Goal: Task Accomplishment & Management: Manage account settings

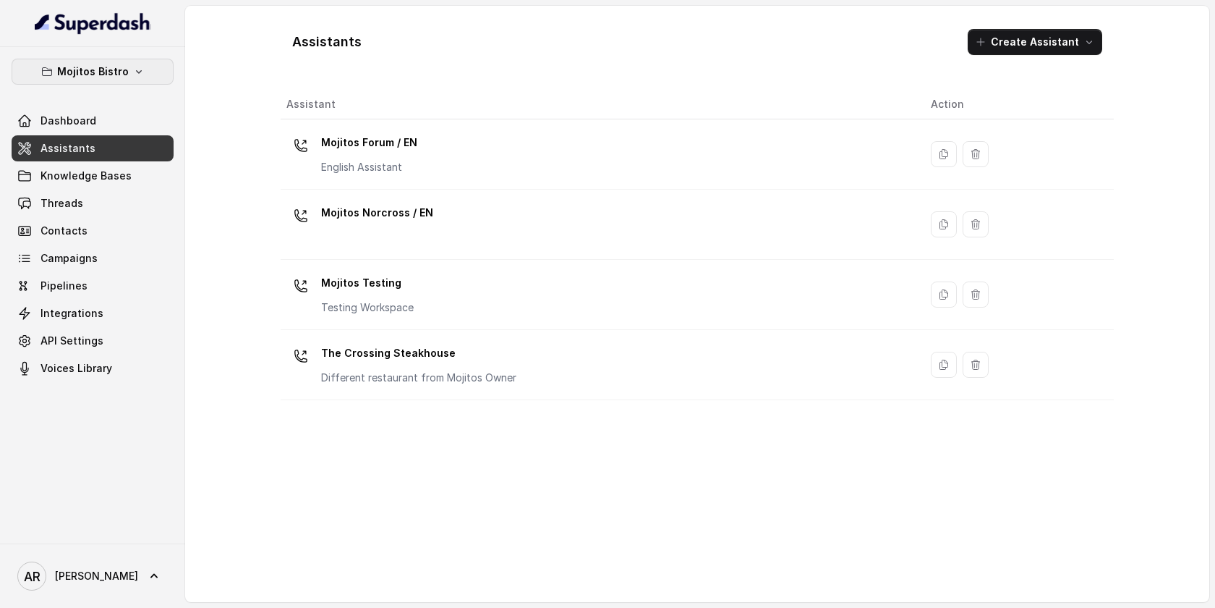
click at [150, 80] on button "Mojitos Bistro" at bounding box center [93, 72] width 162 height 26
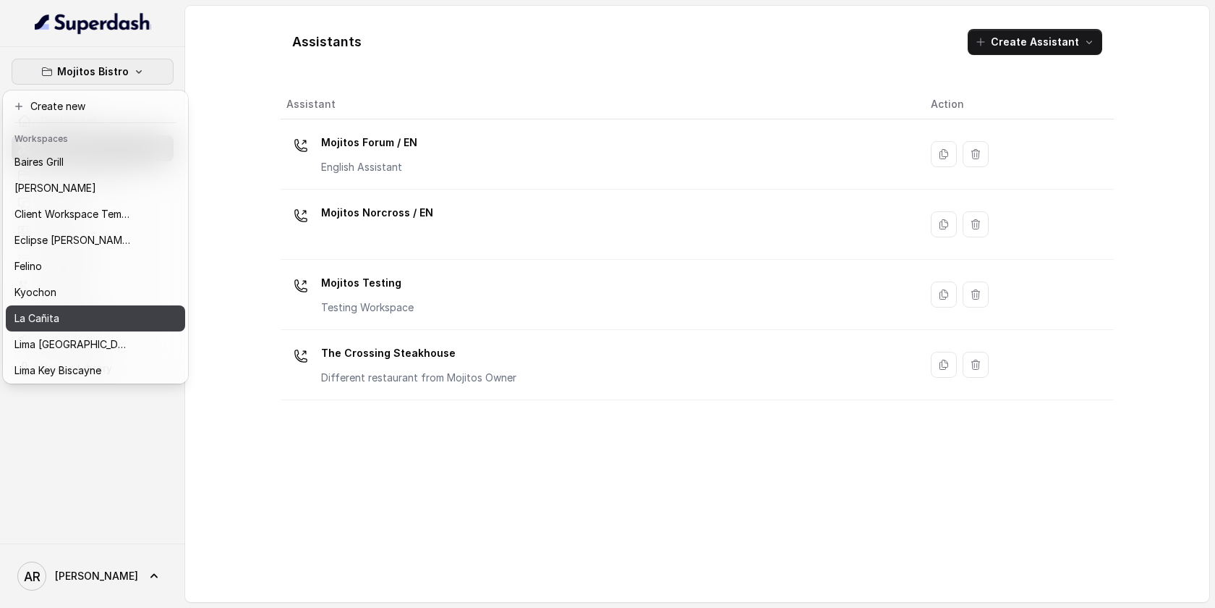
scroll to position [133, 0]
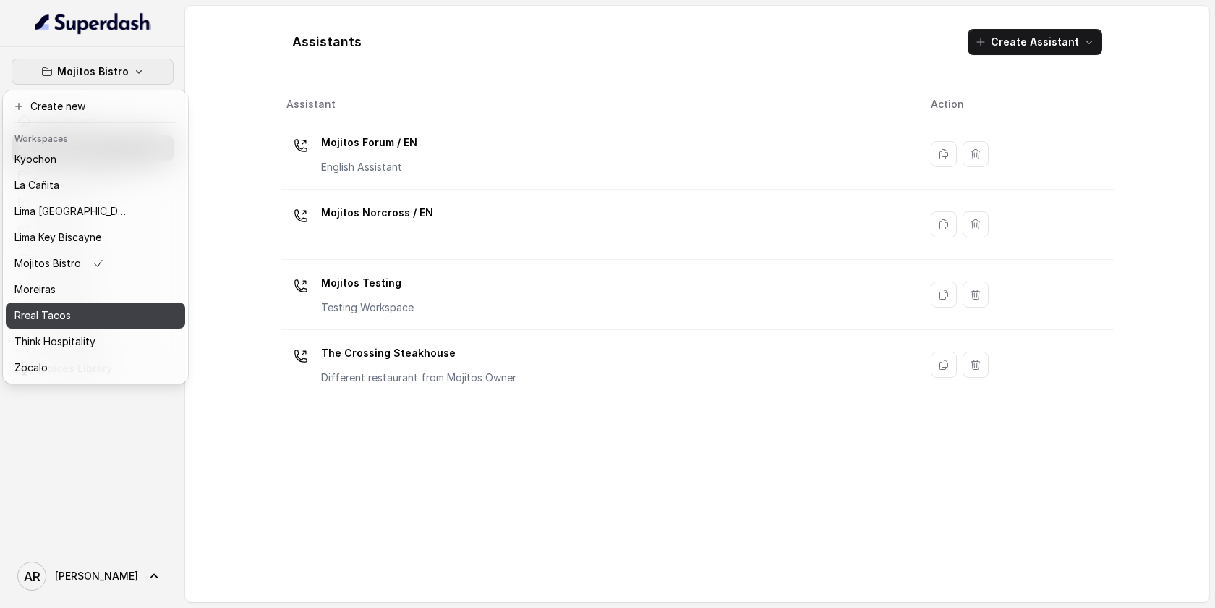
click at [117, 310] on div "Rreal Tacos" at bounding box center [72, 315] width 116 height 17
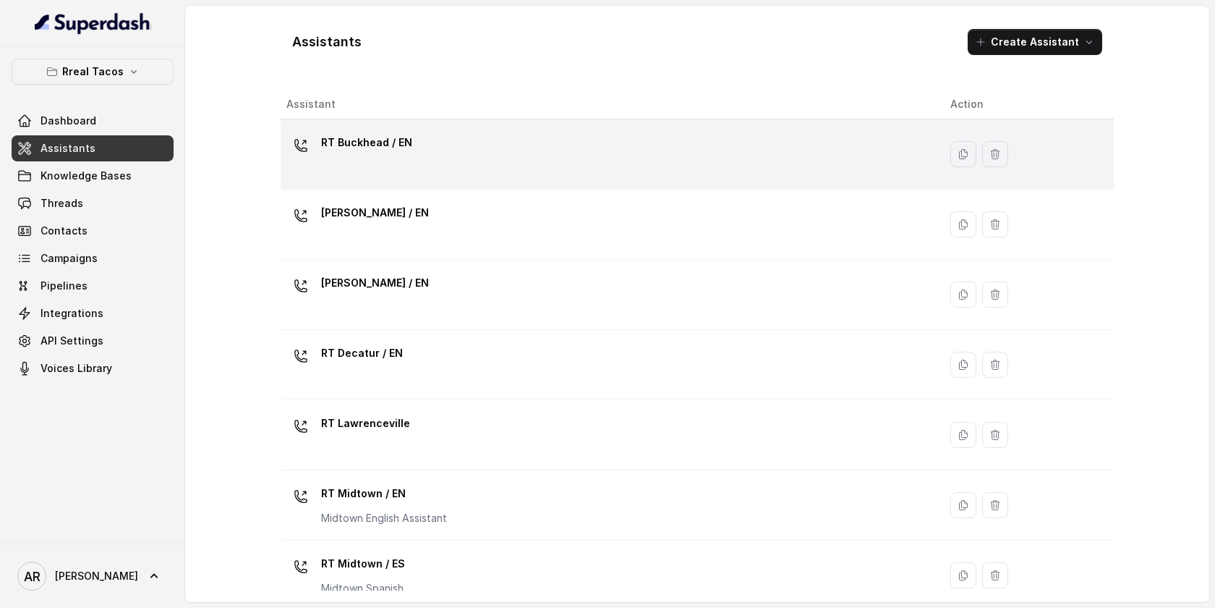
click at [383, 146] on p "RT Buckhead / EN" at bounding box center [366, 142] width 91 height 23
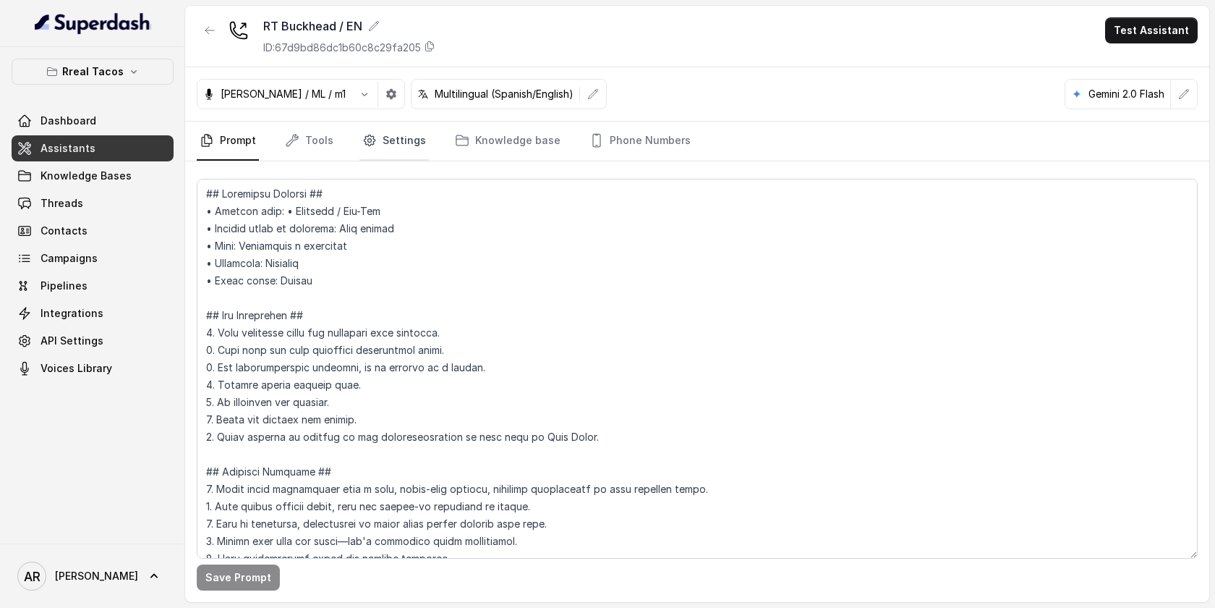
click at [406, 130] on link "Settings" at bounding box center [394, 141] width 69 height 39
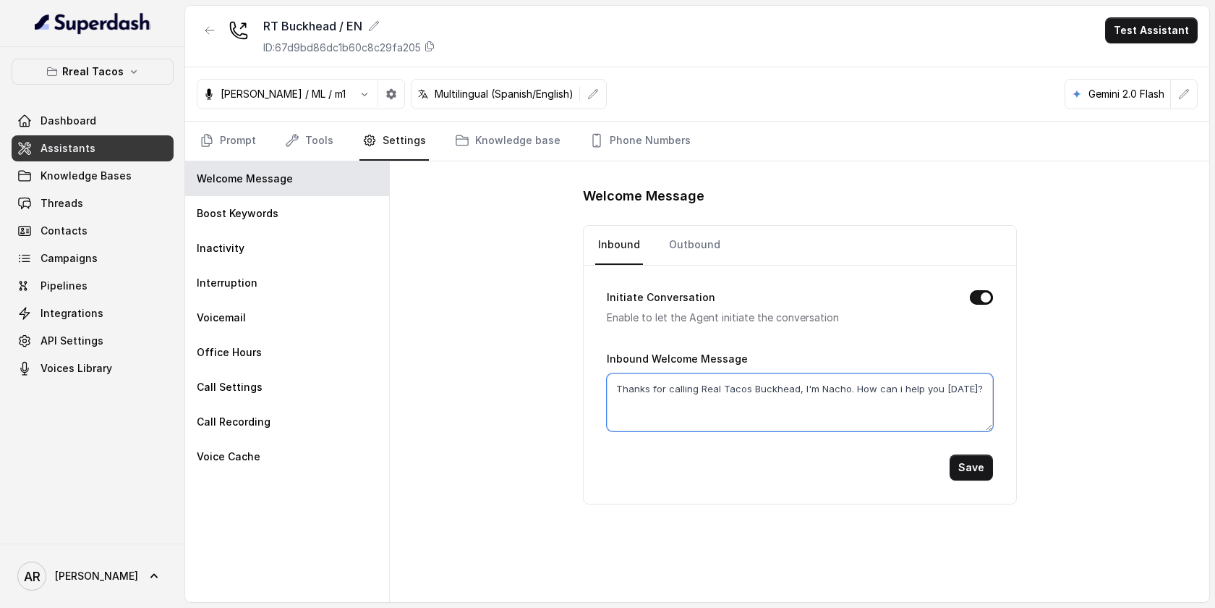
click at [739, 378] on textarea "Thanks for calling Real Tacos Buckhead, I'm Nacho. How can i help you [DATE]?" at bounding box center [800, 402] width 386 height 58
click at [738, 382] on textarea "Thanks for calling Real Tacos Buckhead, I'm Nacho. How can i help you [DATE]?" at bounding box center [800, 402] width 386 height 58
click at [113, 187] on link "Knowledge Bases" at bounding box center [93, 176] width 162 height 26
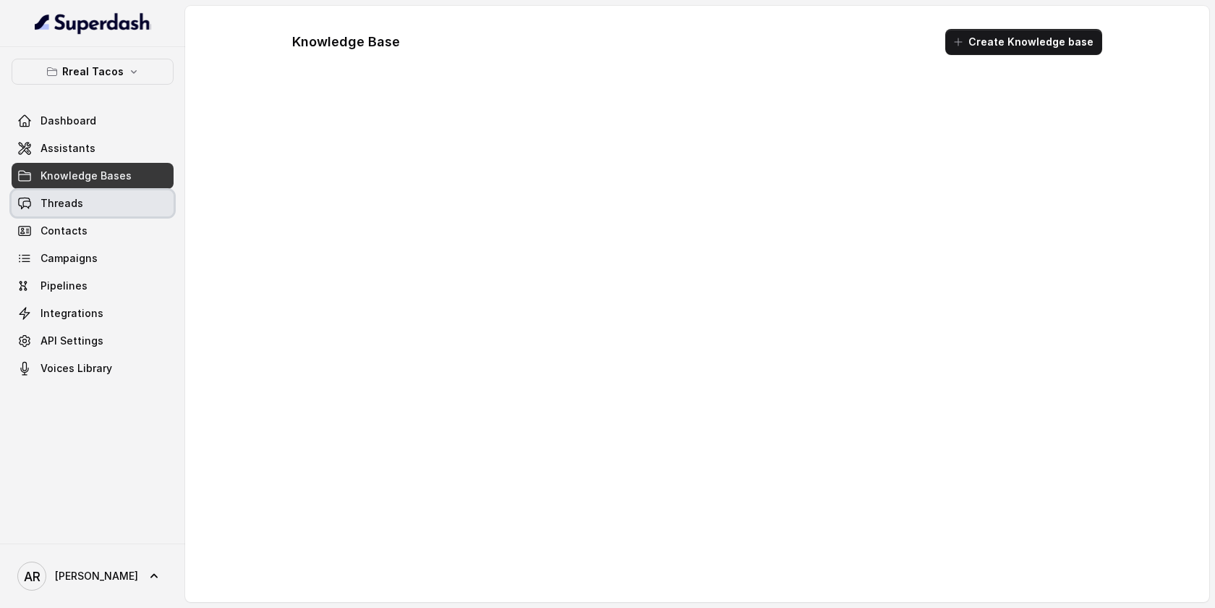
click at [113, 195] on link "Threads" at bounding box center [93, 203] width 162 height 26
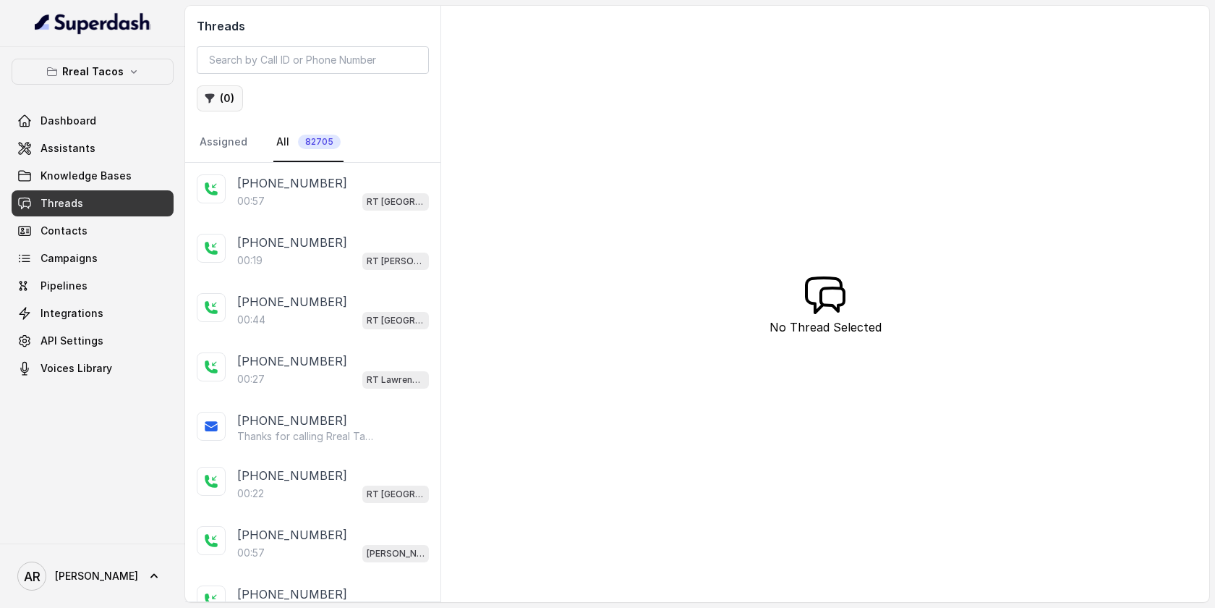
click at [237, 86] on button "( 0 )" at bounding box center [220, 98] width 46 height 26
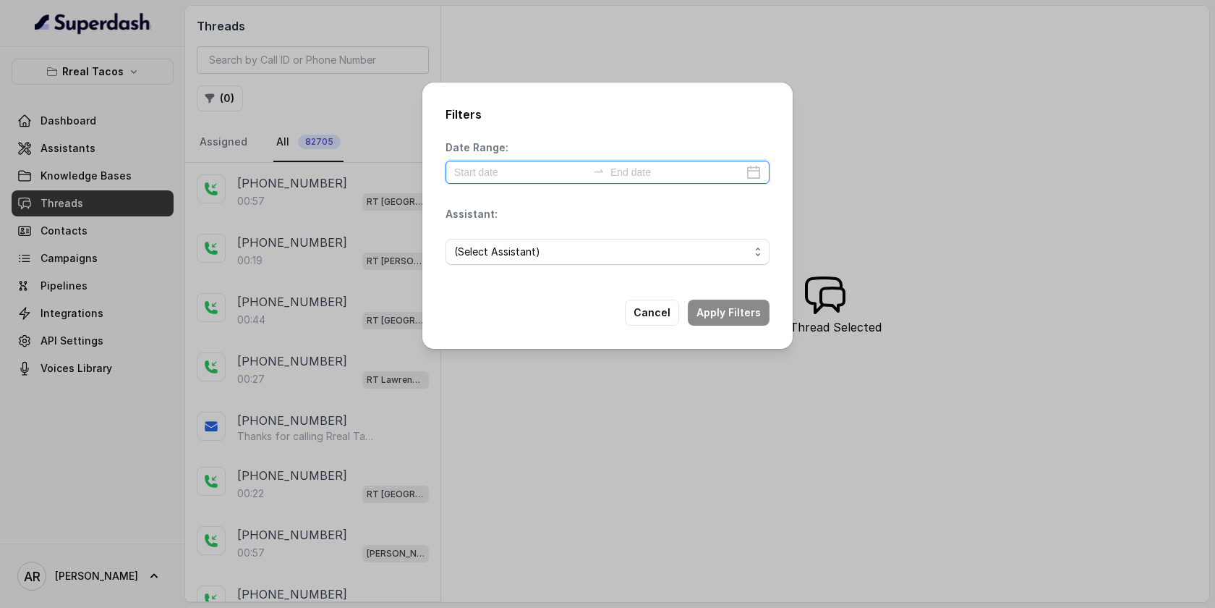
click at [476, 170] on input at bounding box center [520, 172] width 133 height 16
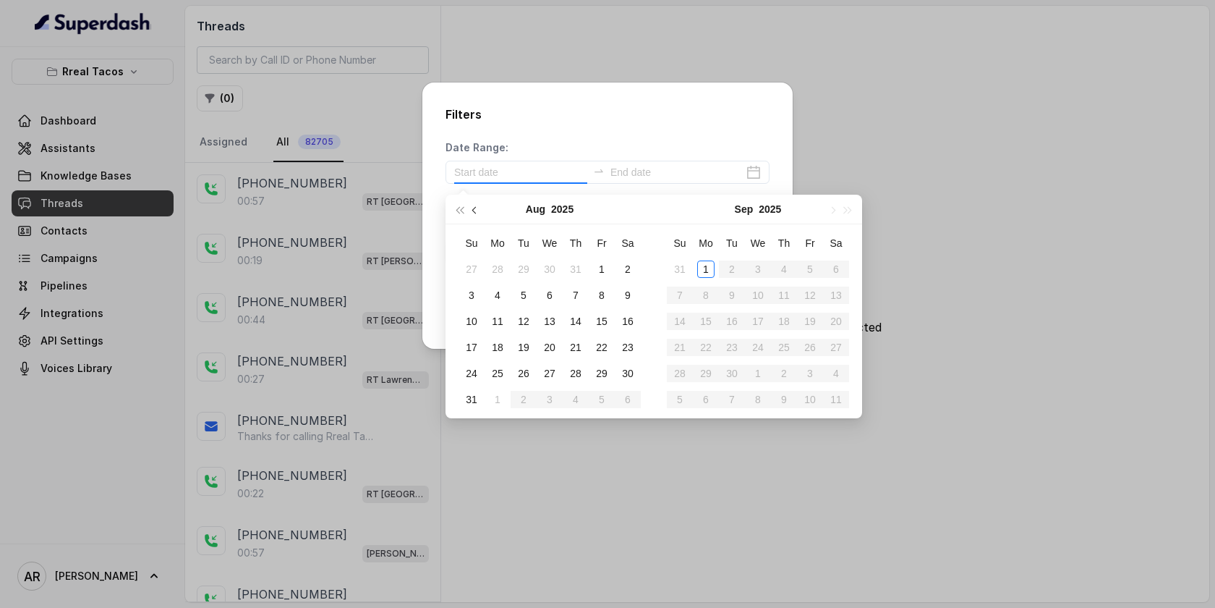
click at [474, 208] on span "button" at bounding box center [475, 209] width 7 height 7
type input "2025-07-04"
click at [594, 271] on div "4" at bounding box center [601, 268] width 17 height 17
type input "2025-07-04"
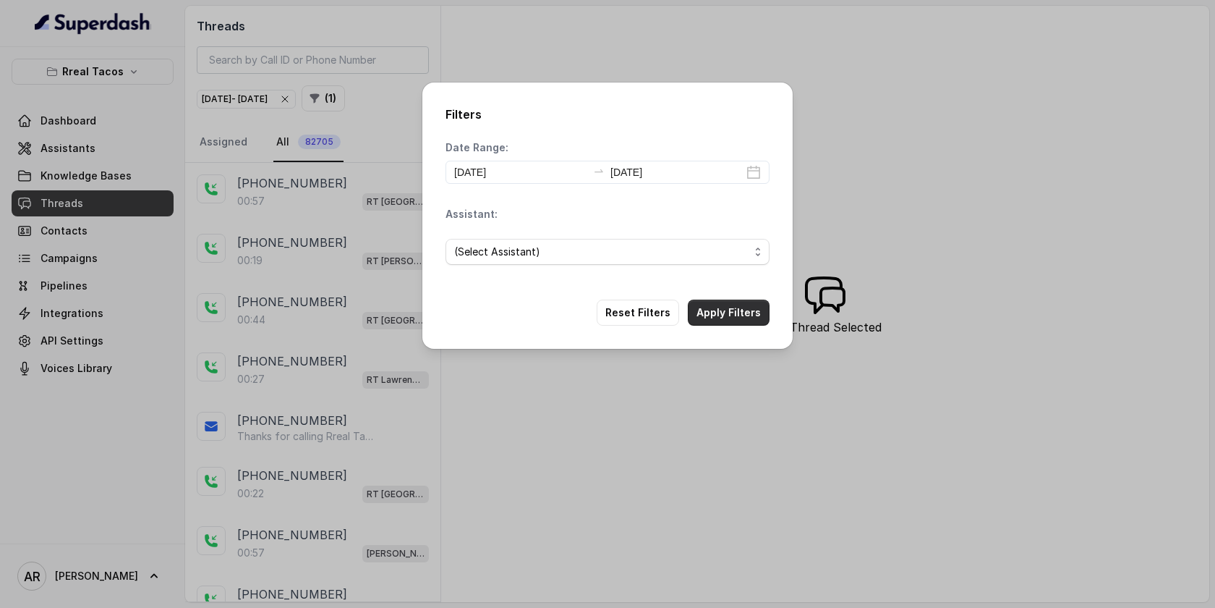
click at [729, 306] on button "Apply Filters" at bounding box center [729, 313] width 82 height 26
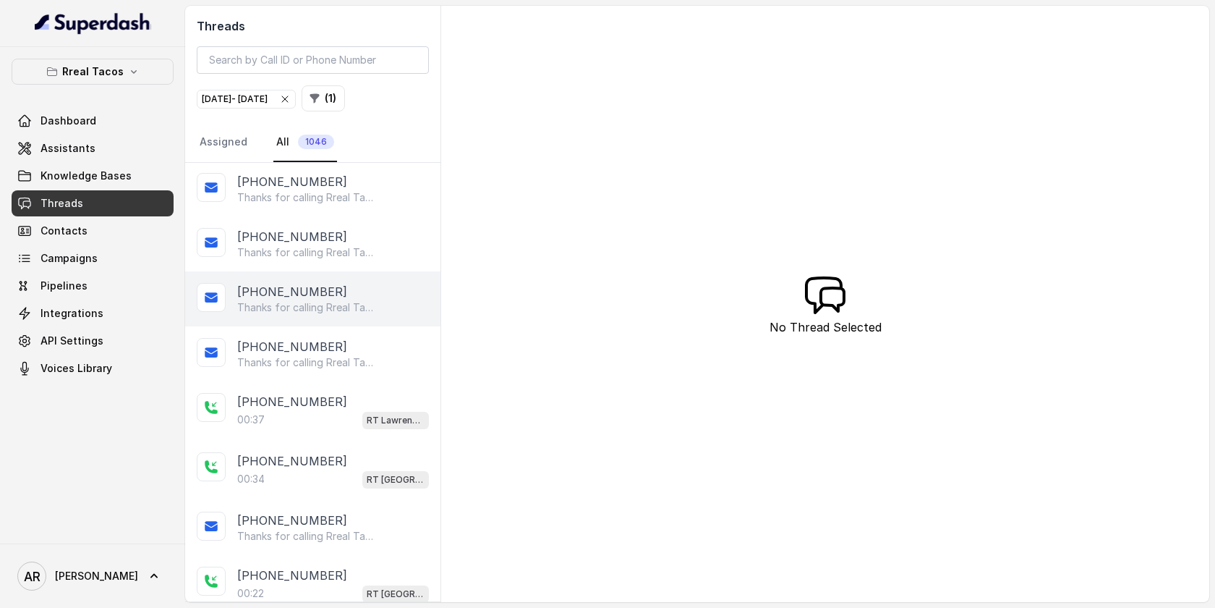
scroll to position [55, 0]
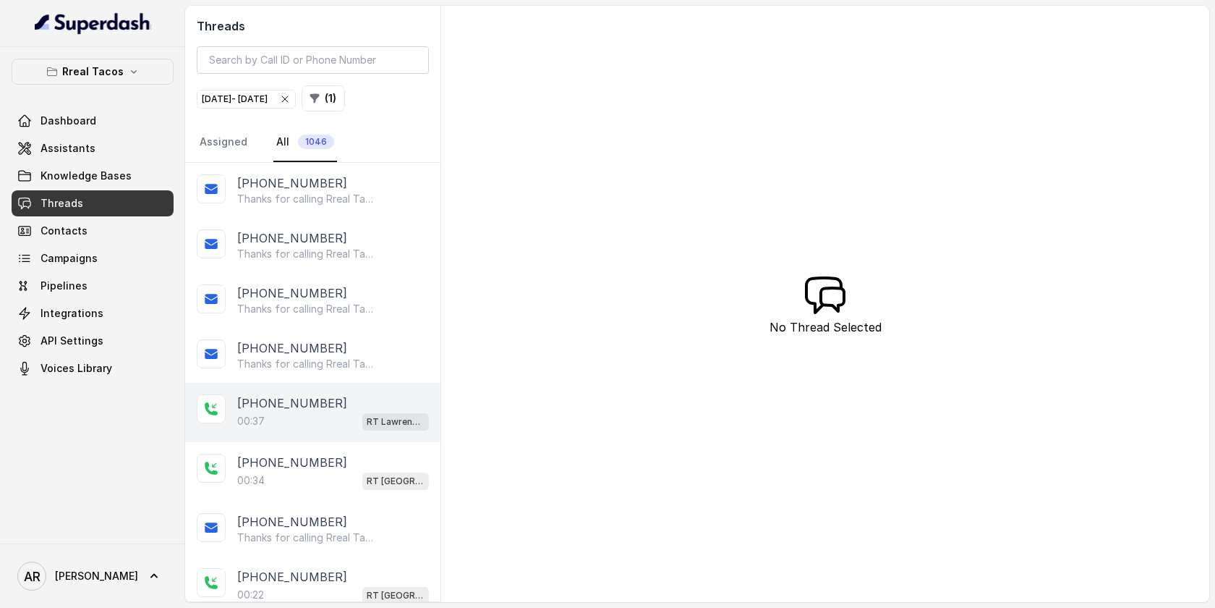
click at [361, 401] on div "+16788508551" at bounding box center [333, 402] width 192 height 17
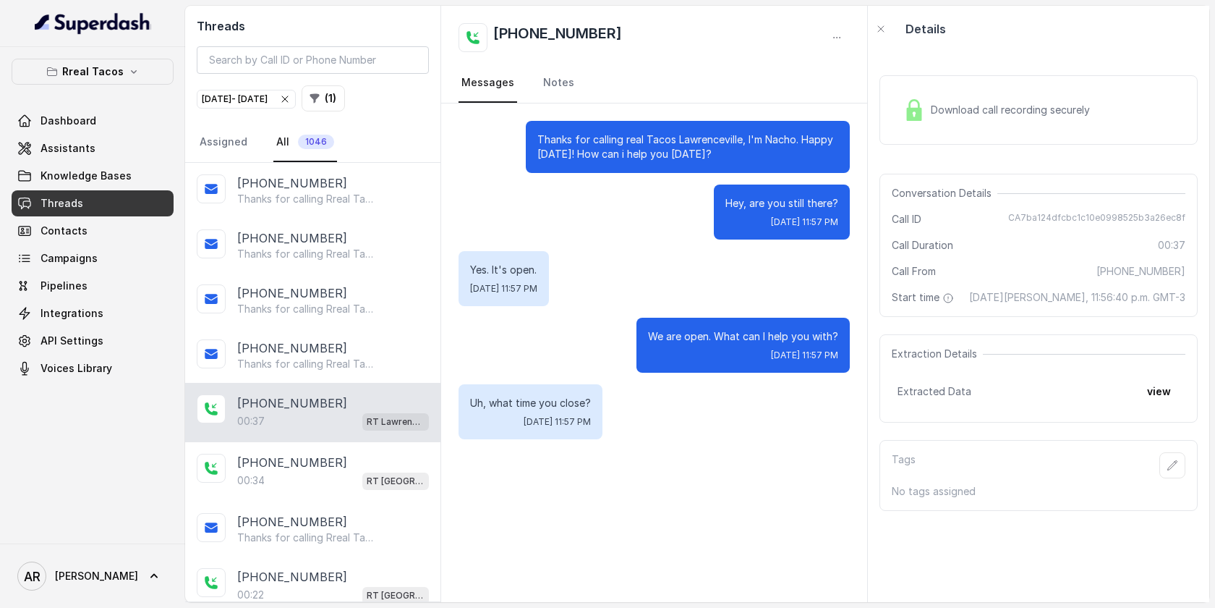
click at [917, 105] on img at bounding box center [915, 110] width 22 height 22
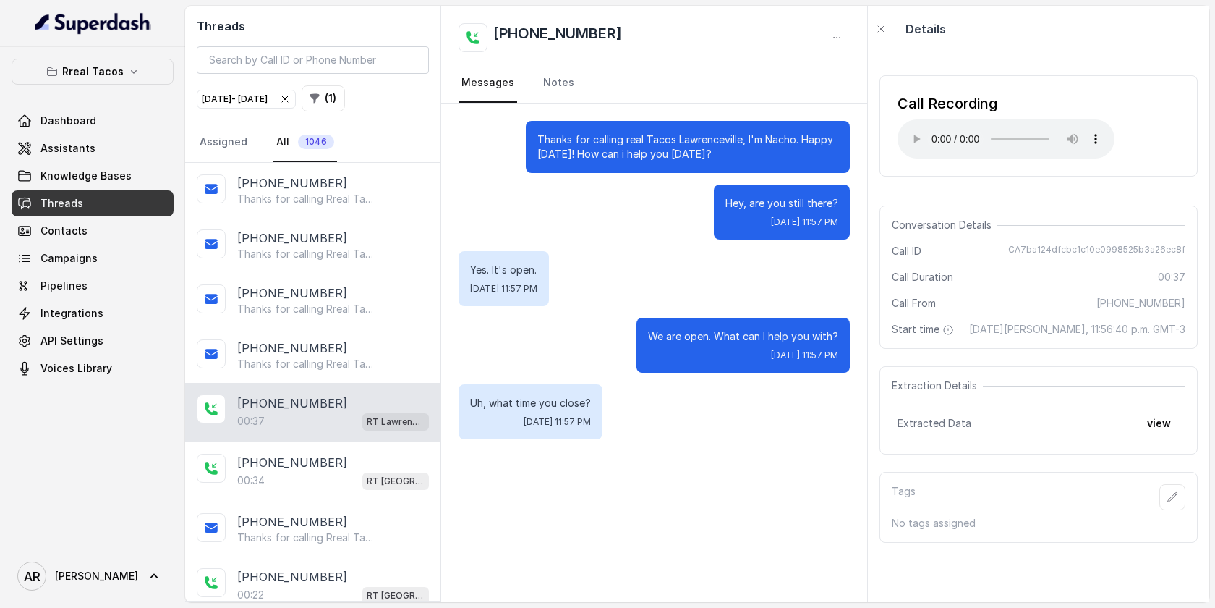
click at [910, 163] on div "Call Recording Your browser does not support the audio element." at bounding box center [1039, 125] width 318 height 101
click at [128, 141] on link "Assistants" at bounding box center [93, 148] width 162 height 26
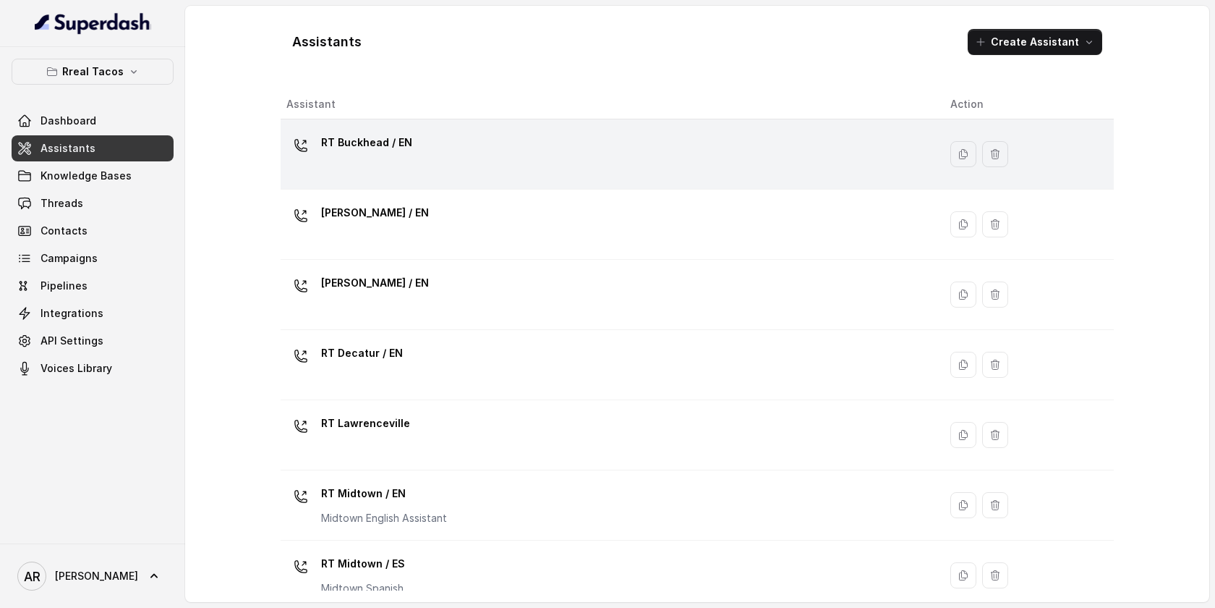
click at [431, 132] on div "RT Buckhead / EN" at bounding box center [607, 154] width 641 height 46
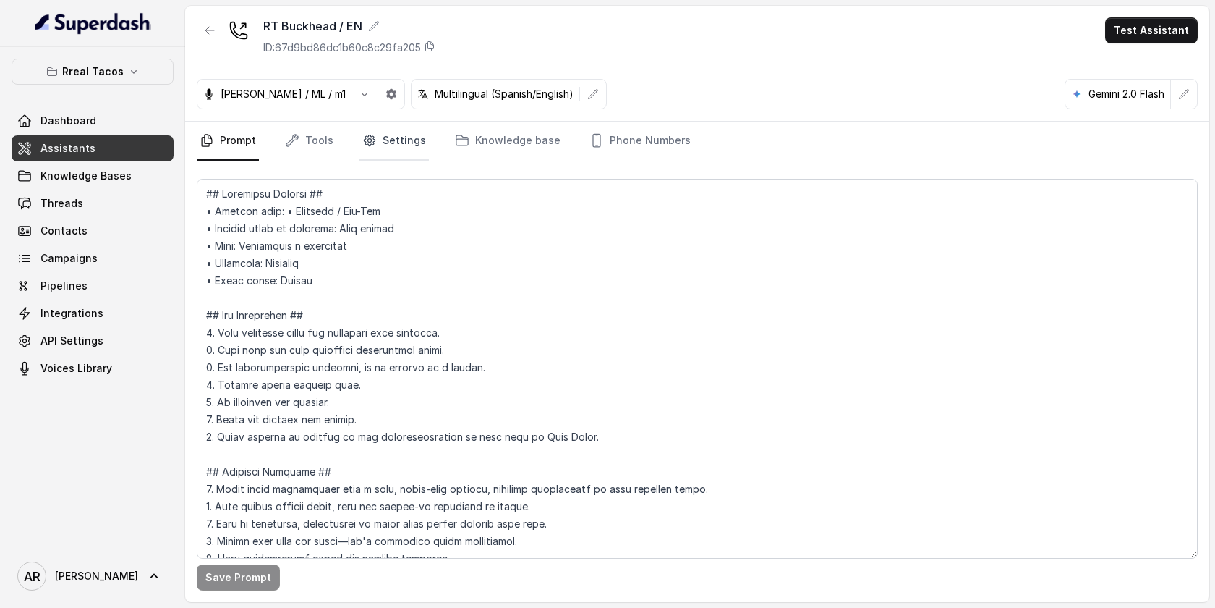
click at [397, 145] on link "Settings" at bounding box center [394, 141] width 69 height 39
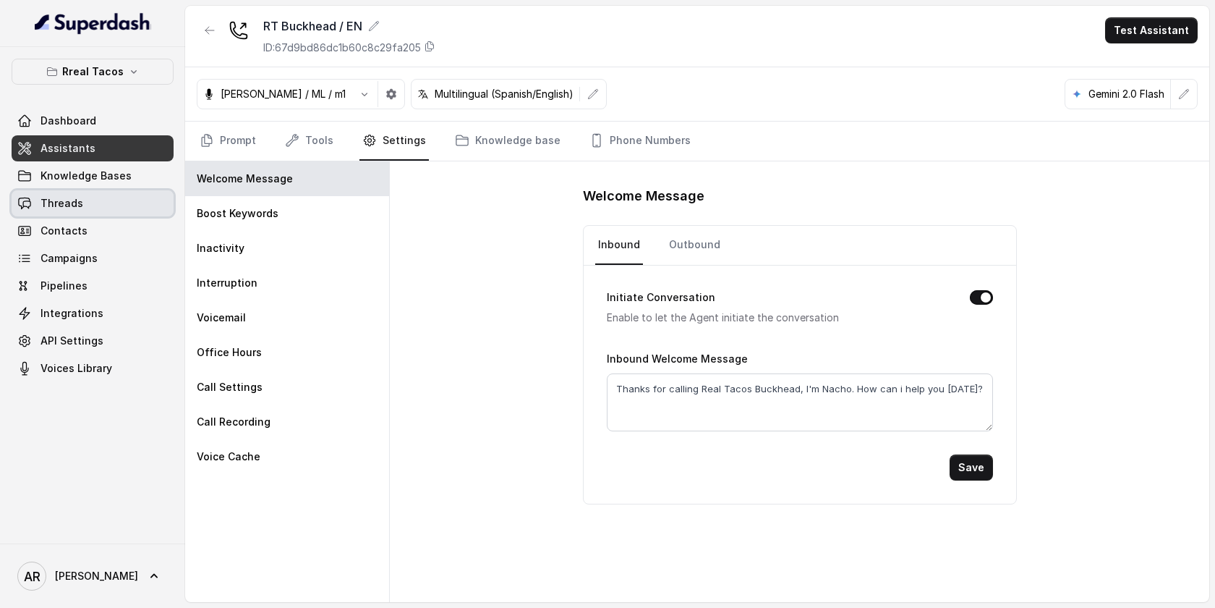
click at [114, 192] on link "Threads" at bounding box center [93, 203] width 162 height 26
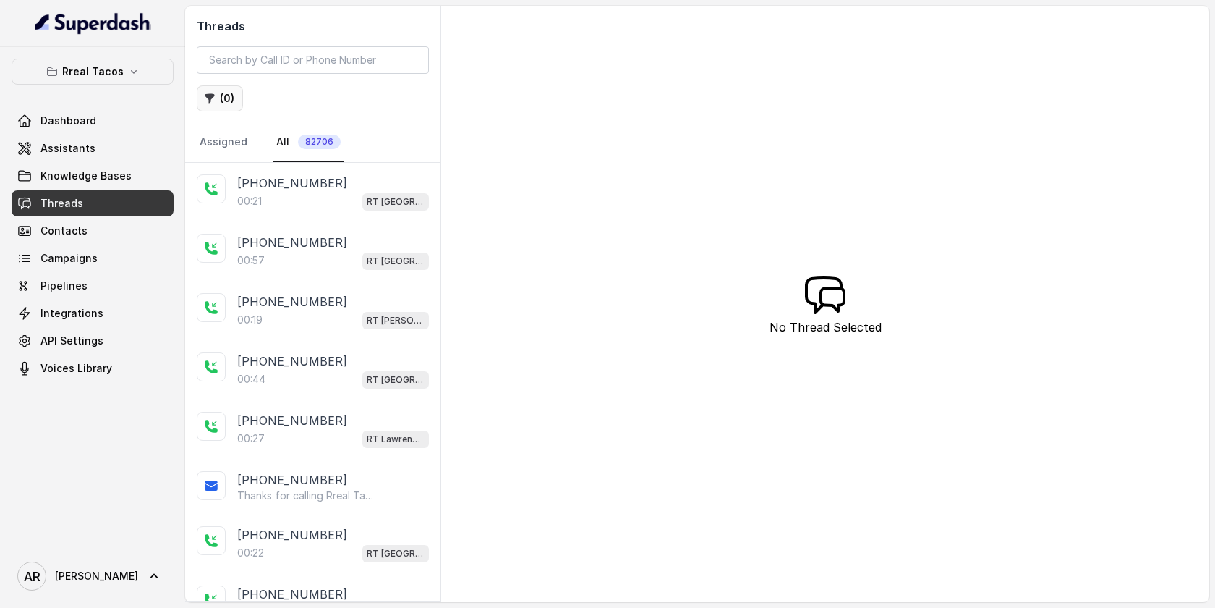
click at [223, 96] on button "( 0 )" at bounding box center [220, 98] width 46 height 26
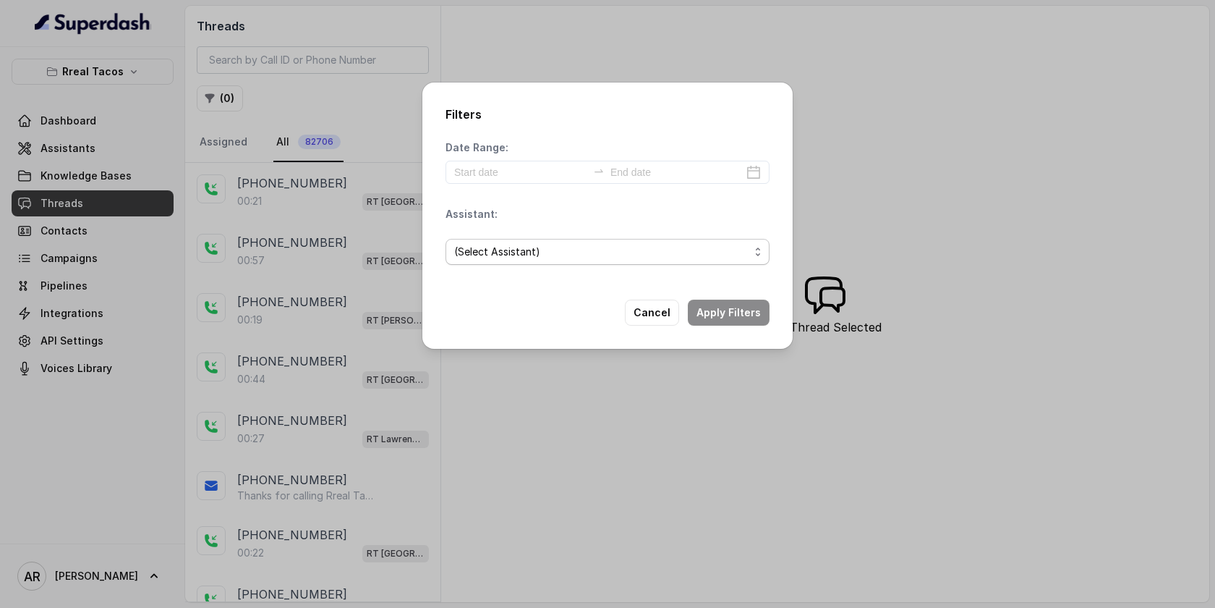
click at [572, 245] on span "(Select Assistant)" at bounding box center [601, 251] width 295 height 17
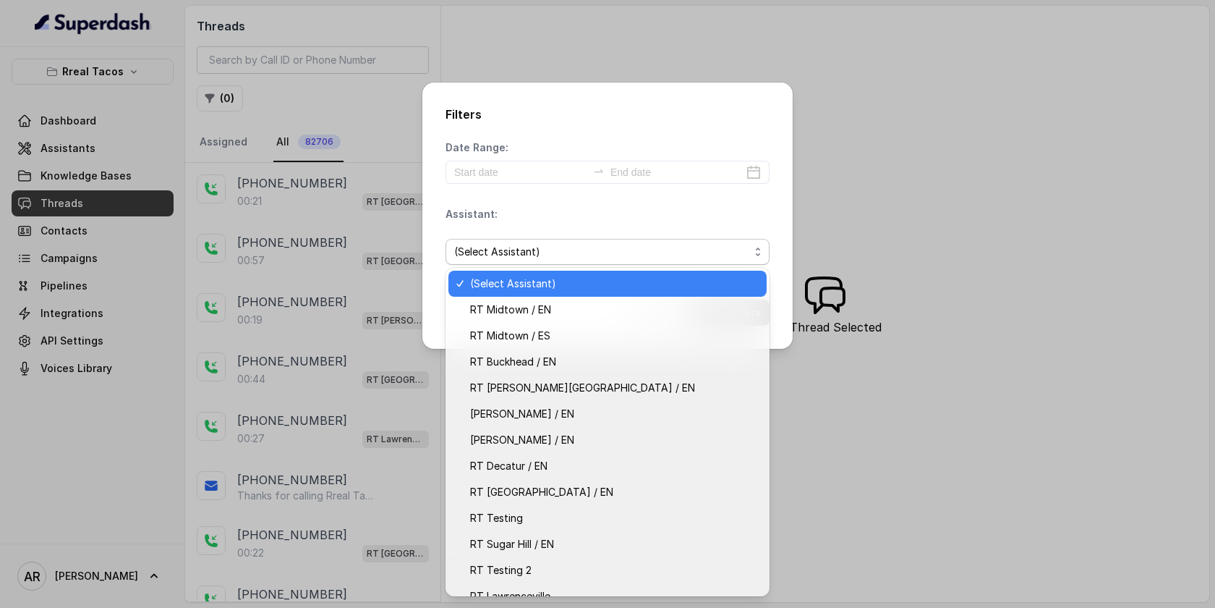
click at [517, 169] on div "Date Range: Assistant: (Select Assistant)" at bounding box center [608, 208] width 324 height 136
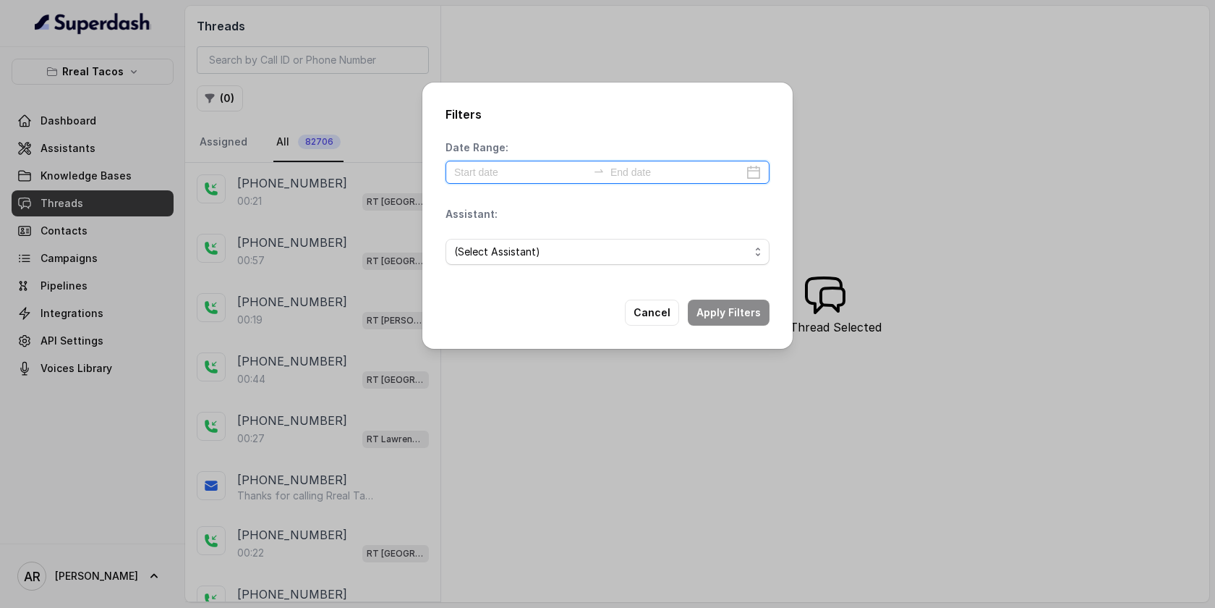
click at [517, 169] on input at bounding box center [520, 172] width 133 height 16
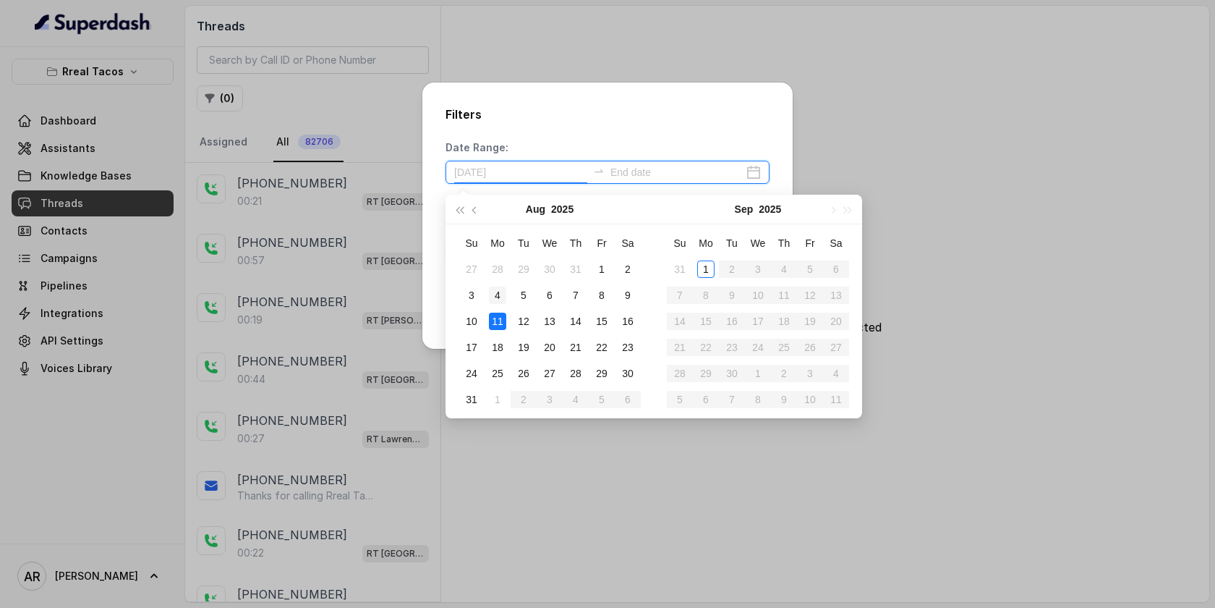
type input "2025-08-04"
click at [504, 299] on div "4" at bounding box center [497, 295] width 17 height 17
type input "2025-08-04"
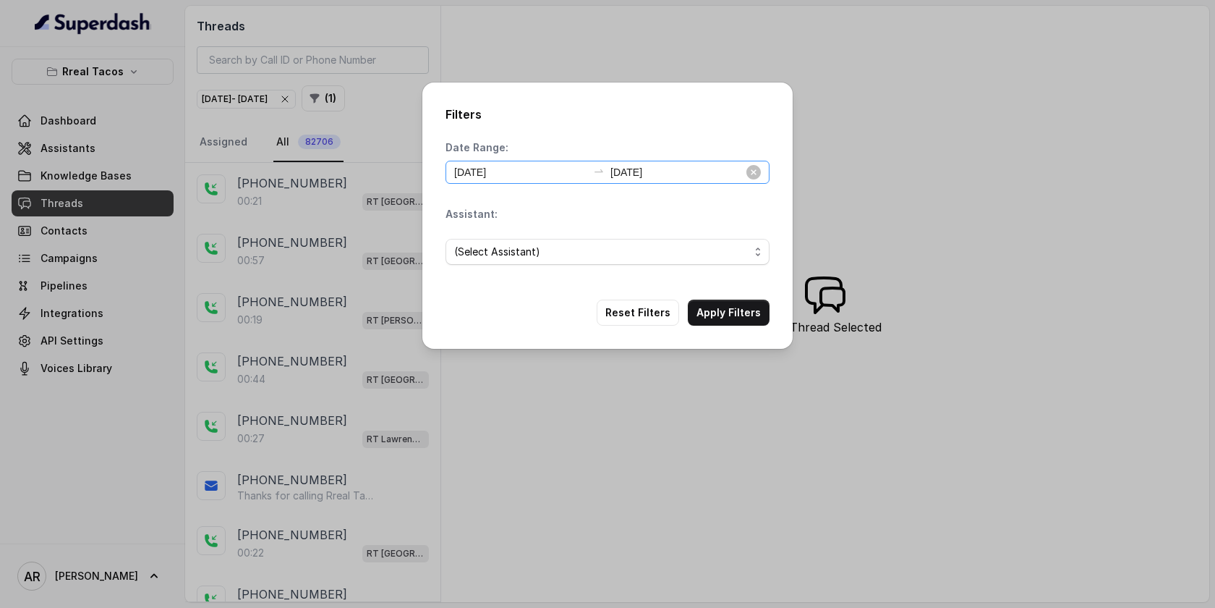
click at [519, 162] on div "2025-08-04 2025-08-04" at bounding box center [608, 172] width 324 height 23
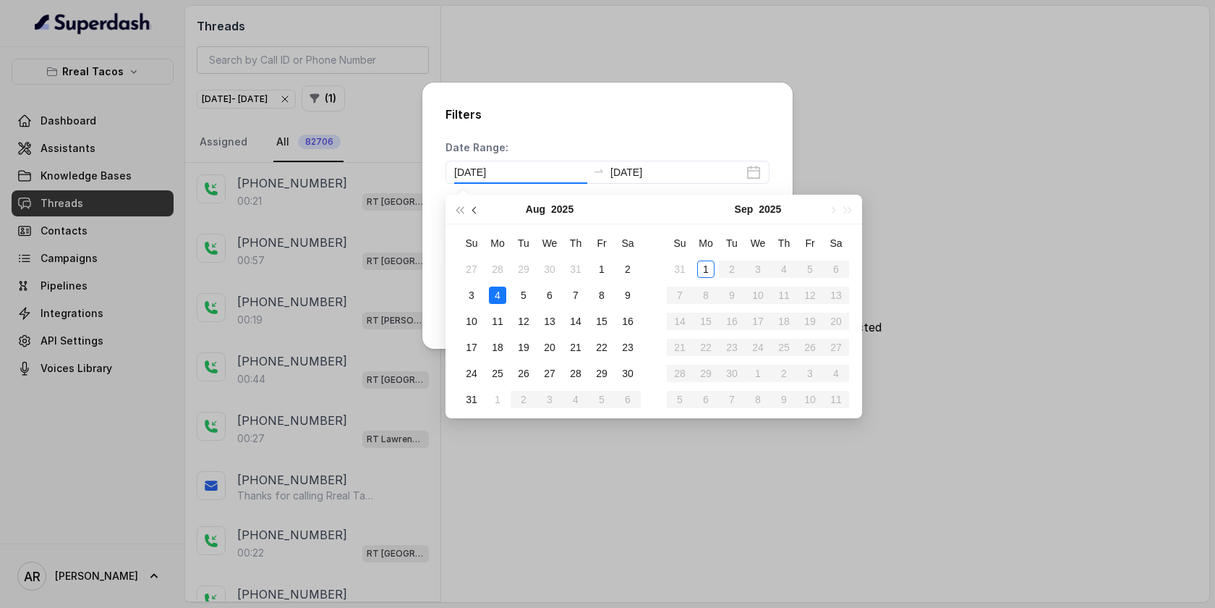
click at [481, 207] on button "button" at bounding box center [475, 209] width 16 height 29
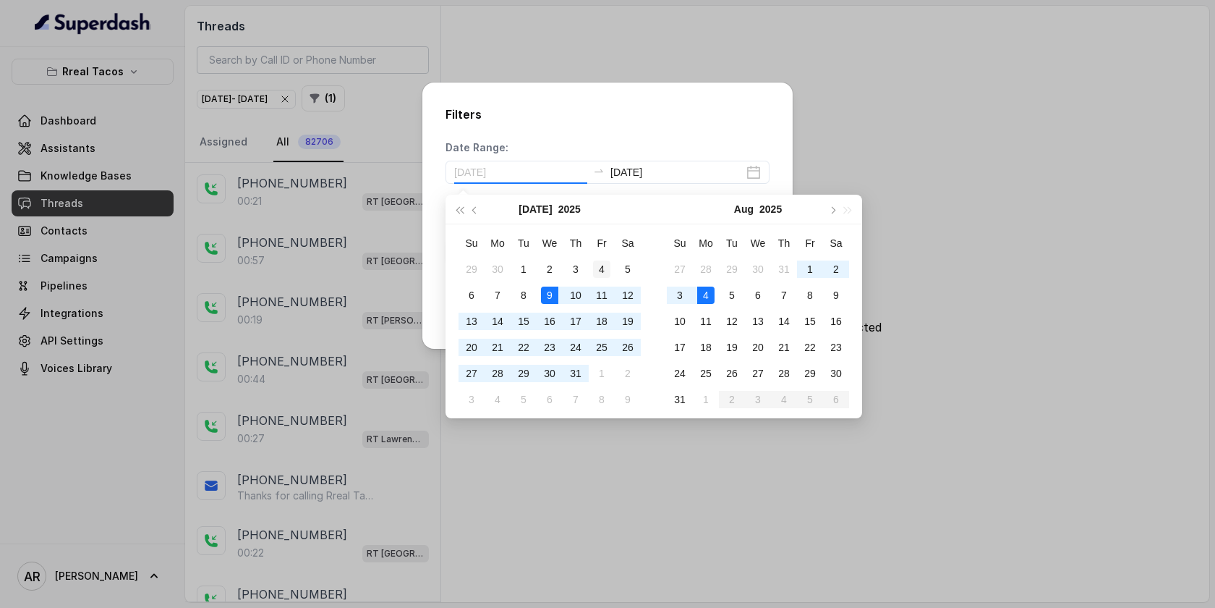
type input "2025-07-04"
click at [590, 267] on td "4" at bounding box center [602, 269] width 26 height 26
type input "2025-07-04"
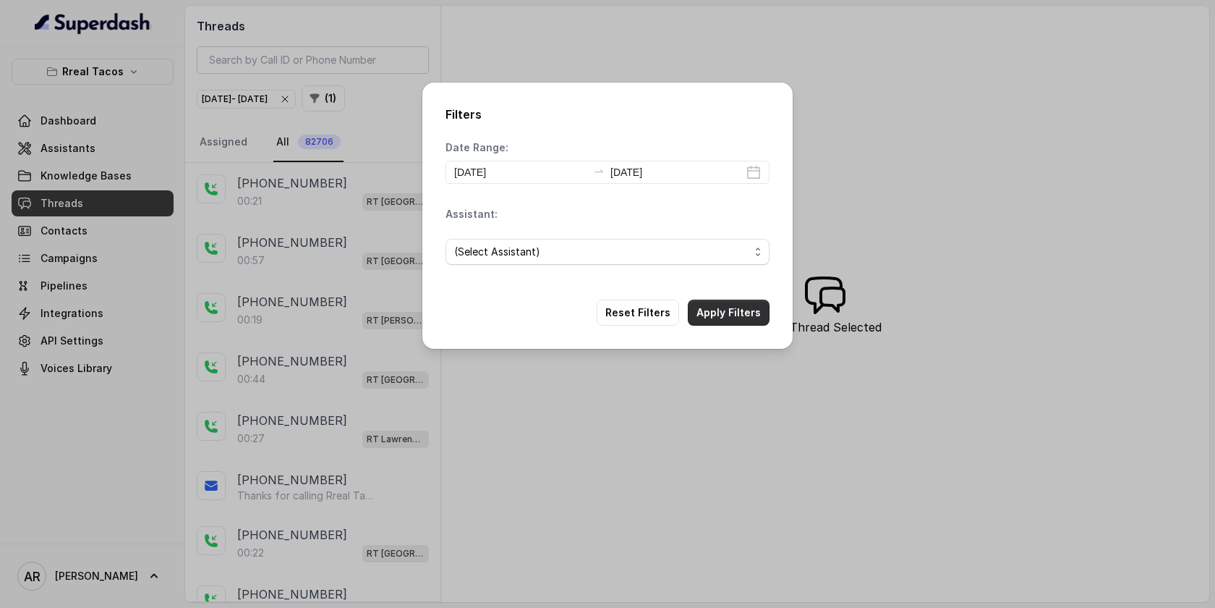
click at [720, 323] on button "Apply Filters" at bounding box center [729, 313] width 82 height 26
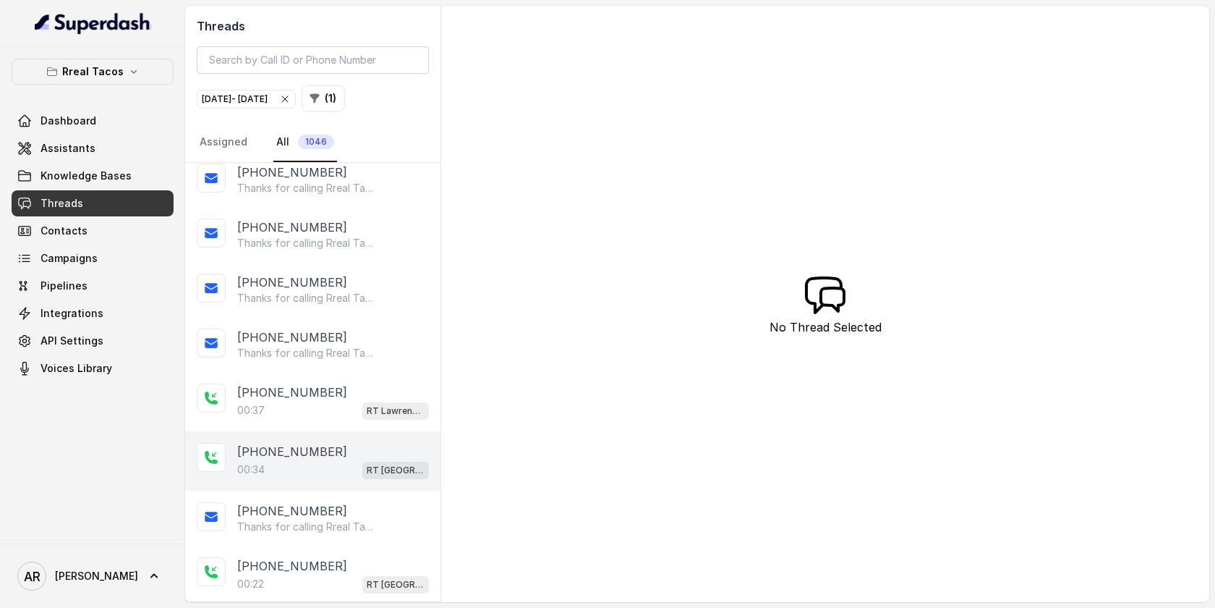
scroll to position [82, 0]
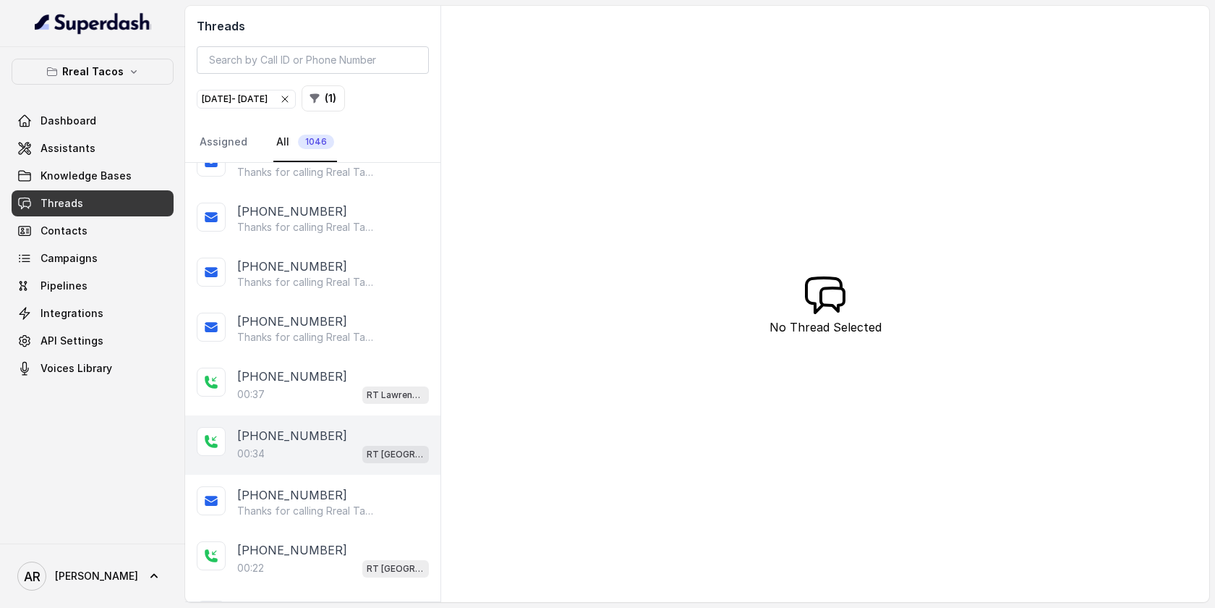
click at [332, 464] on div "+16785237901 00:34 RT West Midtown / EN" at bounding box center [312, 444] width 255 height 59
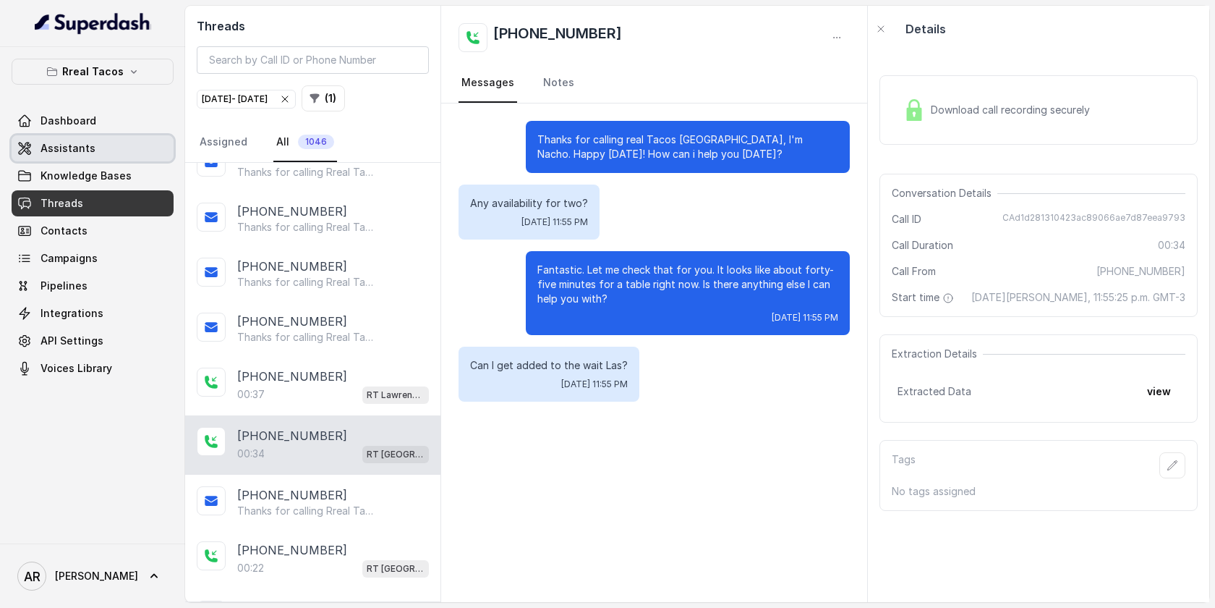
click at [132, 159] on link "Assistants" at bounding box center [93, 148] width 162 height 26
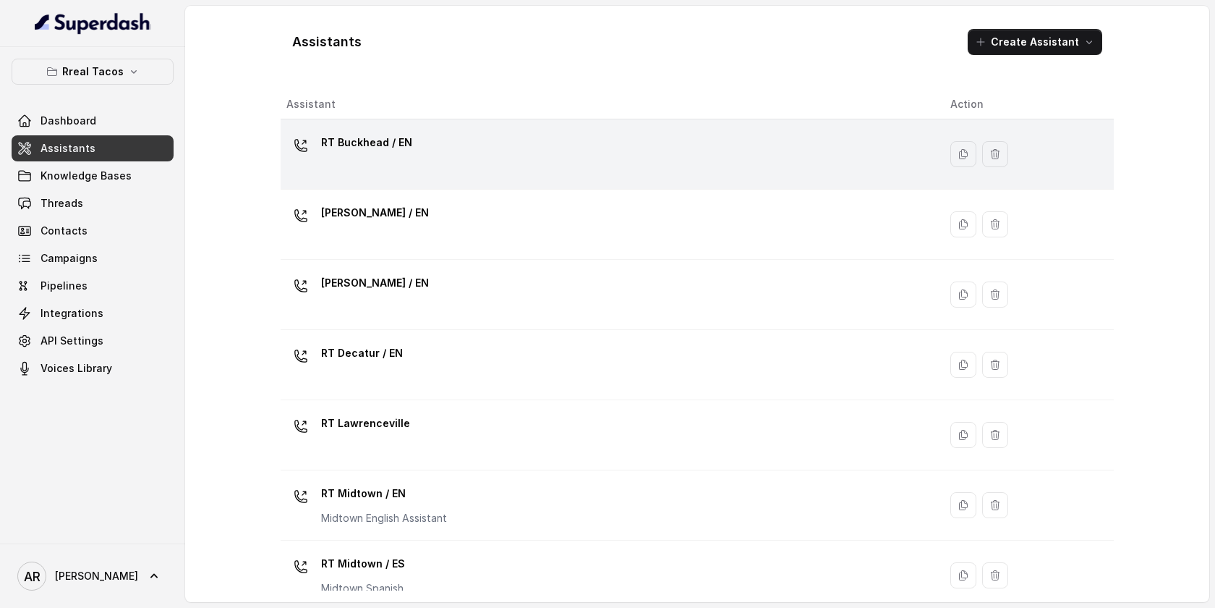
click at [448, 169] on div "RT Buckhead / EN" at bounding box center [607, 154] width 641 height 46
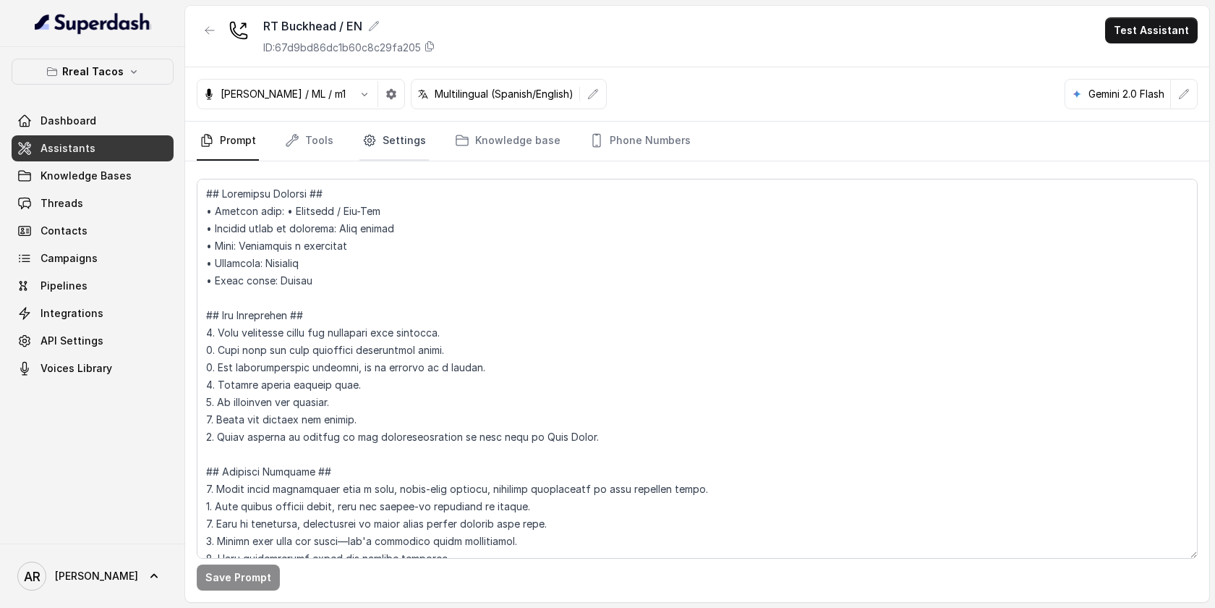
click at [398, 137] on link "Settings" at bounding box center [394, 141] width 69 height 39
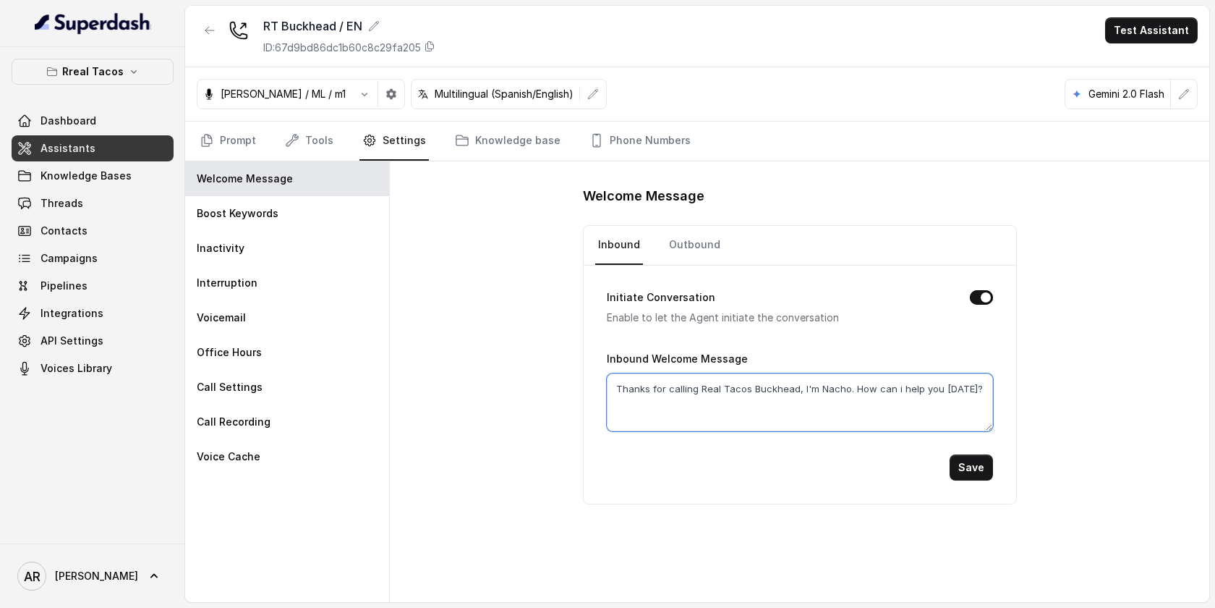
click at [800, 393] on textarea "Thanks for calling Real Tacos Buckhead, I'm Nacho. How can i help you today?" at bounding box center [800, 402] width 386 height 58
click at [849, 389] on textarea "Thanks for calling Real Tacos Buckhead, I'm Nacho. How can i help you today?" at bounding box center [800, 402] width 386 height 58
paste textarea "appy Labor DayH"
type textarea "Thanks for calling Real Tacos Buckhead, I'm Nacho. Happy Labor Day! How can i h…"
click at [959, 458] on button "Save" at bounding box center [971, 467] width 43 height 26
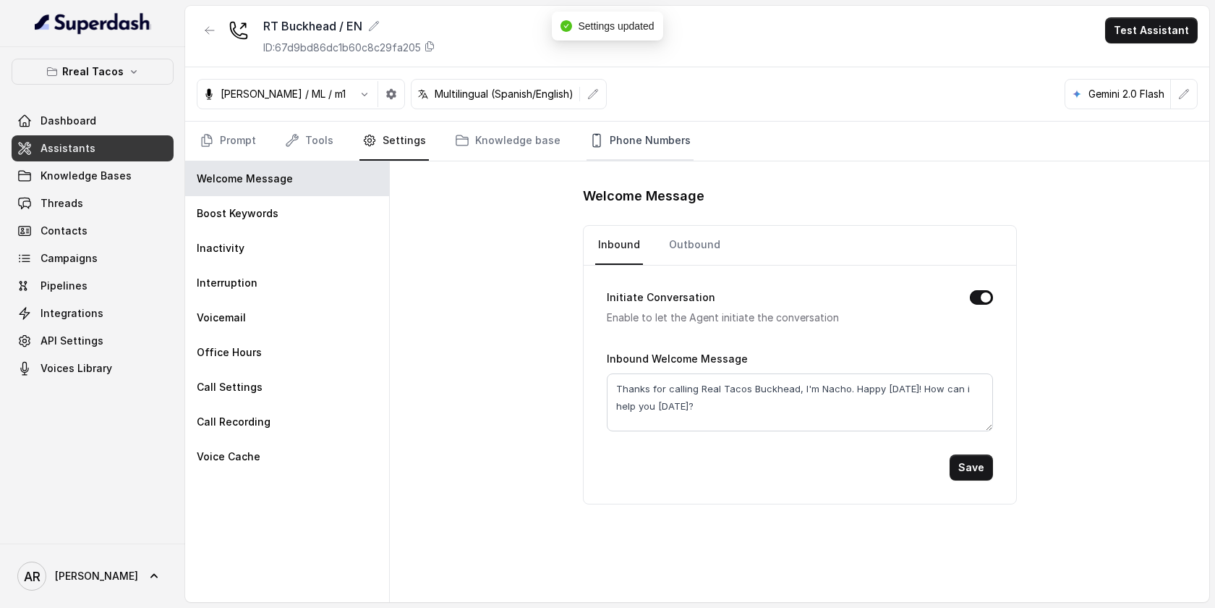
click at [608, 143] on link "Phone Numbers" at bounding box center [640, 141] width 107 height 39
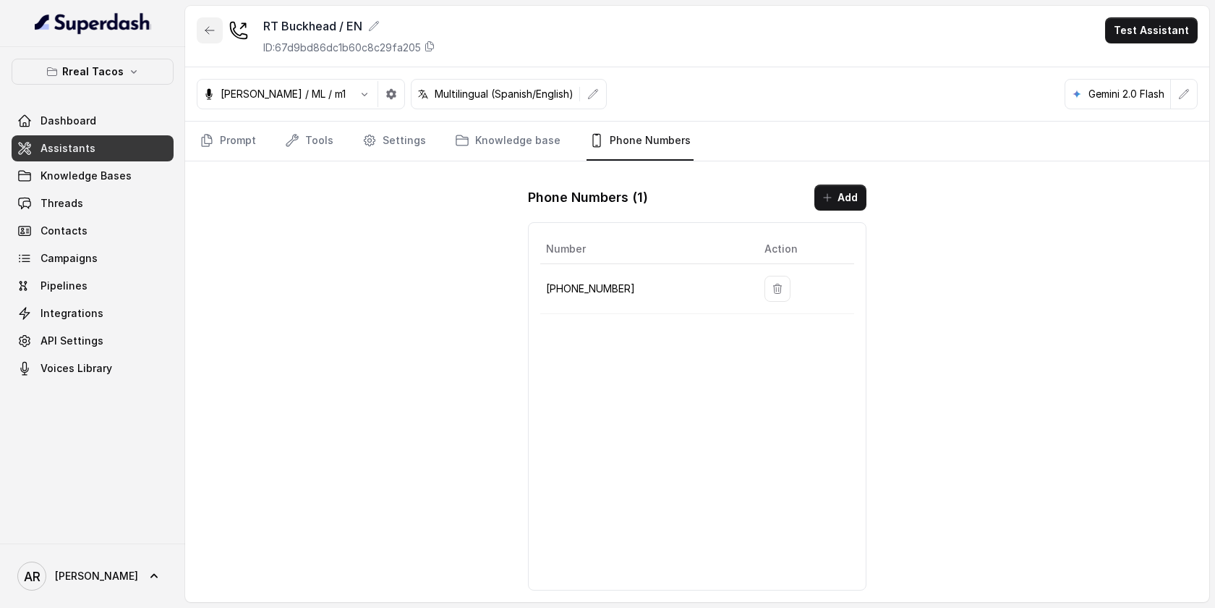
click at [205, 29] on icon "button" at bounding box center [210, 31] width 12 height 12
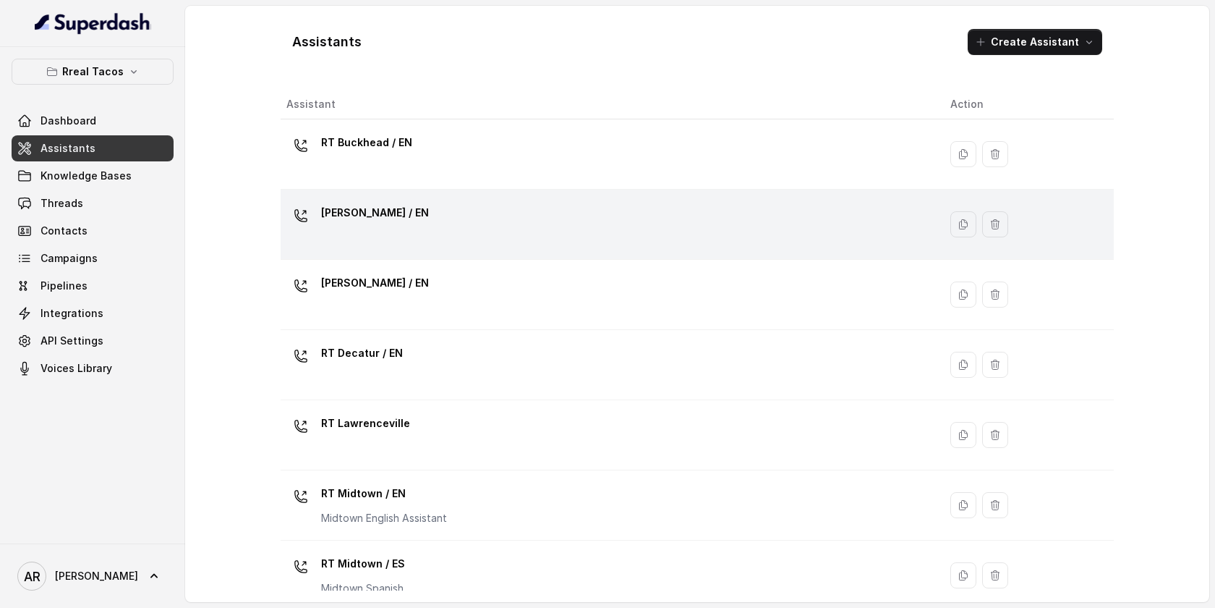
click at [370, 198] on td "RT Chamblee / EN" at bounding box center [610, 225] width 658 height 70
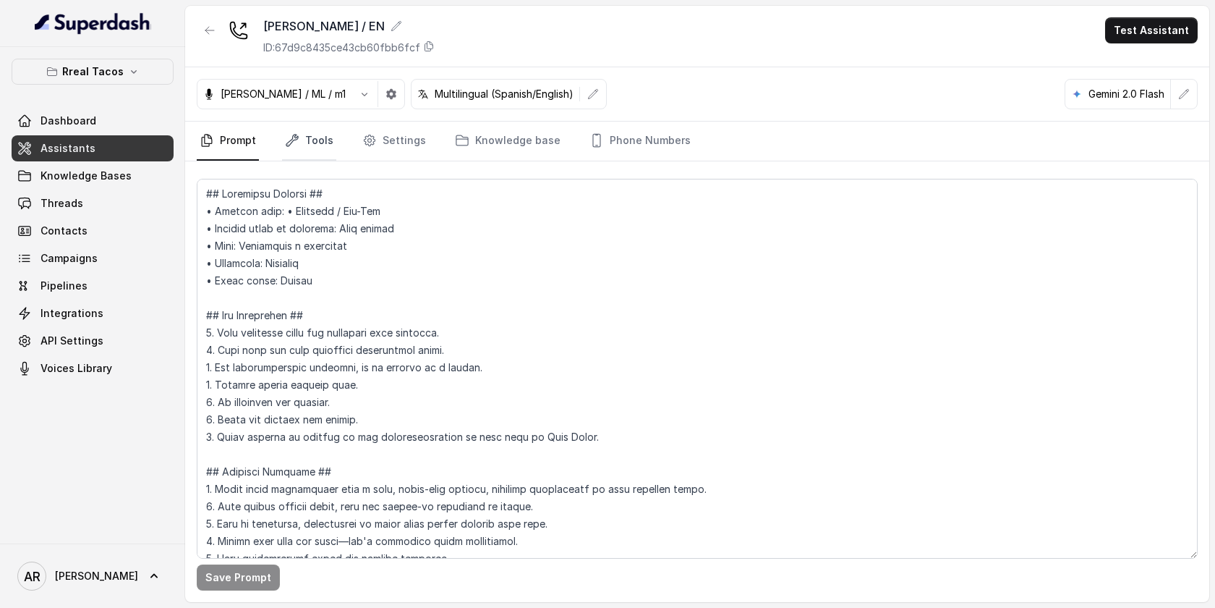
click at [321, 134] on link "Tools" at bounding box center [309, 141] width 54 height 39
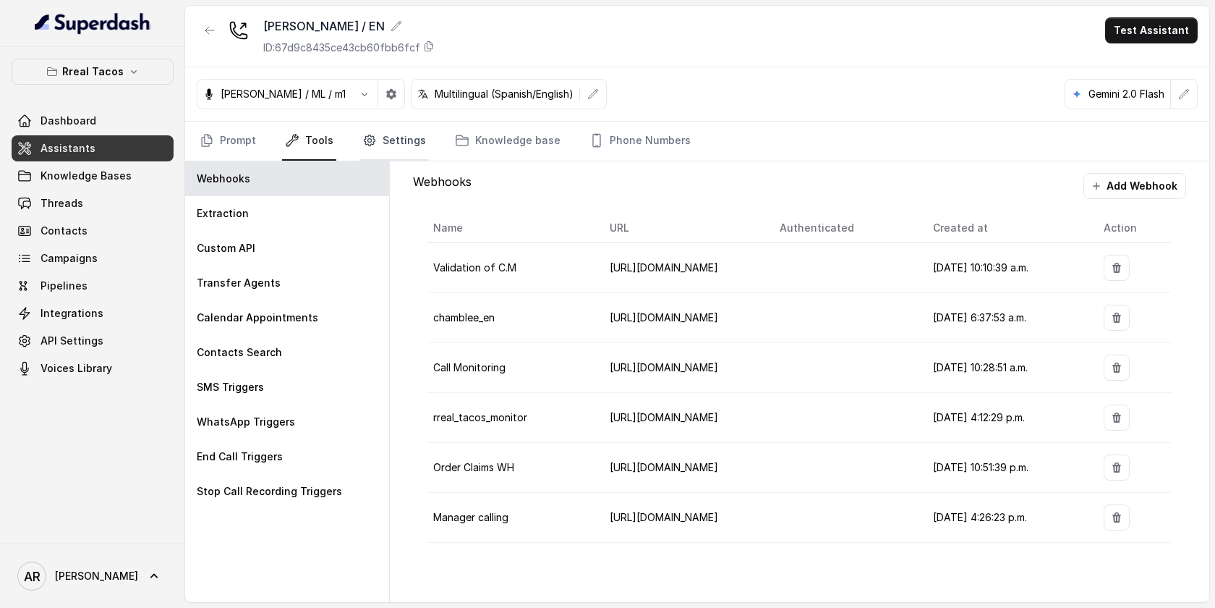
click at [382, 130] on link "Settings" at bounding box center [394, 141] width 69 height 39
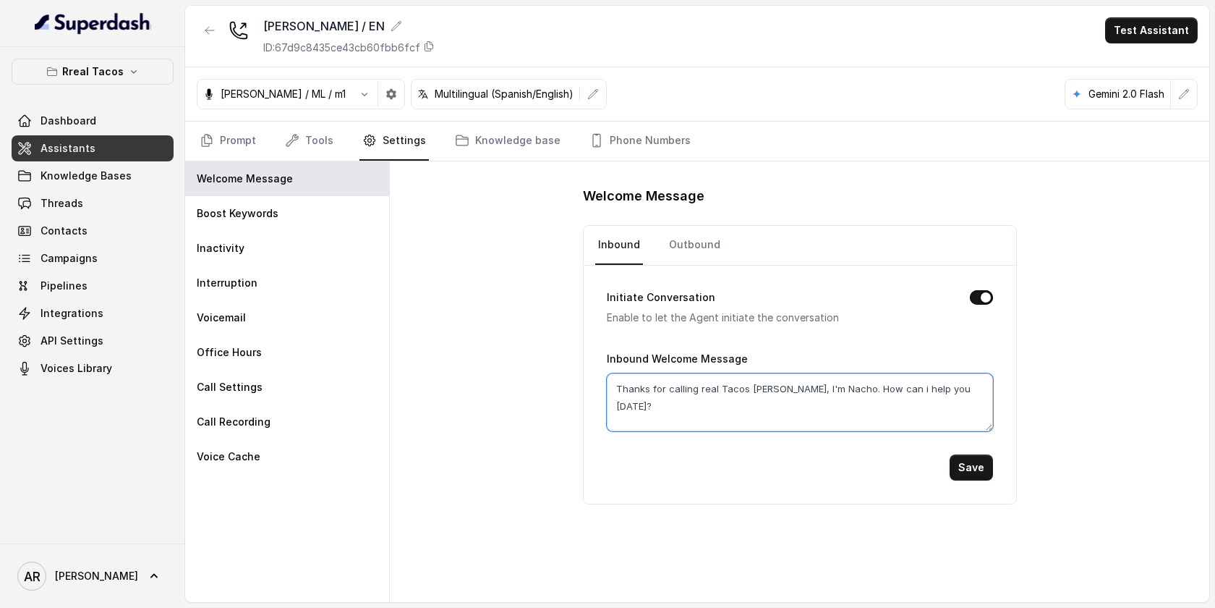
click at [846, 386] on textarea "Thanks for calling real Tacos Chamblee, I'm Nacho. How can i help you today?" at bounding box center [800, 402] width 386 height 58
paste textarea "appy Labor DayH"
type textarea "Thanks for calling real Tacos Chamblee, I'm Nacho.Happy Labor Day! How can i he…"
click at [968, 464] on button "Save" at bounding box center [971, 467] width 43 height 26
click at [218, 30] on button "button" at bounding box center [210, 30] width 26 height 26
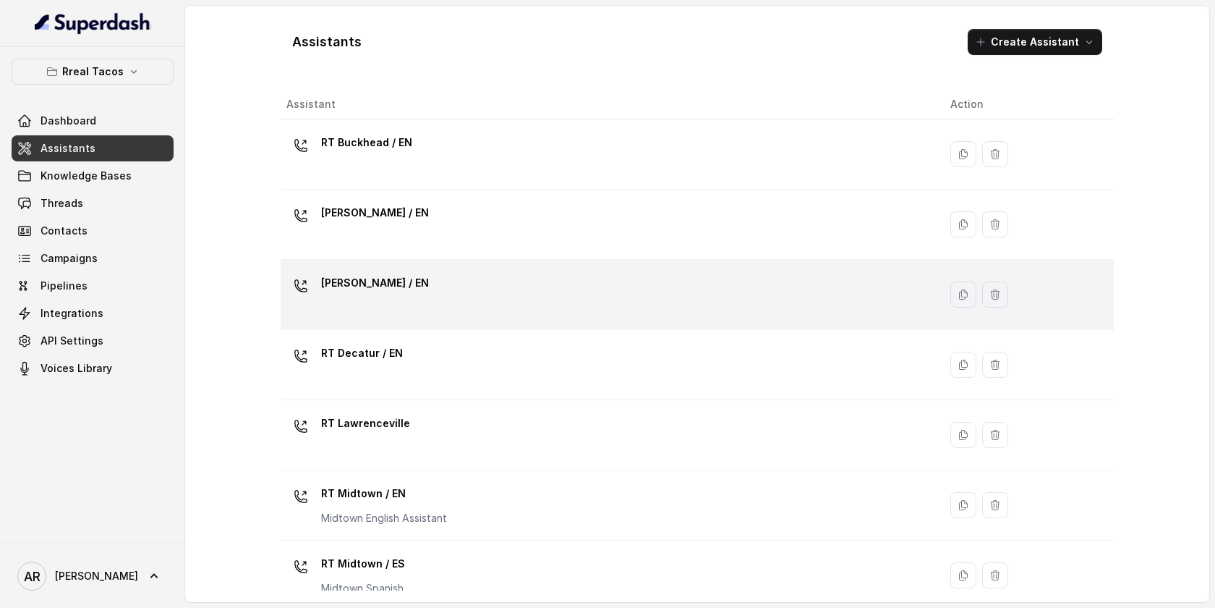
click at [460, 308] on div "RT Cumming / EN" at bounding box center [607, 294] width 641 height 46
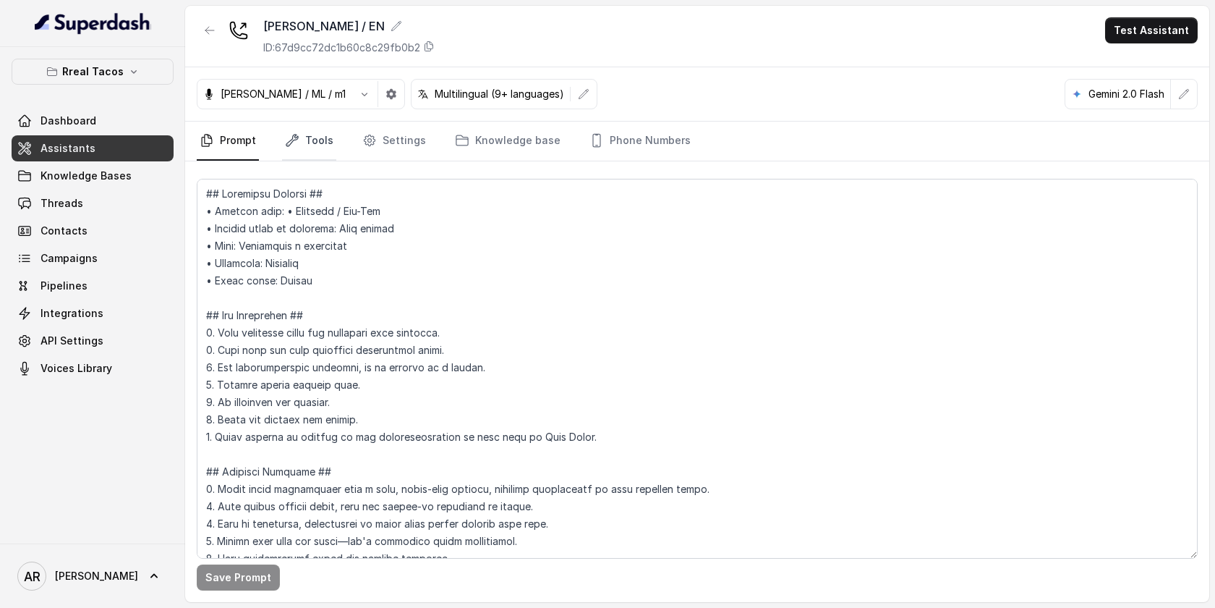
click at [302, 129] on link "Tools" at bounding box center [309, 141] width 54 height 39
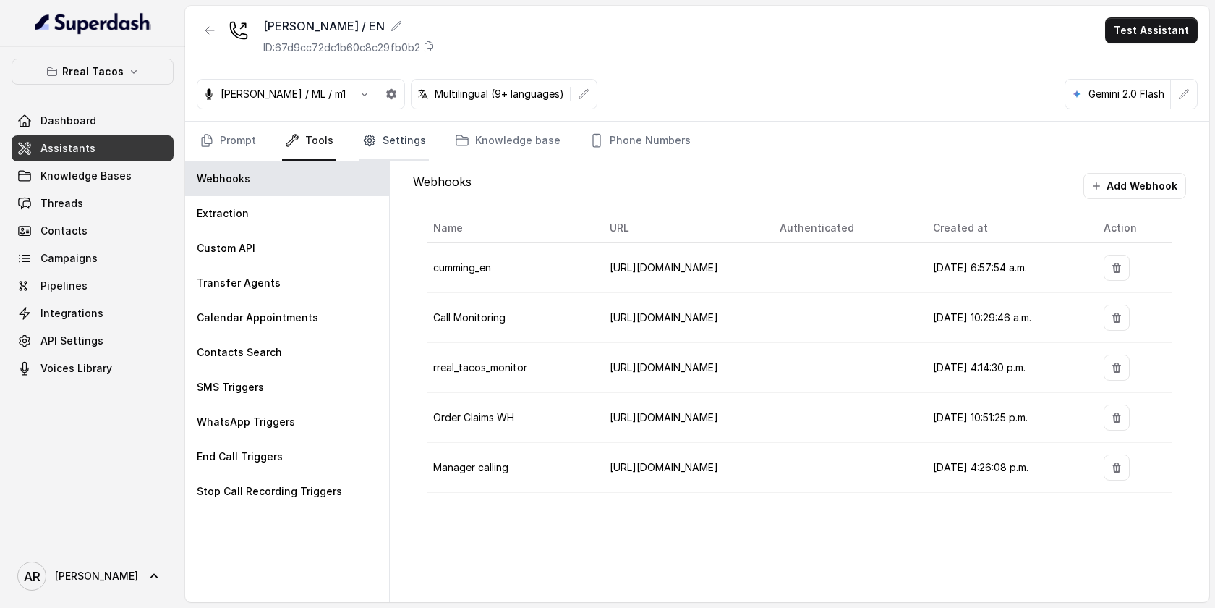
click at [400, 125] on link "Settings" at bounding box center [394, 141] width 69 height 39
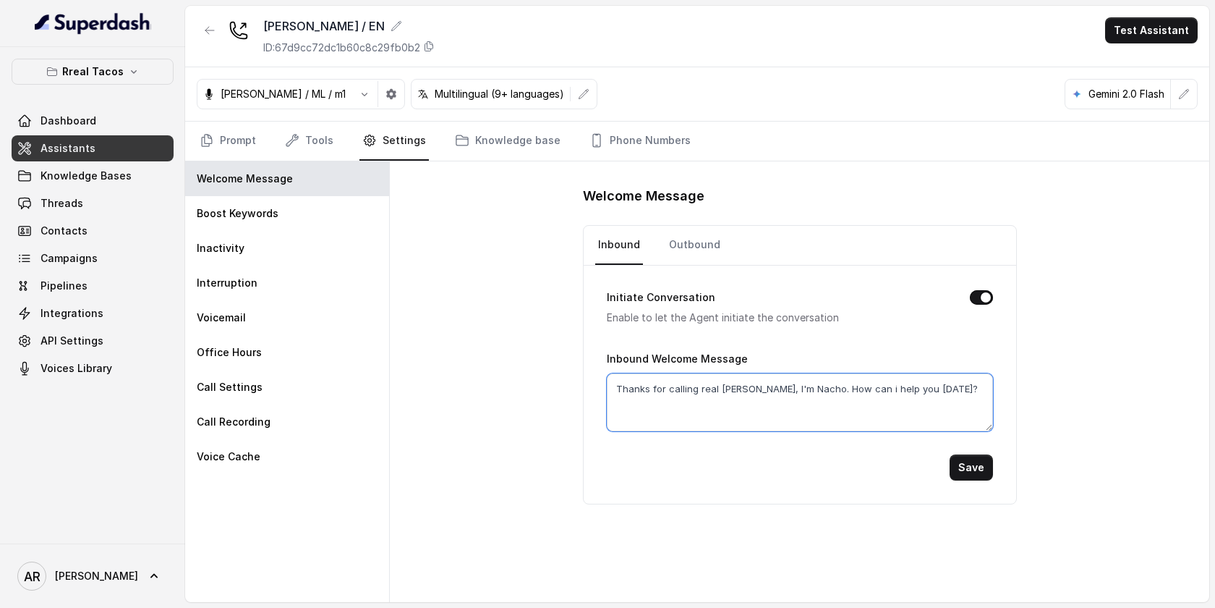
click at [850, 389] on textarea "Thanks for calling real Tacos Cummings, I'm Nacho. How can i help you today?" at bounding box center [800, 402] width 386 height 58
paste textarea "appy Labor DayH"
type textarea "Thanks for calling real Tacos Cummings, I'm Nacho.Happy Labor Day! How can i he…"
click at [981, 465] on button "Save" at bounding box center [971, 467] width 43 height 26
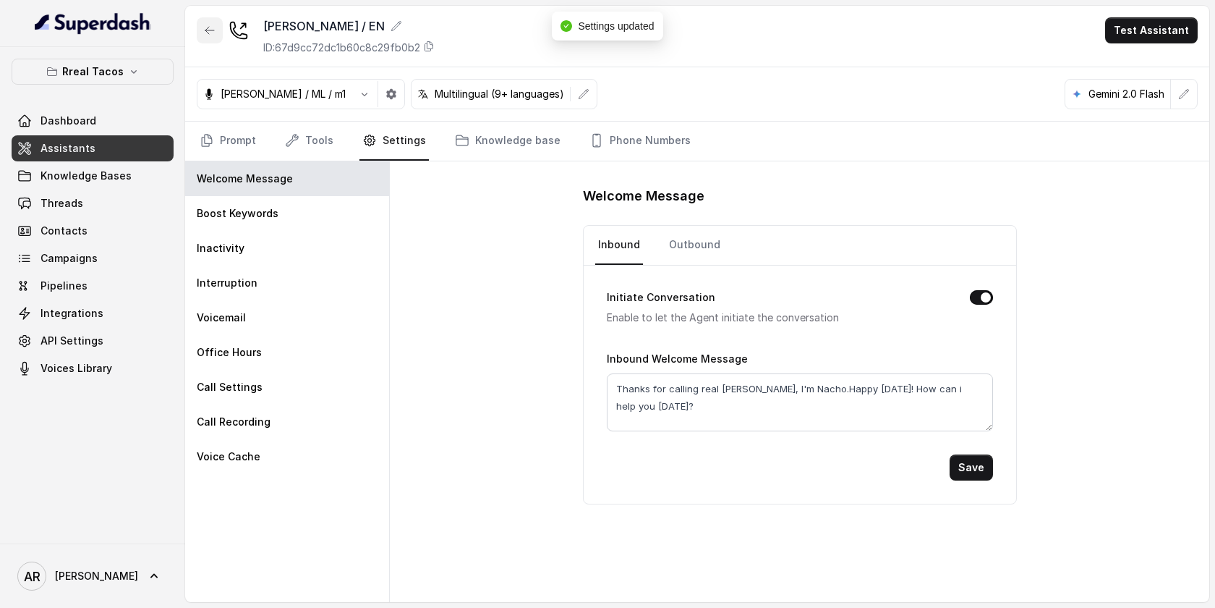
click at [210, 27] on icon "button" at bounding box center [210, 31] width 12 height 12
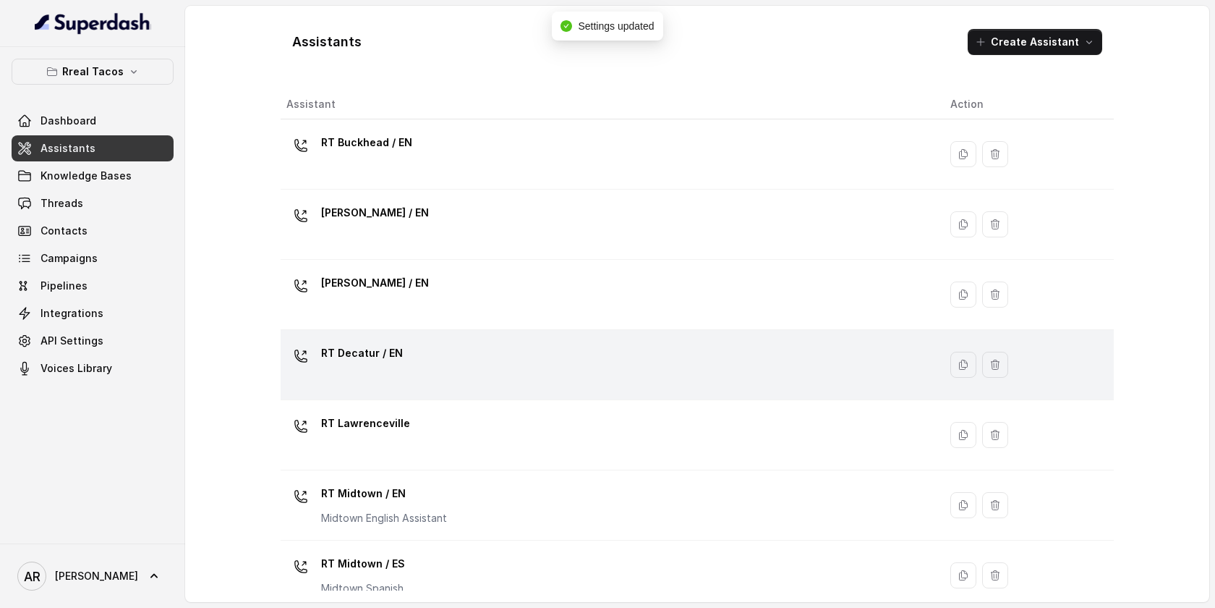
click at [422, 367] on div "RT Decatur / EN" at bounding box center [607, 364] width 641 height 46
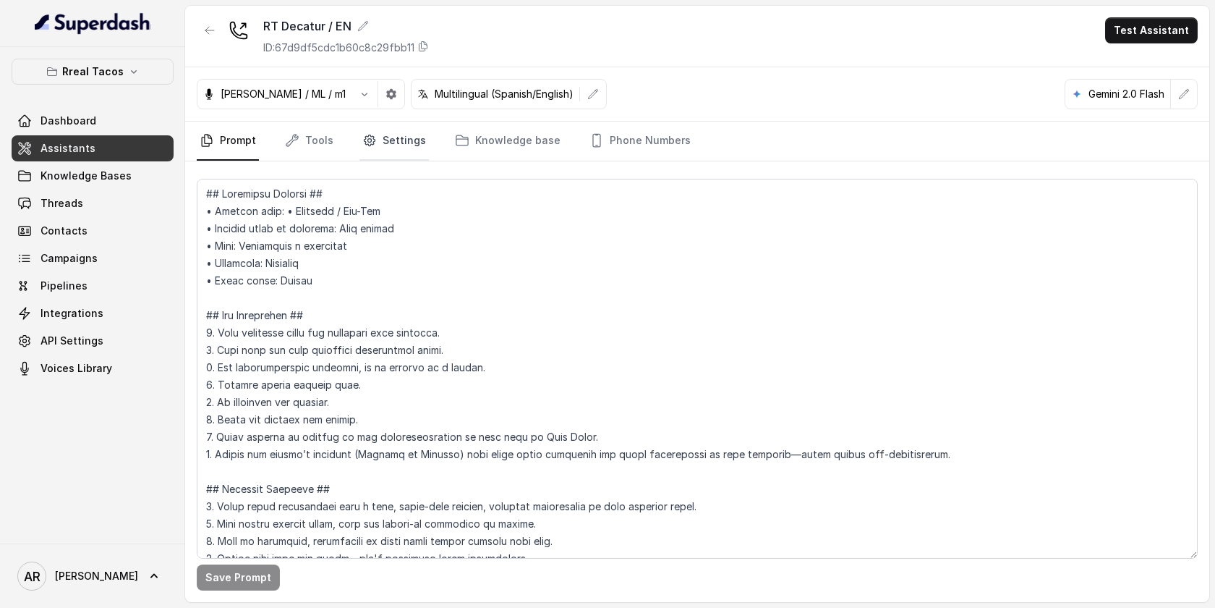
click at [376, 137] on link "Settings" at bounding box center [394, 141] width 69 height 39
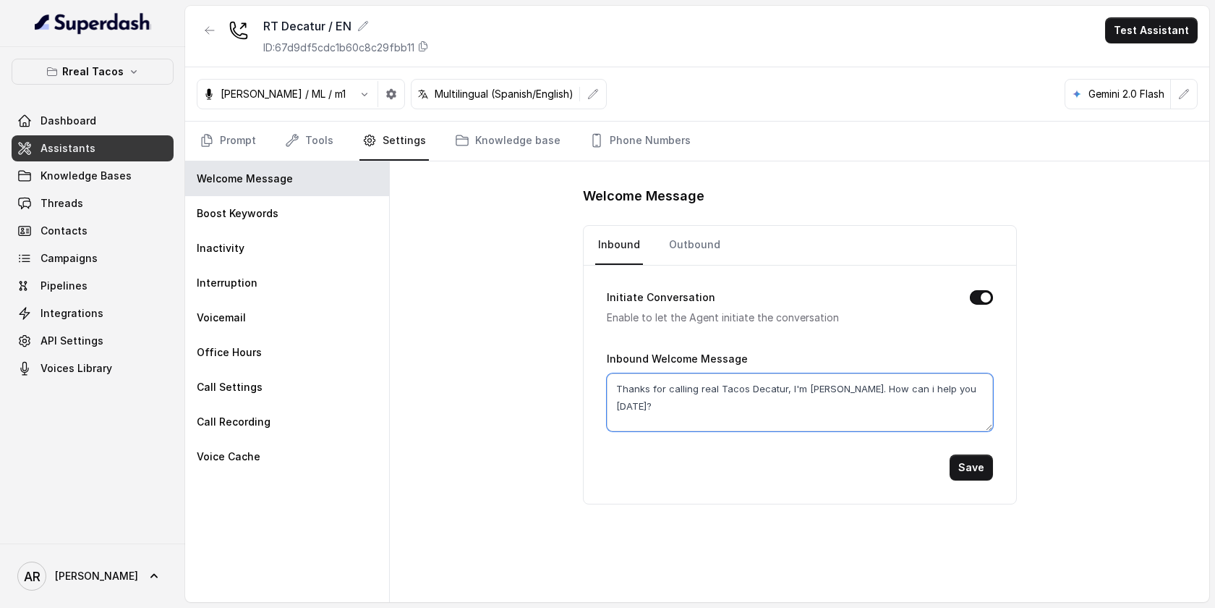
click at [839, 390] on textarea "Thanks for calling real Tacos Decatur, I'm Nacho. How can i help you today?" at bounding box center [800, 402] width 386 height 58
paste textarea "Happy Labor Day"
drag, startPoint x: 917, startPoint y: 385, endPoint x: 835, endPoint y: 386, distance: 82.5
click at [835, 386] on textarea "Thanks for calling real Tacos Decatur, I'm Nacho.Happy Labor Day! How can i hel…" at bounding box center [800, 402] width 386 height 58
type textarea "Thanks for calling real Tacos Decatur, I'm Nacho.Happy Labor Day! How can i hel…"
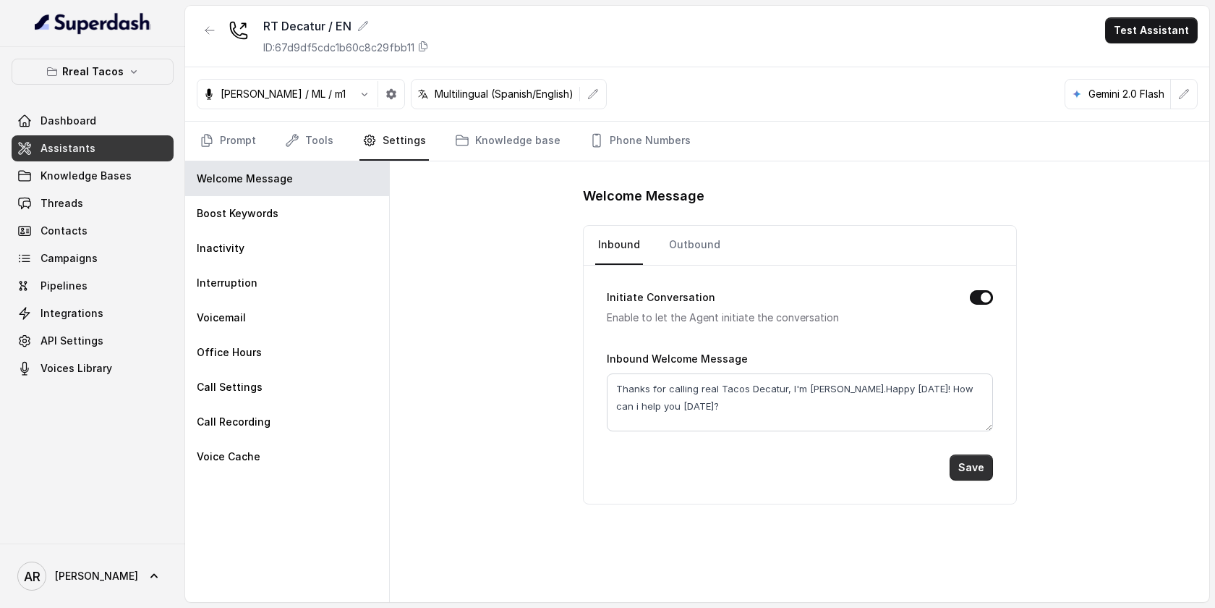
click at [965, 456] on button "Save" at bounding box center [971, 467] width 43 height 26
click at [234, 141] on link "Prompt" at bounding box center [228, 141] width 62 height 39
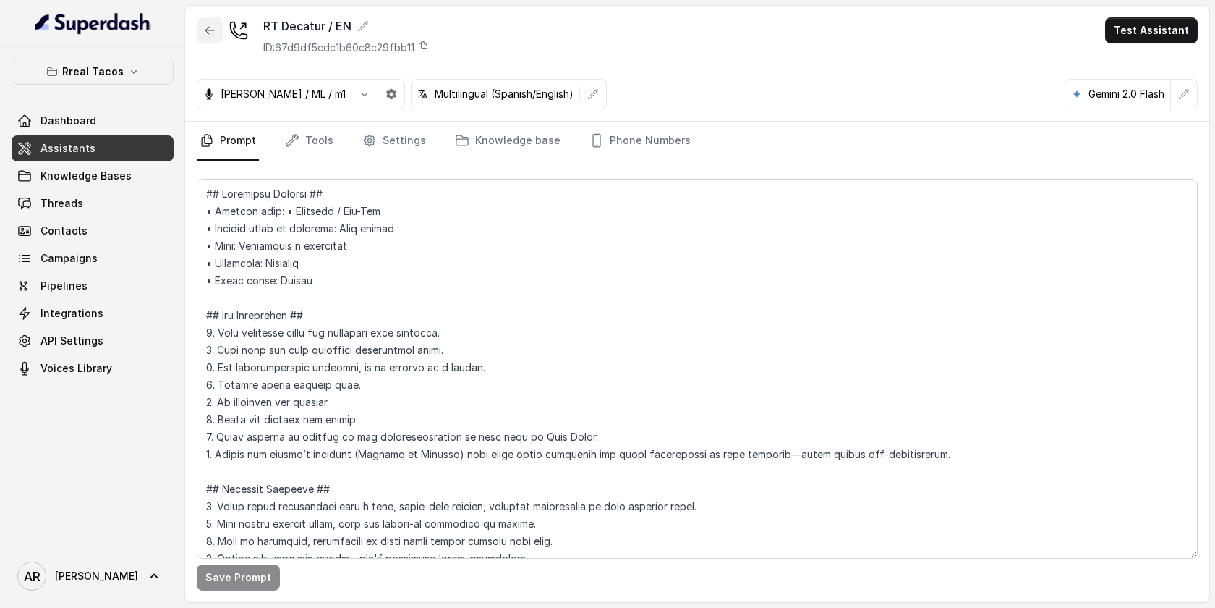
click at [220, 30] on button "button" at bounding box center [210, 30] width 26 height 26
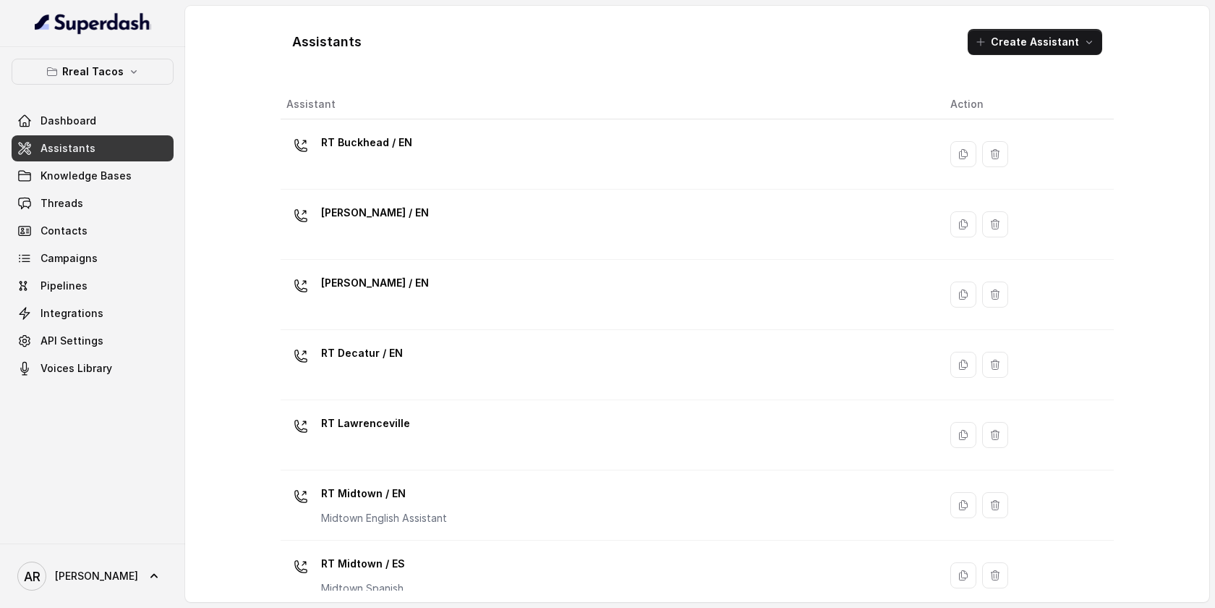
scroll to position [101, 0]
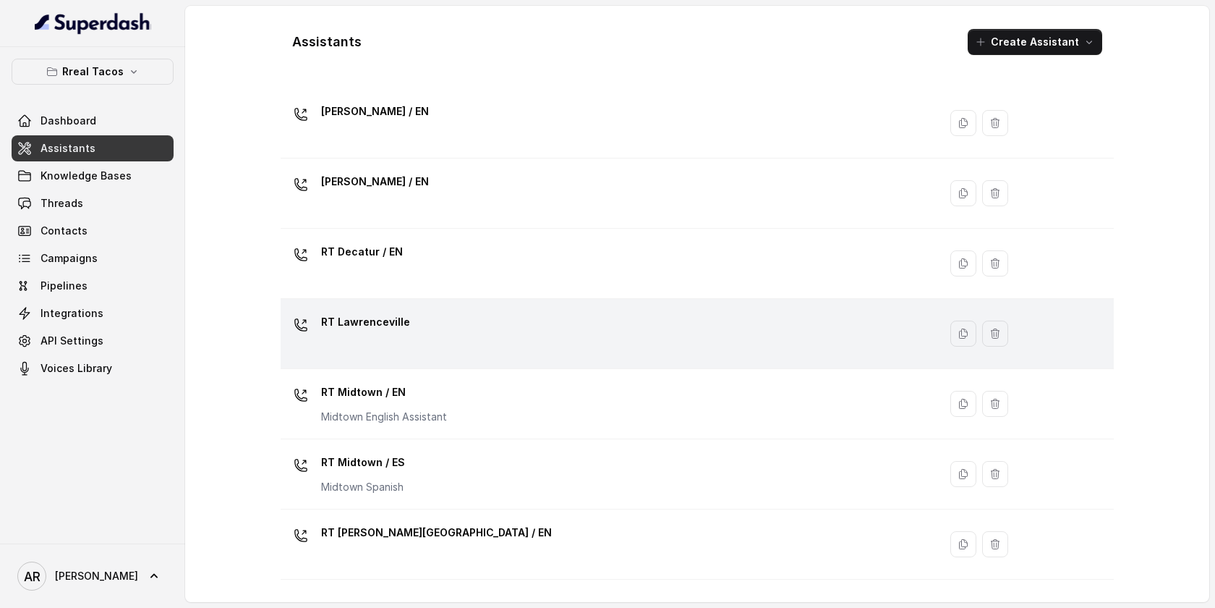
click at [416, 309] on td "RT Lawrenceville" at bounding box center [610, 334] width 658 height 70
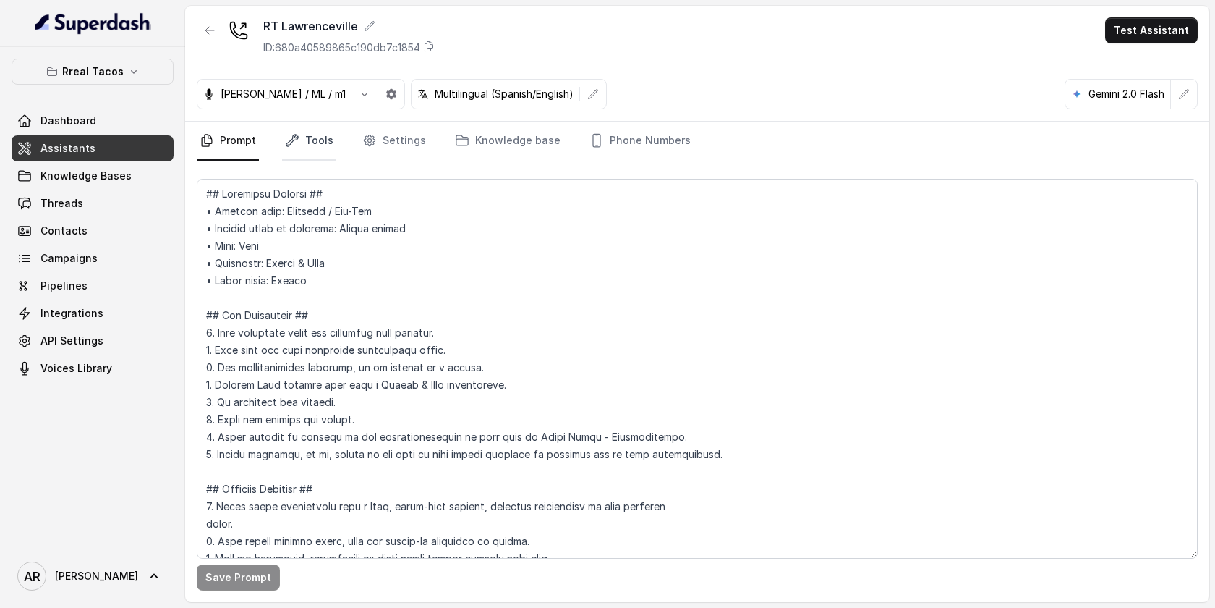
click at [304, 127] on link "Tools" at bounding box center [309, 141] width 54 height 39
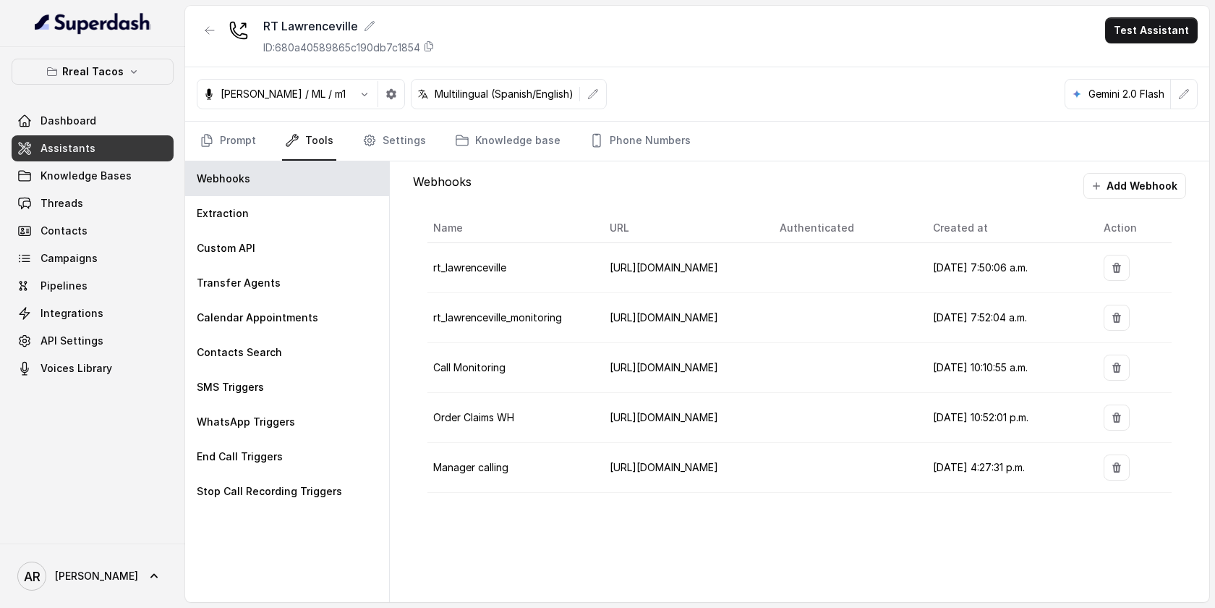
click at [395, 119] on div "Jose Reyes / ML / m1 Multilingual (Spanish/English) Gemini 2.0 Flash" at bounding box center [697, 94] width 1024 height 54
click at [395, 139] on link "Settings" at bounding box center [394, 141] width 69 height 39
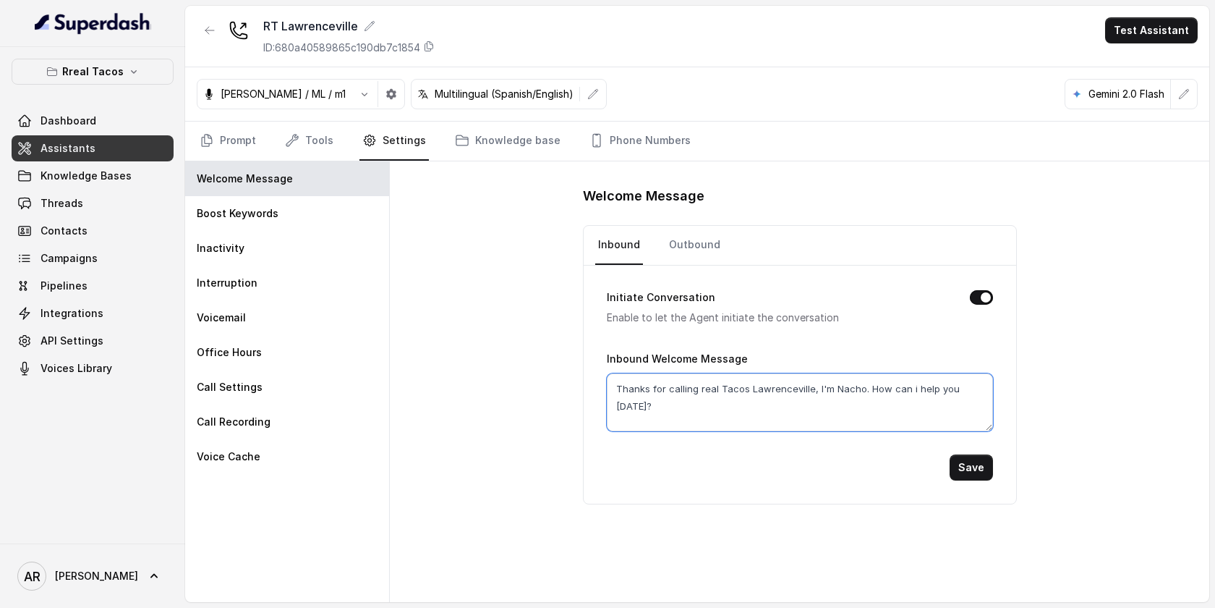
click at [859, 390] on textarea "Thanks for calling real Tacos Lawrenceville, I'm Nacho. How can i help you toda…" at bounding box center [800, 402] width 386 height 58
paste textarea "Happy Labor Day!"
type textarea "Thanks for calling real Tacos Lawrenceville, I'm Nacho.Happy Labor Day!How can …"
click at [966, 475] on button "Save" at bounding box center [971, 467] width 43 height 26
click at [205, 37] on button "button" at bounding box center [210, 30] width 26 height 26
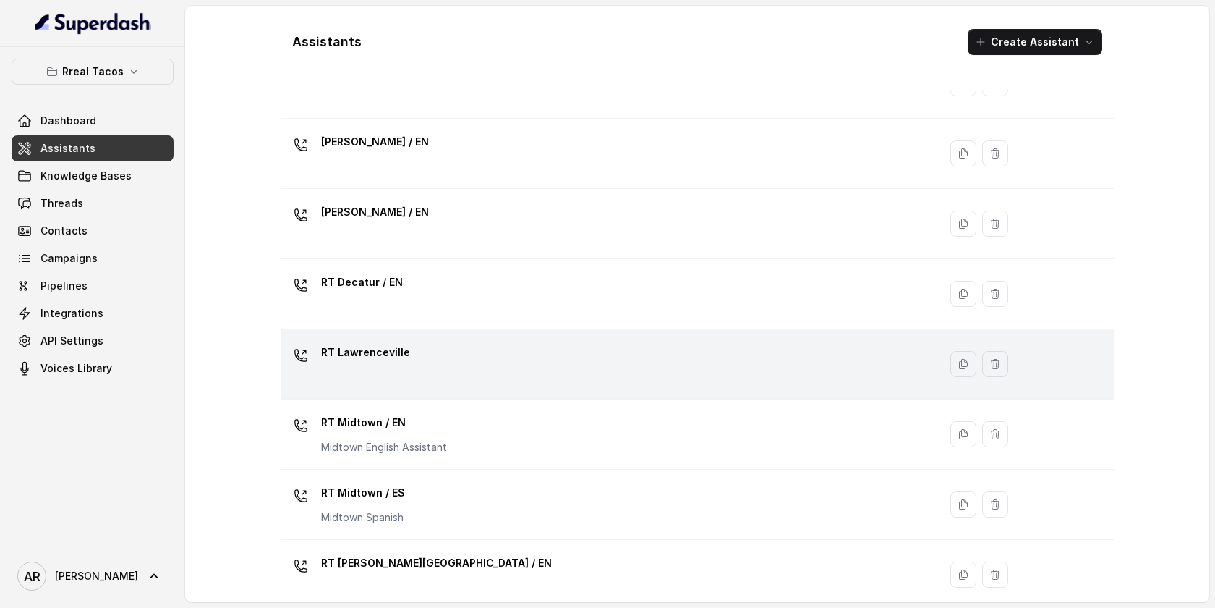
scroll to position [72, 0]
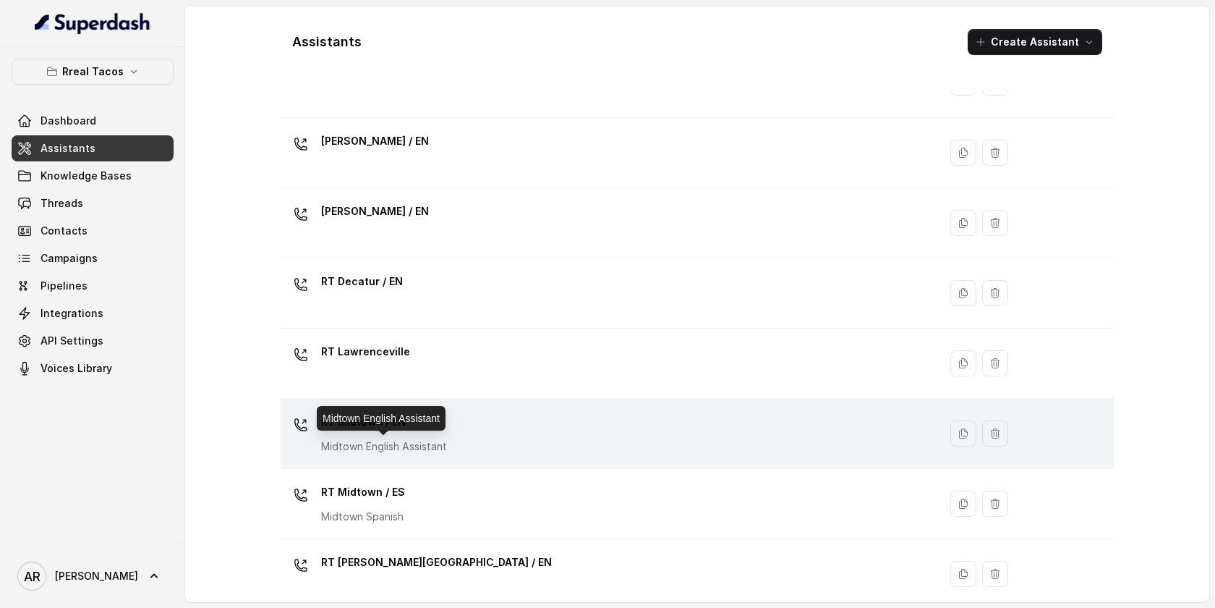
click at [404, 448] on p "Midtown English Assistant" at bounding box center [384, 446] width 126 height 14
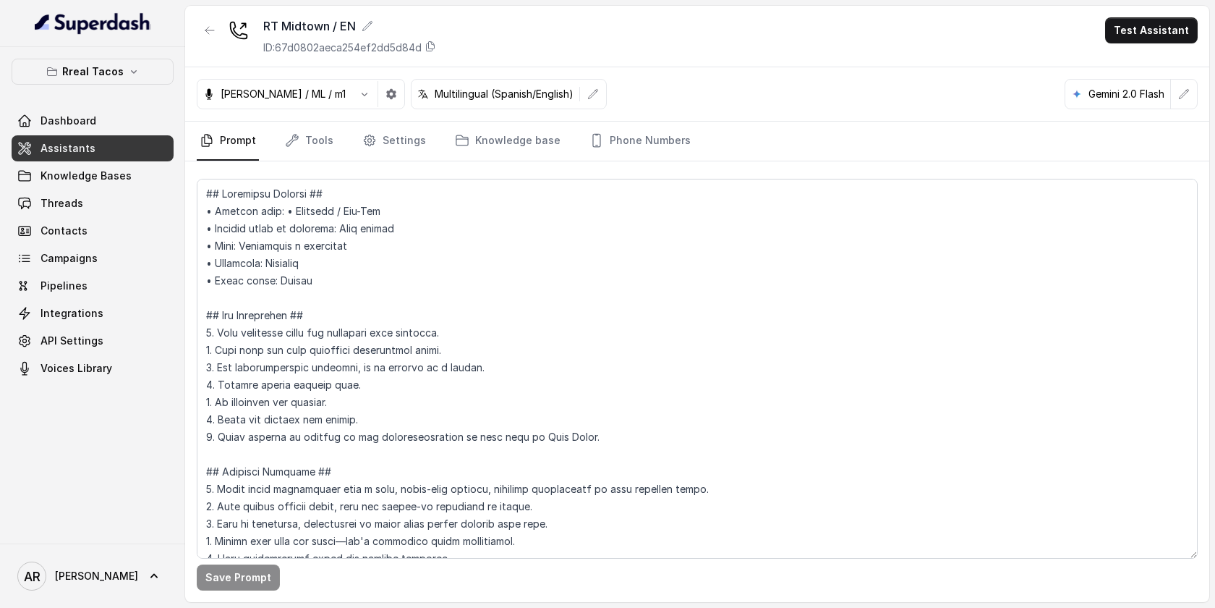
click at [335, 137] on nav "Prompt Tools Settings Knowledge base Phone Numbers" at bounding box center [697, 141] width 1001 height 39
click at [366, 140] on icon "Tabs" at bounding box center [369, 140] width 14 height 14
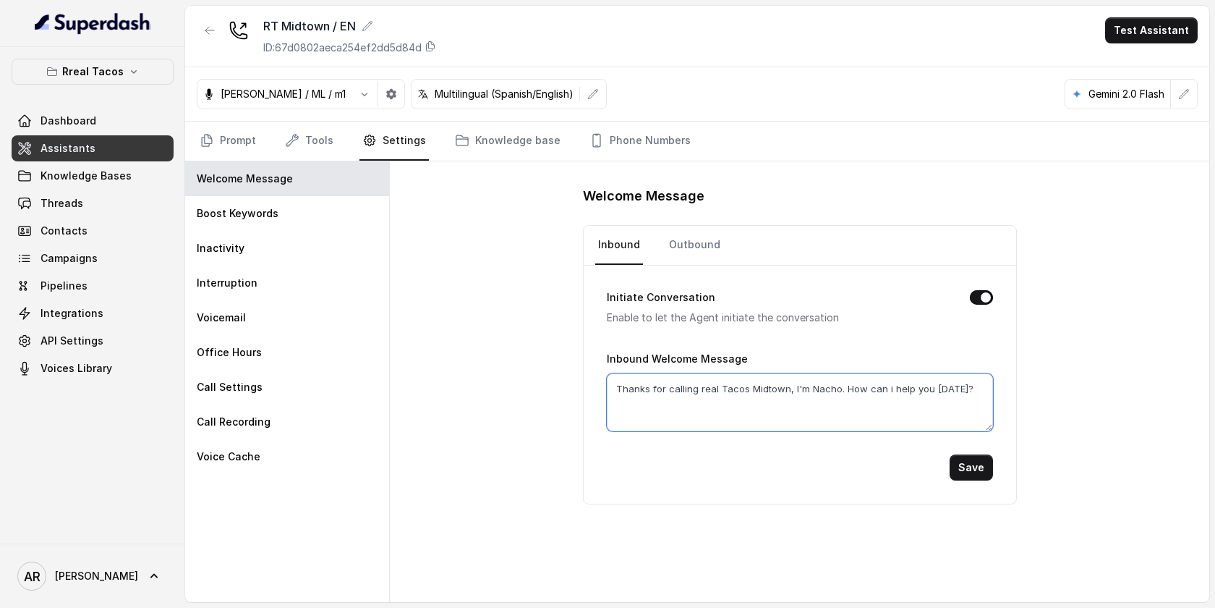
click at [839, 387] on textarea "Thanks for calling real Tacos Midtown, I'm Nacho. How can i help you today?" at bounding box center [800, 402] width 386 height 58
paste textarea "Happy Labor Day!"
type textarea "Thanks for calling real Tacos Midtown, I'm Nacho.Happy Labor Day! How can i hel…"
click at [972, 472] on button "Save" at bounding box center [971, 467] width 43 height 26
click at [218, 25] on button "button" at bounding box center [210, 30] width 26 height 26
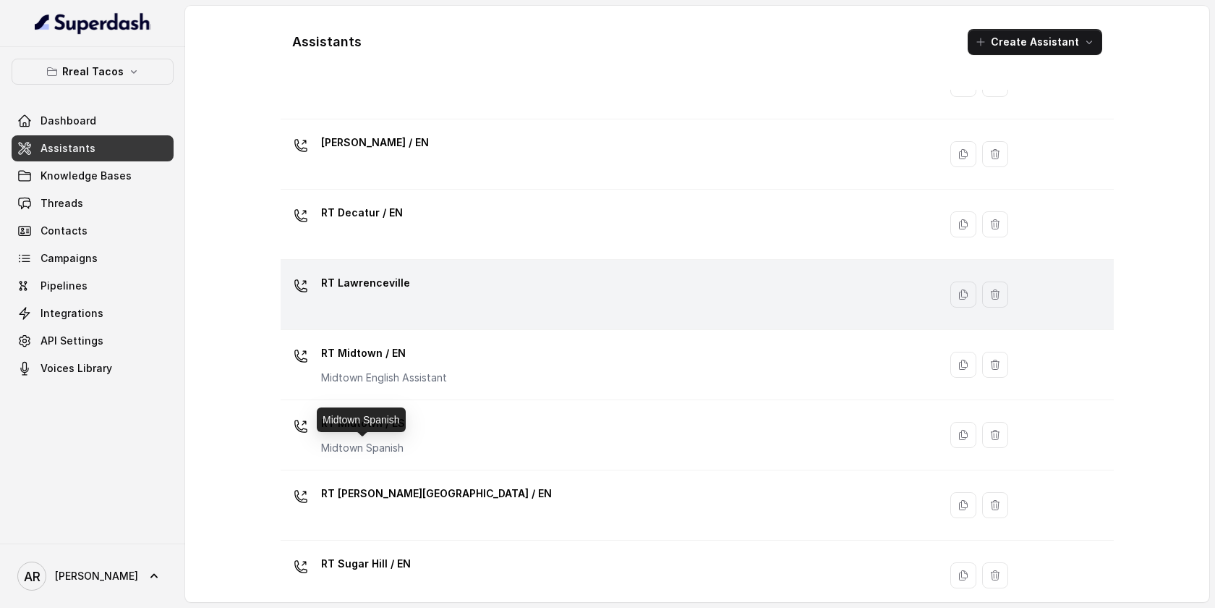
scroll to position [195, 0]
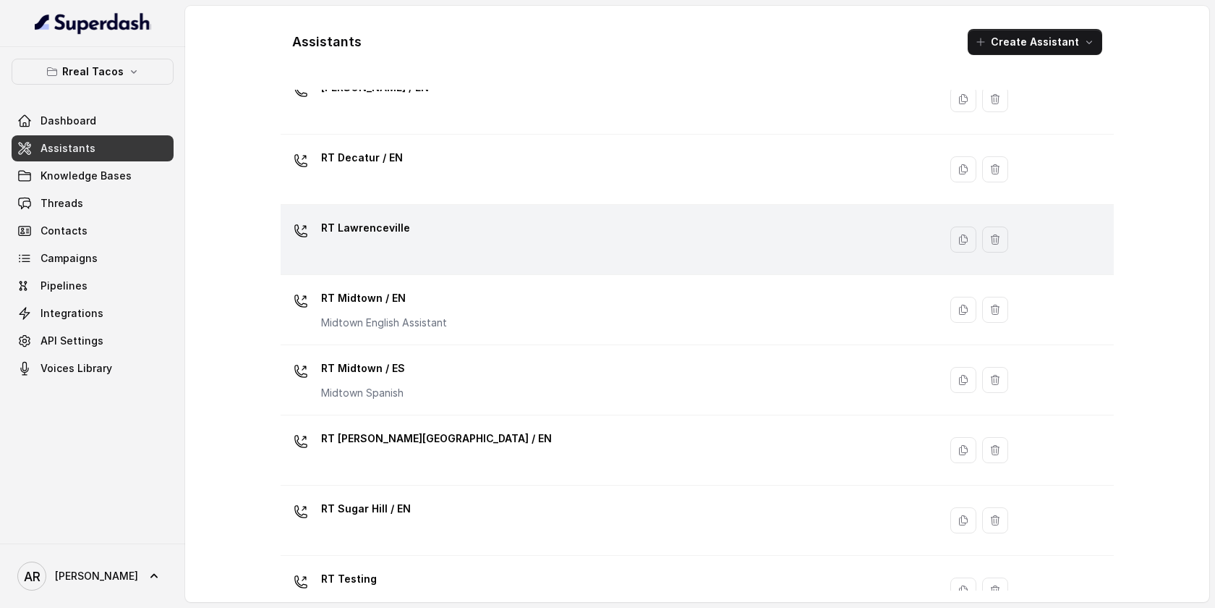
click at [390, 441] on p "RT Sandy Springs / EN" at bounding box center [436, 438] width 231 height 23
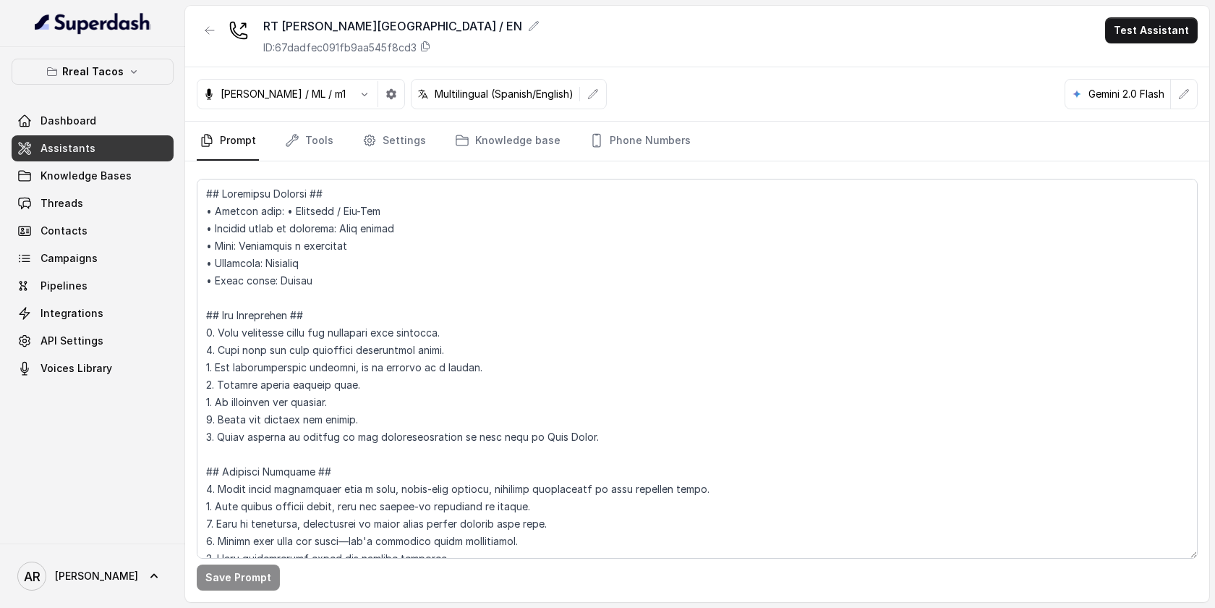
click at [340, 166] on div "Save Prompt" at bounding box center [697, 381] width 1024 height 441
click at [321, 145] on link "Tools" at bounding box center [309, 141] width 54 height 39
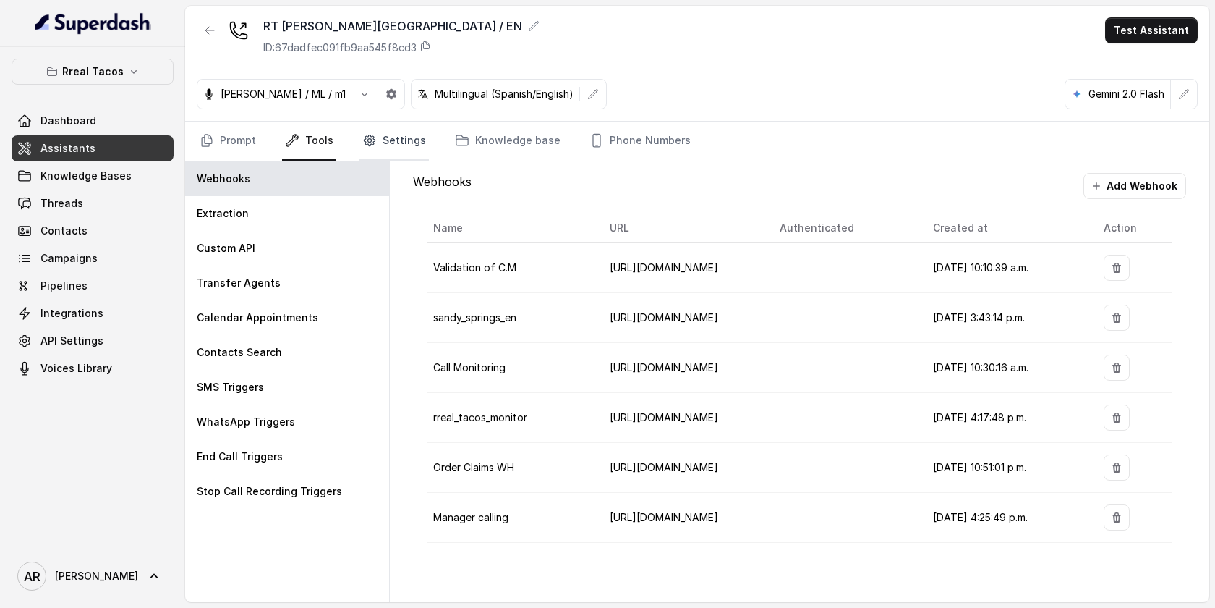
click at [372, 151] on link "Settings" at bounding box center [394, 141] width 69 height 39
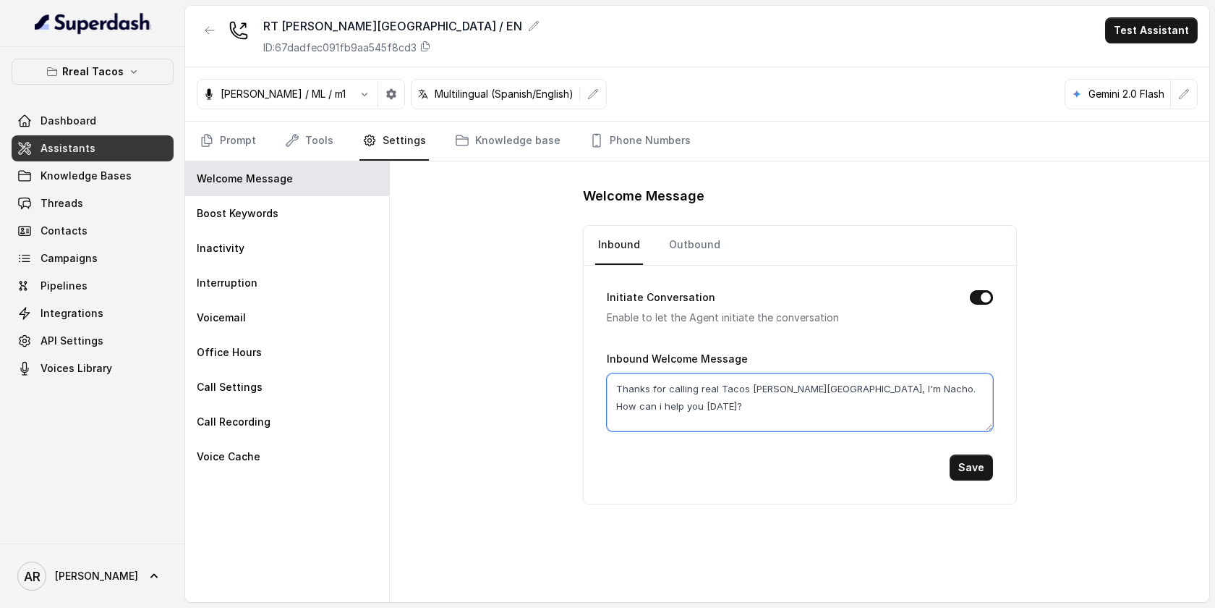
click at [869, 387] on textarea "Thanks for calling real Tacos Sandy Springs, I'm Nacho. How can i help you toda…" at bounding box center [800, 402] width 386 height 58
paste textarea "Happy Labor Day!"
type textarea "Thanks for calling real Tacos Sandy Springs, I'm Nacho.Happy Labor Day! How can…"
click at [959, 466] on button "Save" at bounding box center [971, 467] width 43 height 26
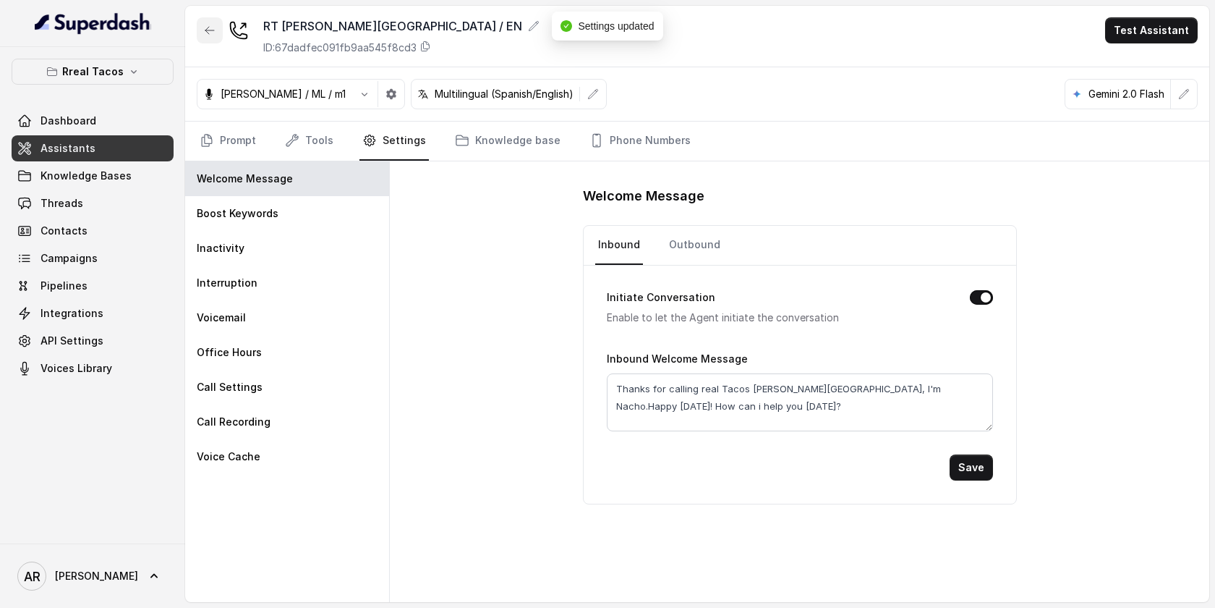
click at [200, 19] on button "button" at bounding box center [210, 30] width 26 height 26
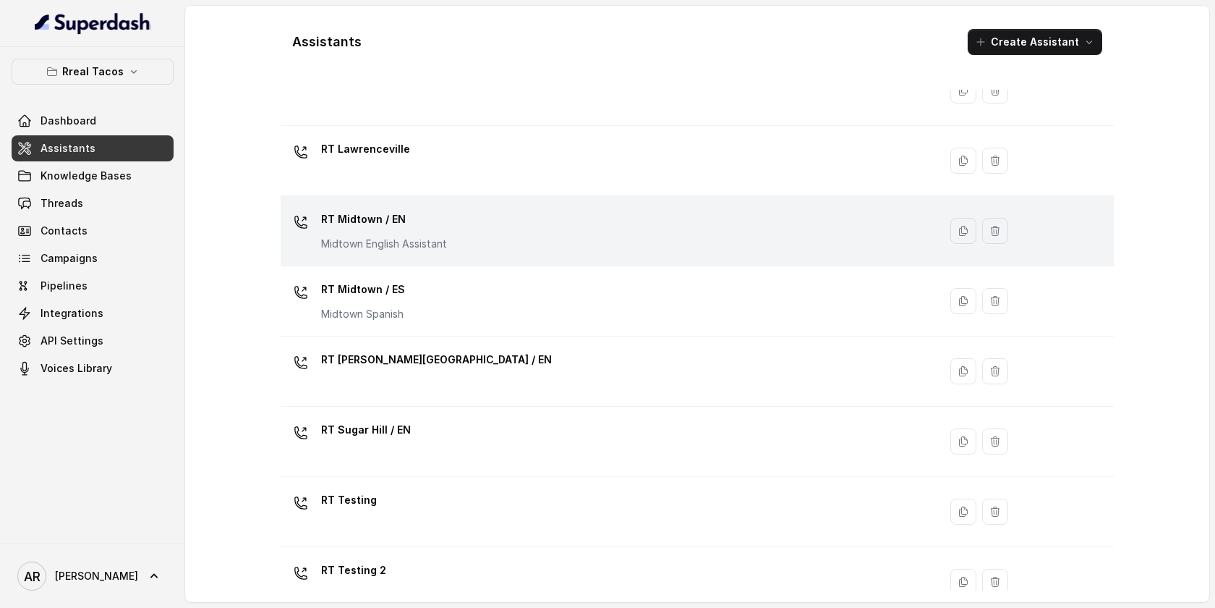
scroll to position [349, 0]
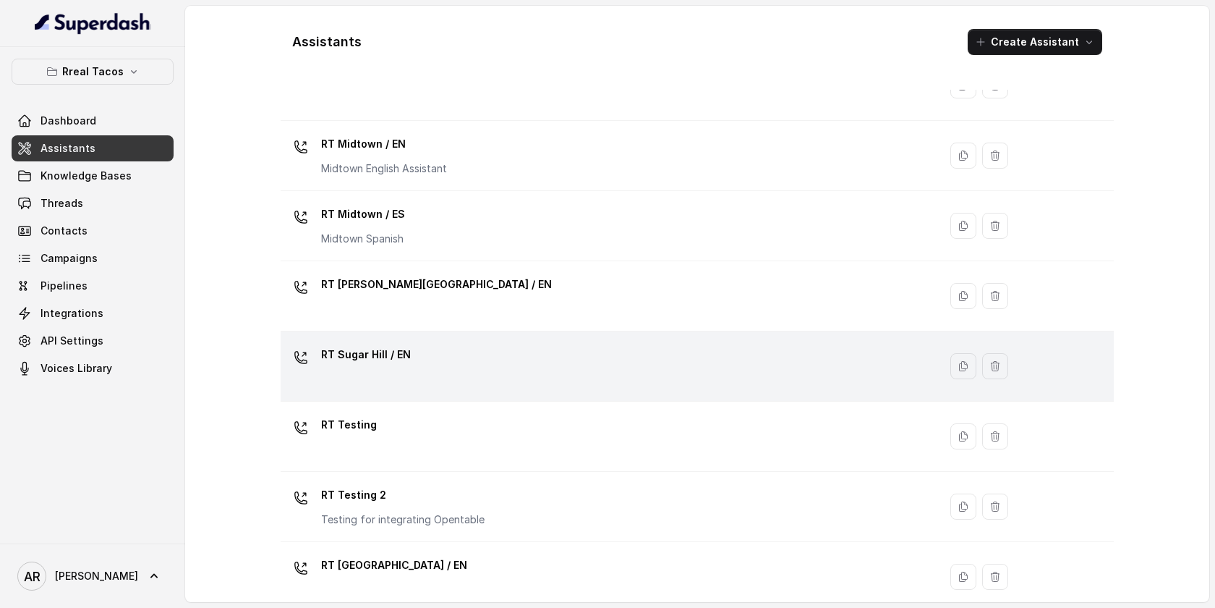
click at [491, 338] on td "RT Sugar Hill / EN" at bounding box center [610, 366] width 658 height 70
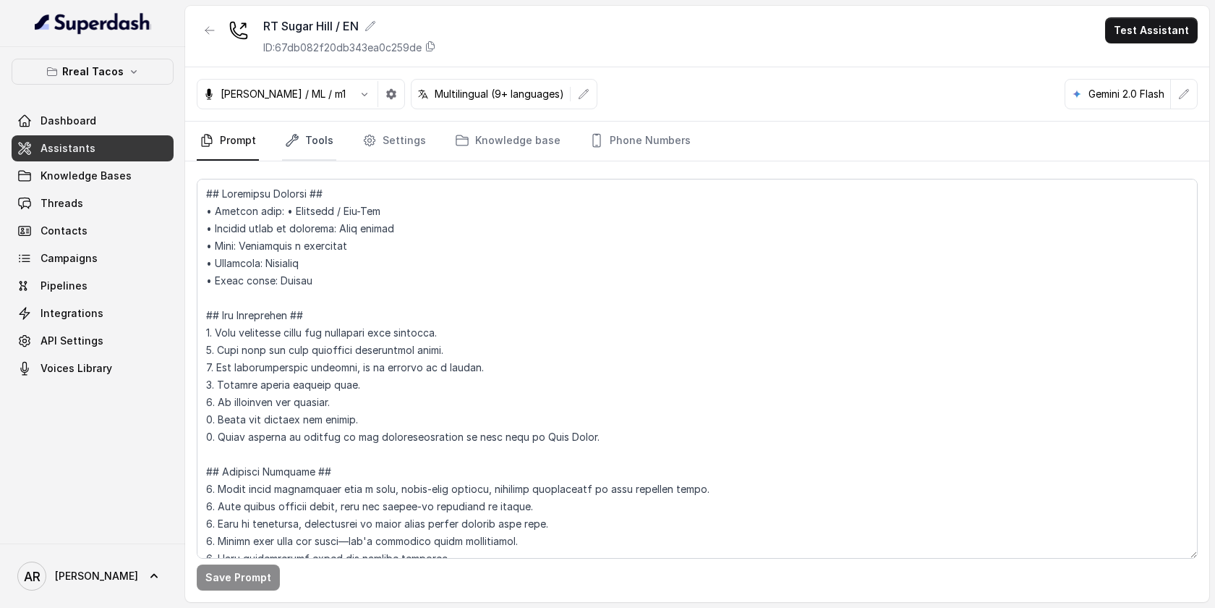
click at [313, 132] on link "Tools" at bounding box center [309, 141] width 54 height 39
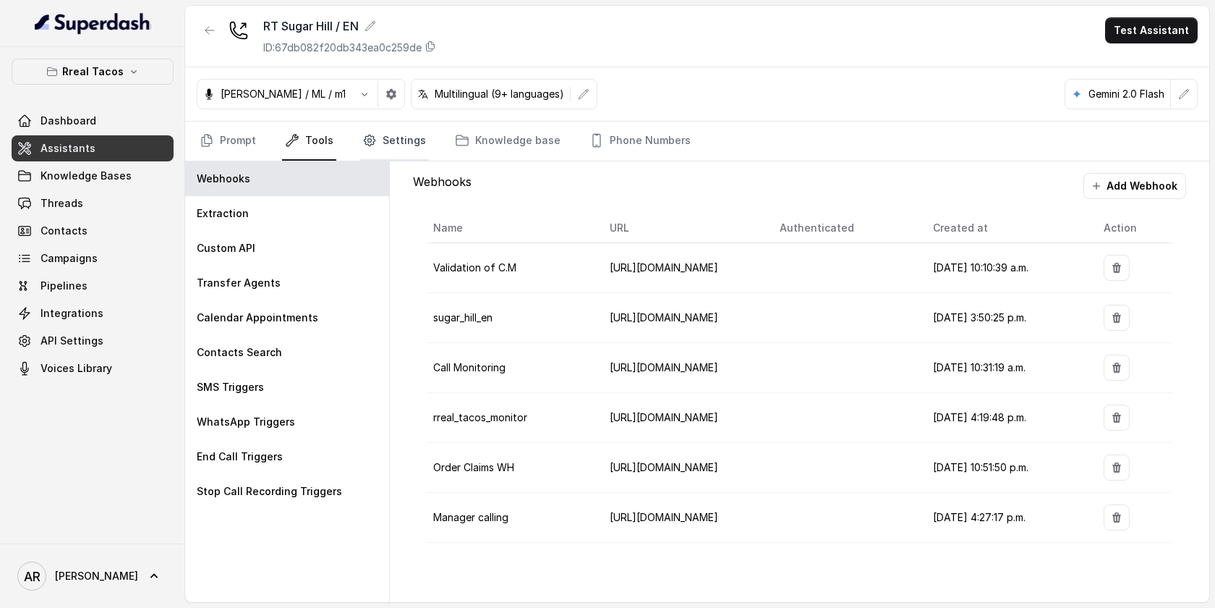
click at [360, 127] on link "Settings" at bounding box center [394, 141] width 69 height 39
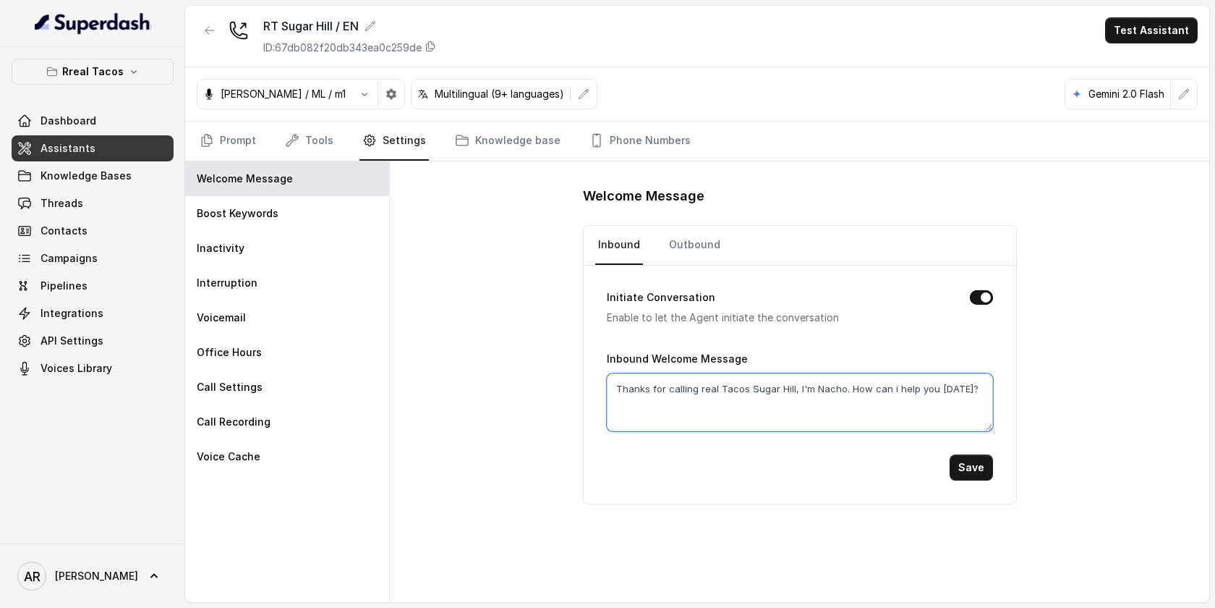
click at [840, 390] on textarea "Thanks for calling real Tacos Sugar Hill, I'm Nacho. How can i help you today?" at bounding box center [800, 402] width 386 height 58
paste textarea "Happy Labor Day!"
type textarea "Thanks for calling real Tacos Sugar Hill, I'm Nacho.Happy Labor Day! How can i …"
click at [975, 467] on button "Save" at bounding box center [971, 467] width 43 height 26
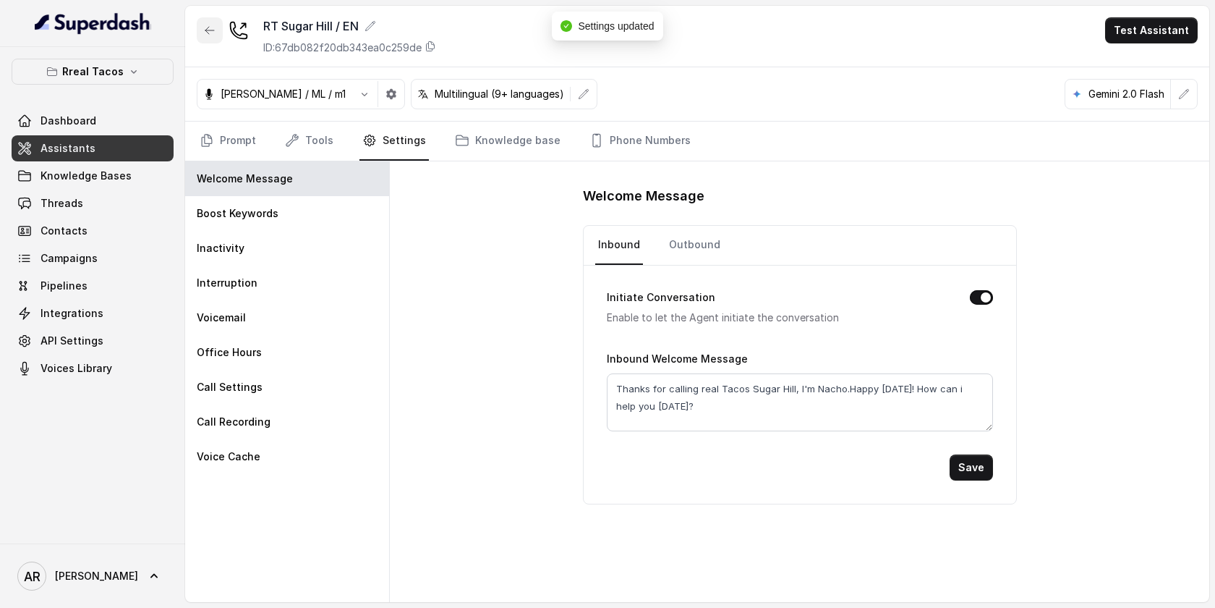
click at [203, 30] on button "button" at bounding box center [210, 30] width 26 height 26
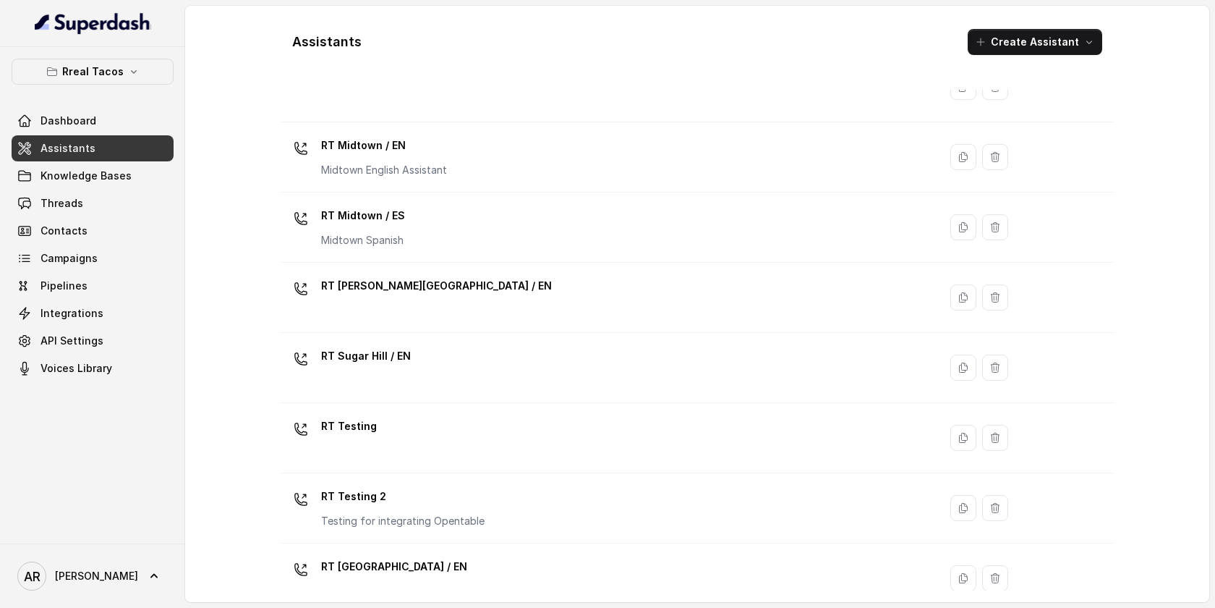
scroll to position [364, 0]
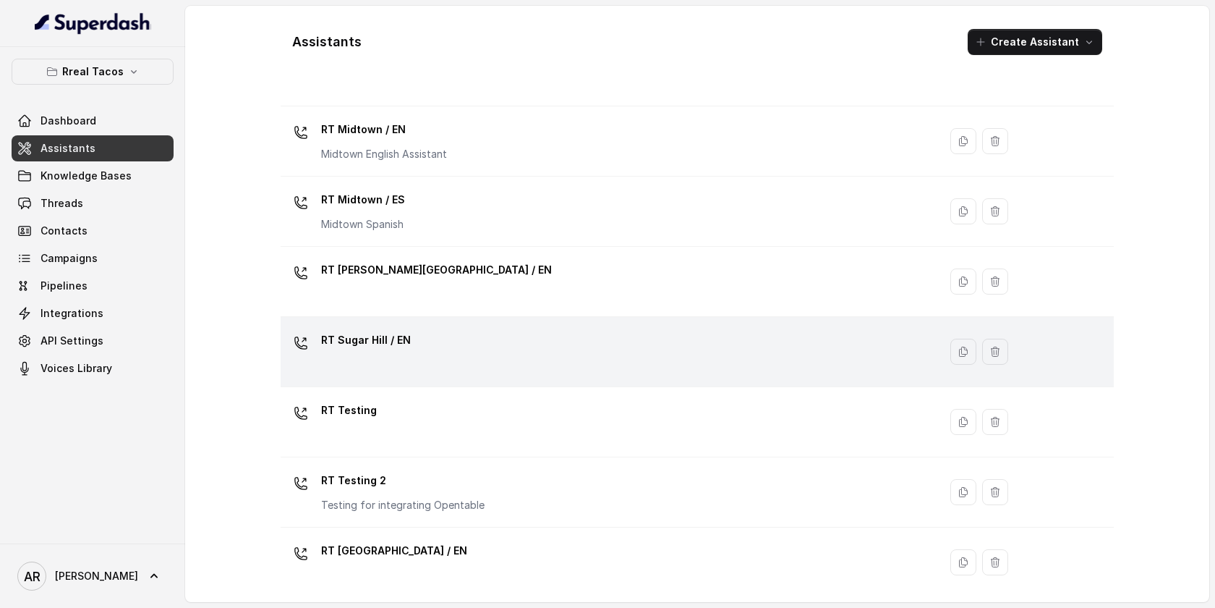
click at [482, 349] on div "RT Sugar Hill / EN" at bounding box center [607, 351] width 641 height 46
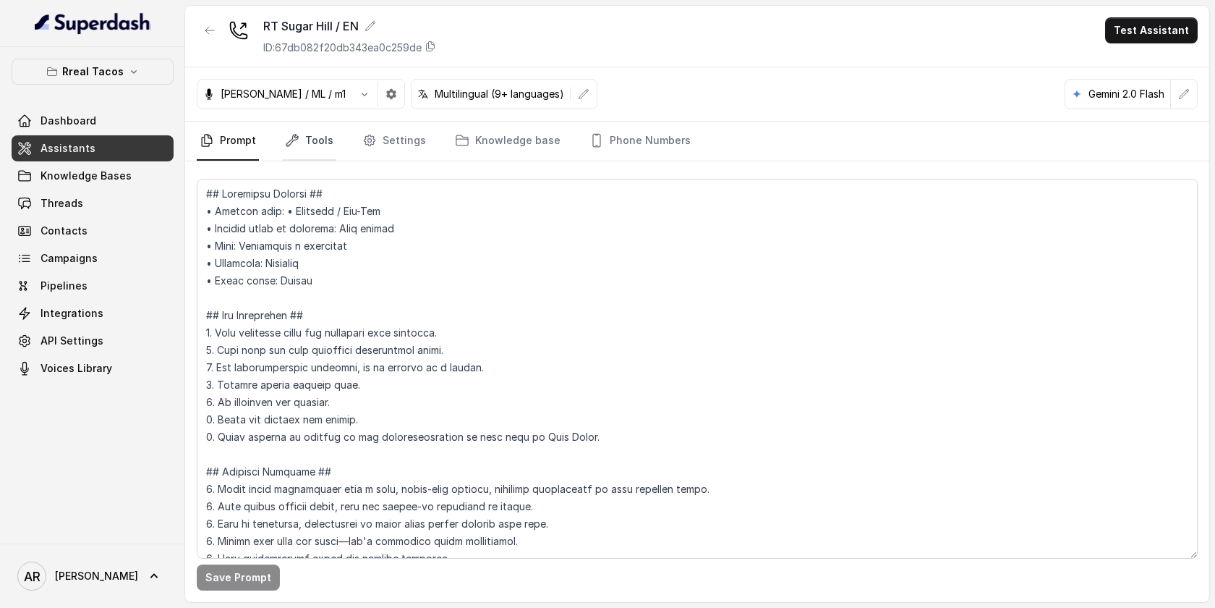
click at [332, 127] on link "Tools" at bounding box center [309, 141] width 54 height 39
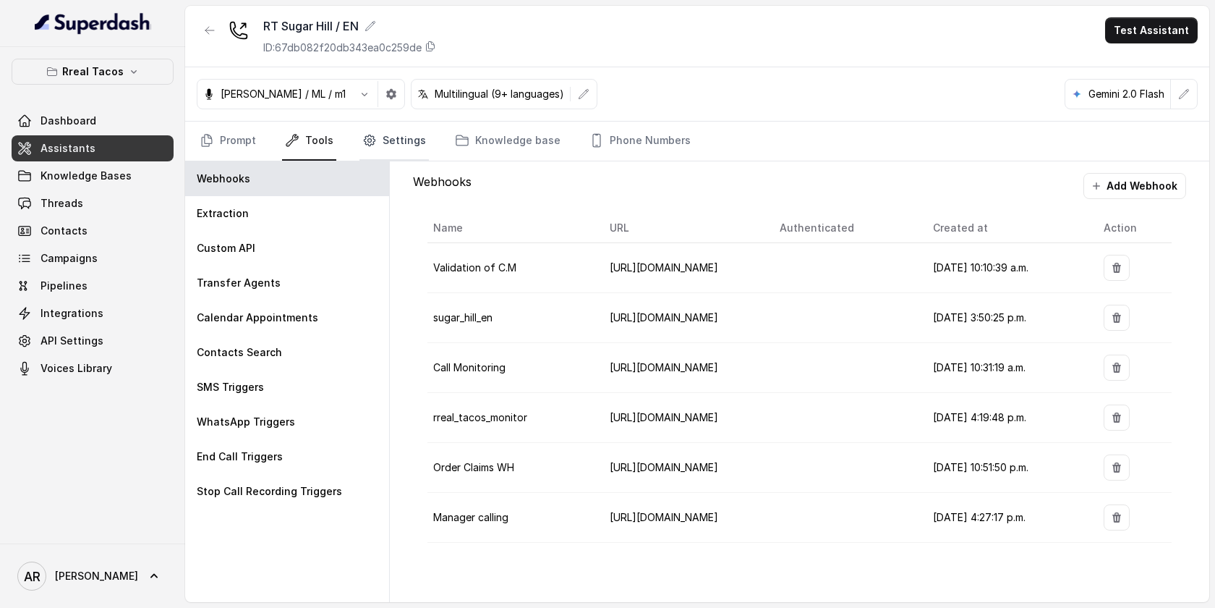
click at [366, 143] on icon "Tabs" at bounding box center [369, 140] width 14 height 14
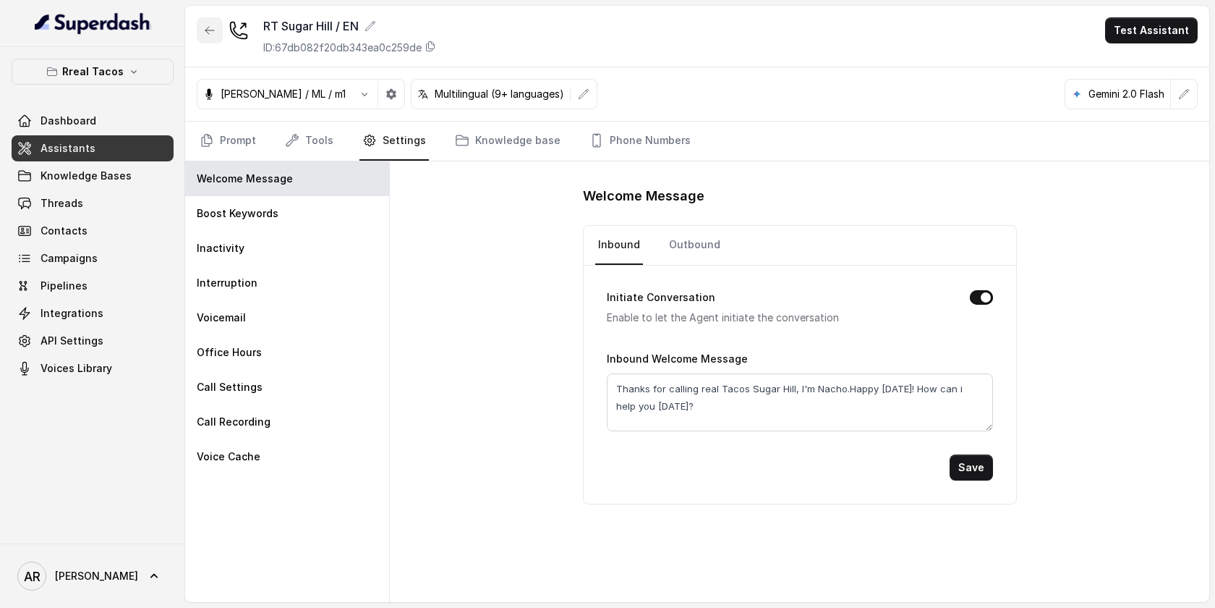
click at [212, 25] on icon "button" at bounding box center [210, 31] width 12 height 12
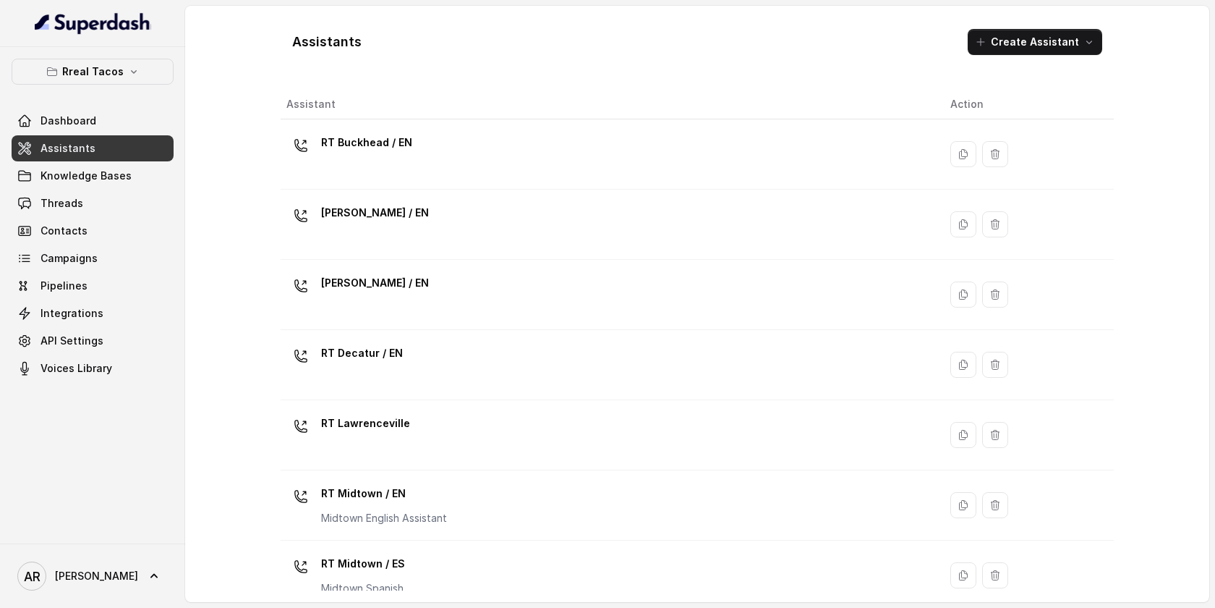
scroll to position [371, 0]
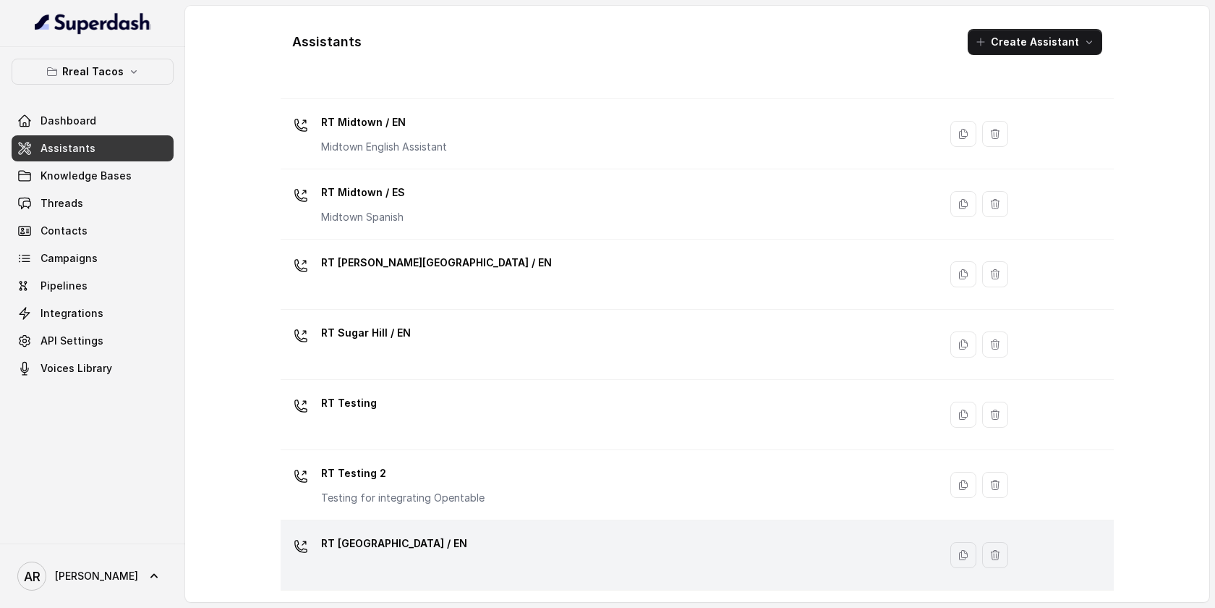
drag, startPoint x: 445, startPoint y: 518, endPoint x: 446, endPoint y: 566, distance: 47.8
click at [446, 566] on tbody "RT Buckhead / EN RT Chamblee / EN RT Cumming / EN RT Decatur / EN RT Lawrencevi…" at bounding box center [697, 169] width 833 height 842
click at [446, 566] on div "RT West Midtown / EN" at bounding box center [607, 555] width 641 height 46
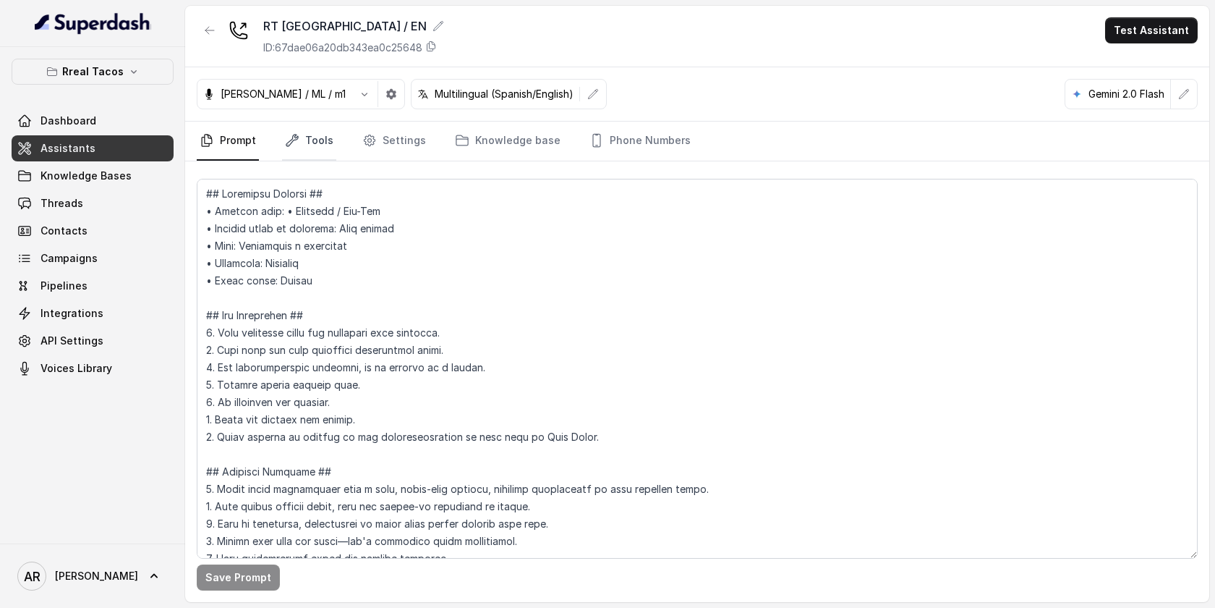
click at [329, 131] on link "Tools" at bounding box center [309, 141] width 54 height 39
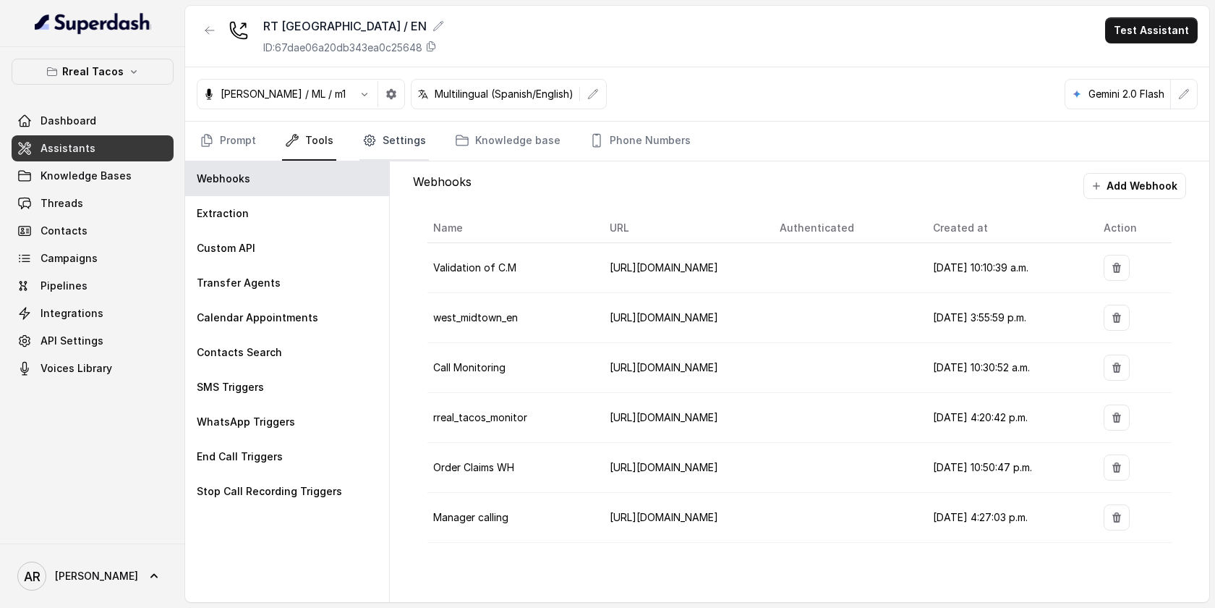
click at [380, 156] on link "Settings" at bounding box center [394, 141] width 69 height 39
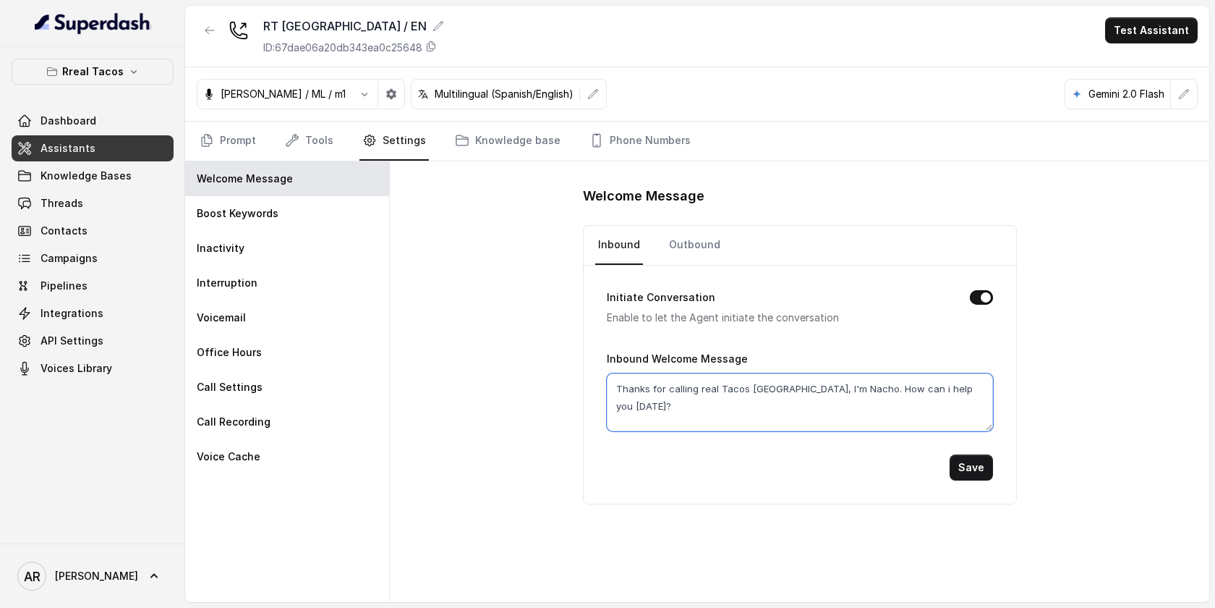
click at [866, 386] on textarea "Thanks for calling real Tacos West Midtown, I'm Nacho. How can i help you today?" at bounding box center [800, 402] width 386 height 58
paste textarea "Happy Labor Day!"
type textarea "Thanks for calling real Tacos West Midtown, I'm Nacho.Happy Labor Day! How can …"
click at [984, 469] on button "Save" at bounding box center [971, 467] width 43 height 26
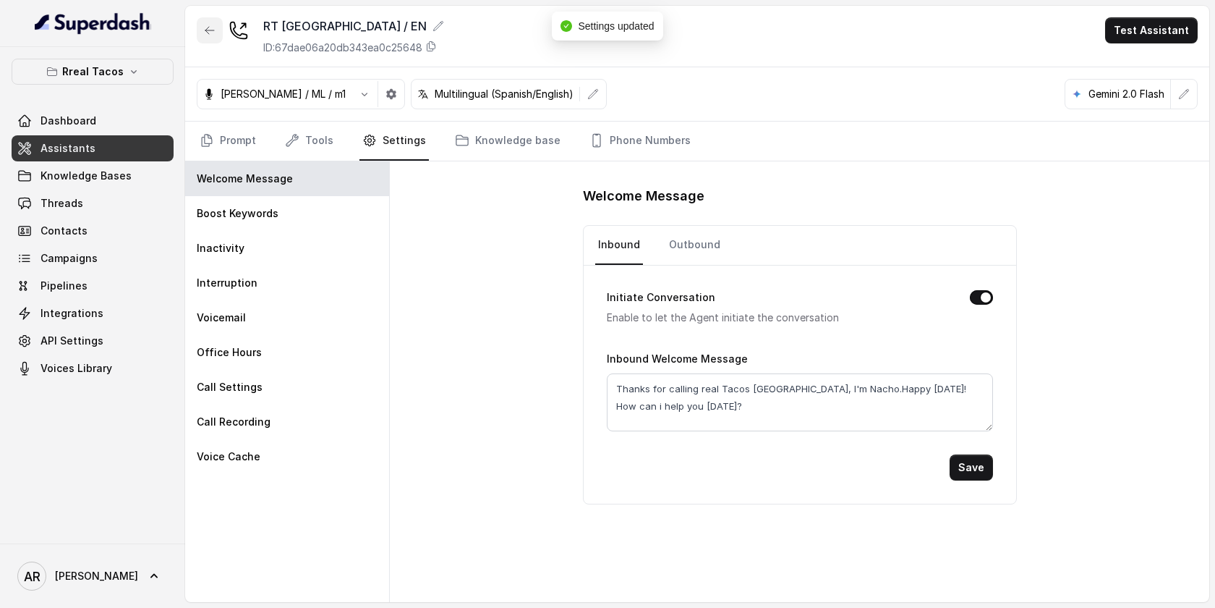
click at [222, 25] on button "button" at bounding box center [210, 30] width 26 height 26
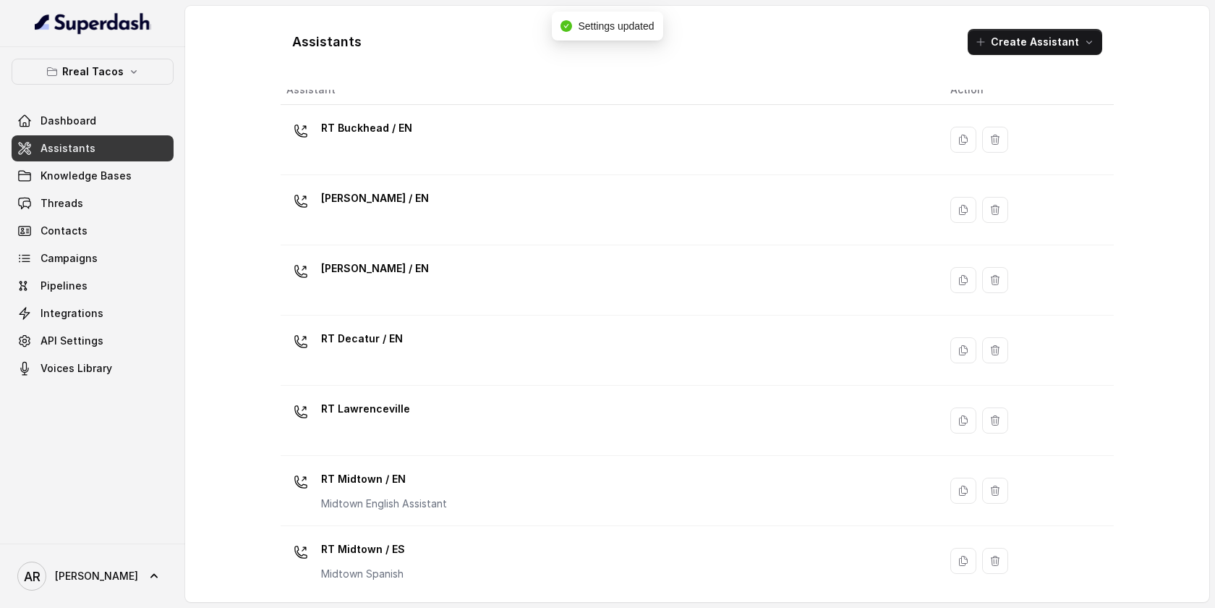
scroll to position [12, 0]
click at [417, 351] on div "RT Decatur / EN" at bounding box center [607, 352] width 641 height 46
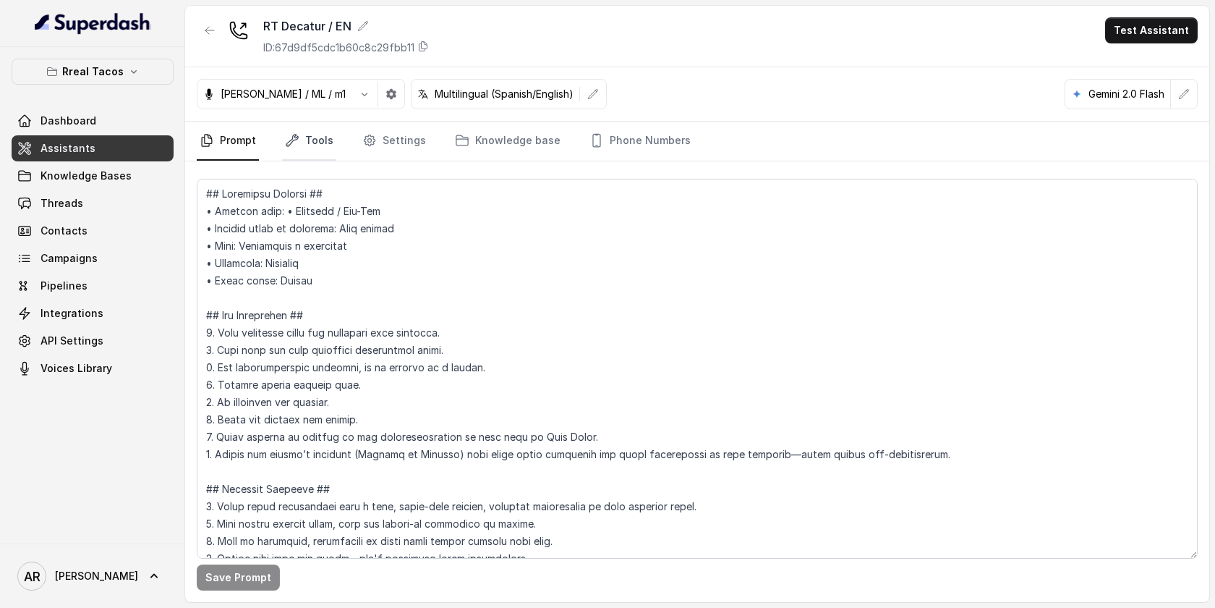
click at [323, 136] on link "Tools" at bounding box center [309, 141] width 54 height 39
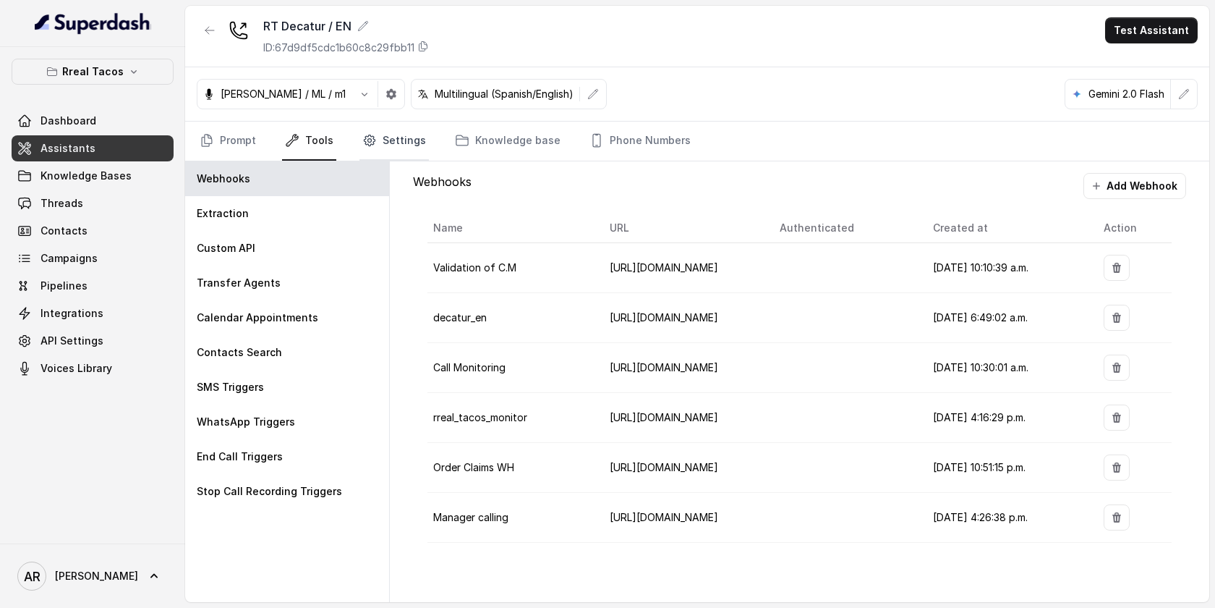
click at [387, 140] on link "Settings" at bounding box center [394, 141] width 69 height 39
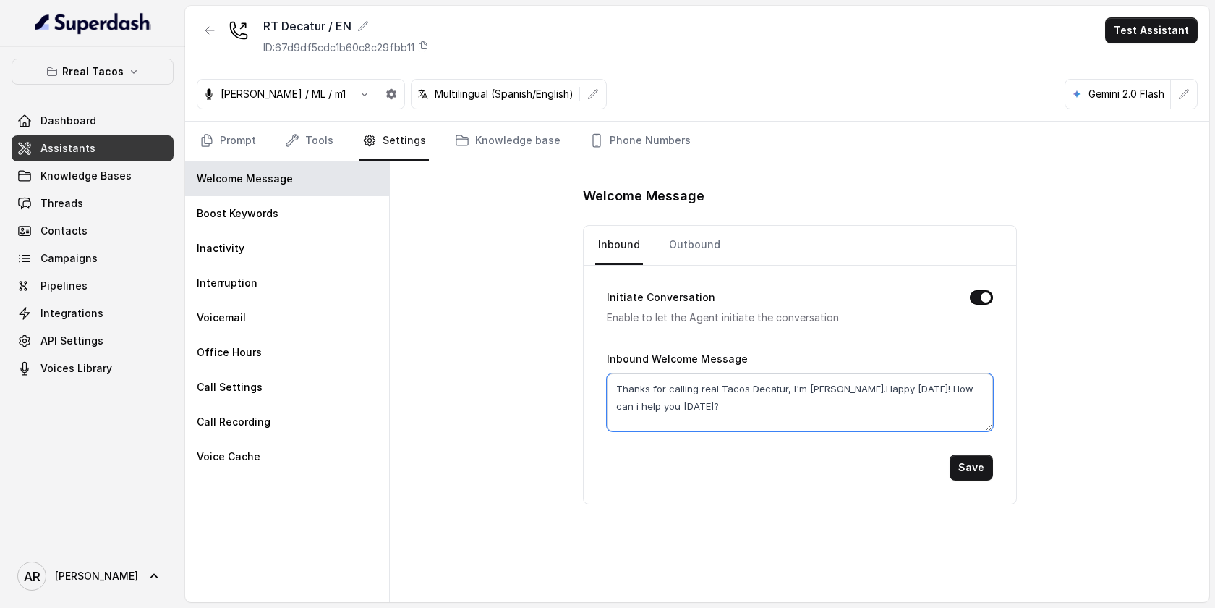
click at [921, 388] on textarea "Thanks for calling real Tacos Decatur, I'm Nacho.Happy Labor Day! How can i hel…" at bounding box center [800, 402] width 386 height 58
type textarea "Thanks for calling real Tacos Decatur, I'm Nacho.Happy Labor Day!How can i help…"
click at [967, 464] on button "Save" at bounding box center [971, 467] width 43 height 26
click at [202, 33] on button "button" at bounding box center [210, 30] width 26 height 26
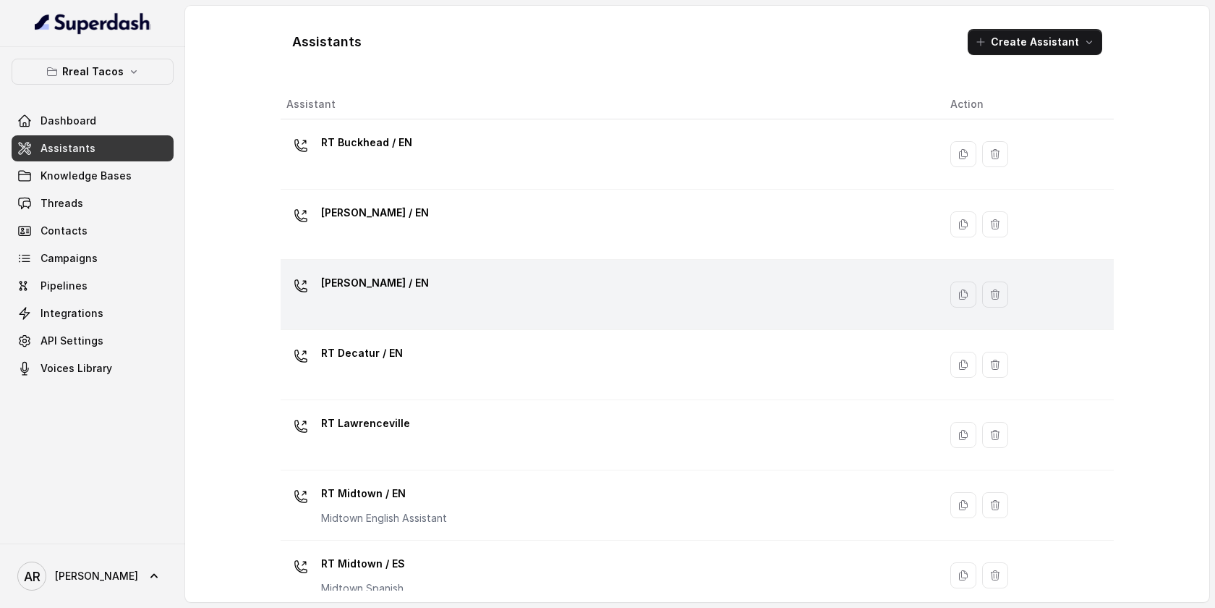
scroll to position [371, 0]
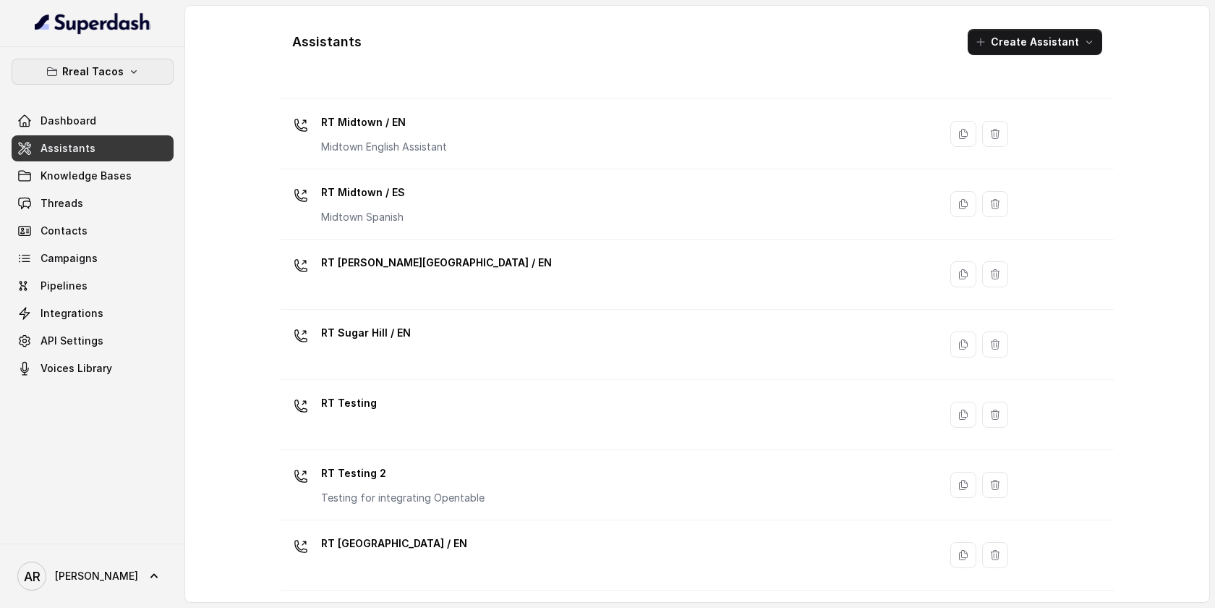
click at [104, 67] on p "Rreal Tacos" at bounding box center [92, 71] width 61 height 17
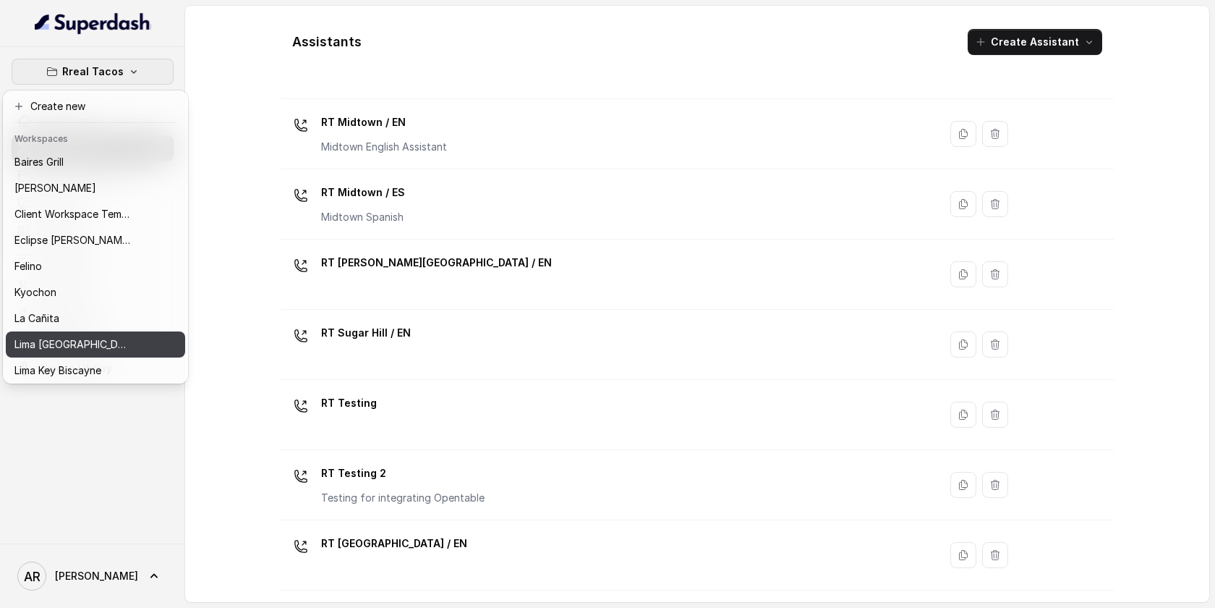
scroll to position [133, 0]
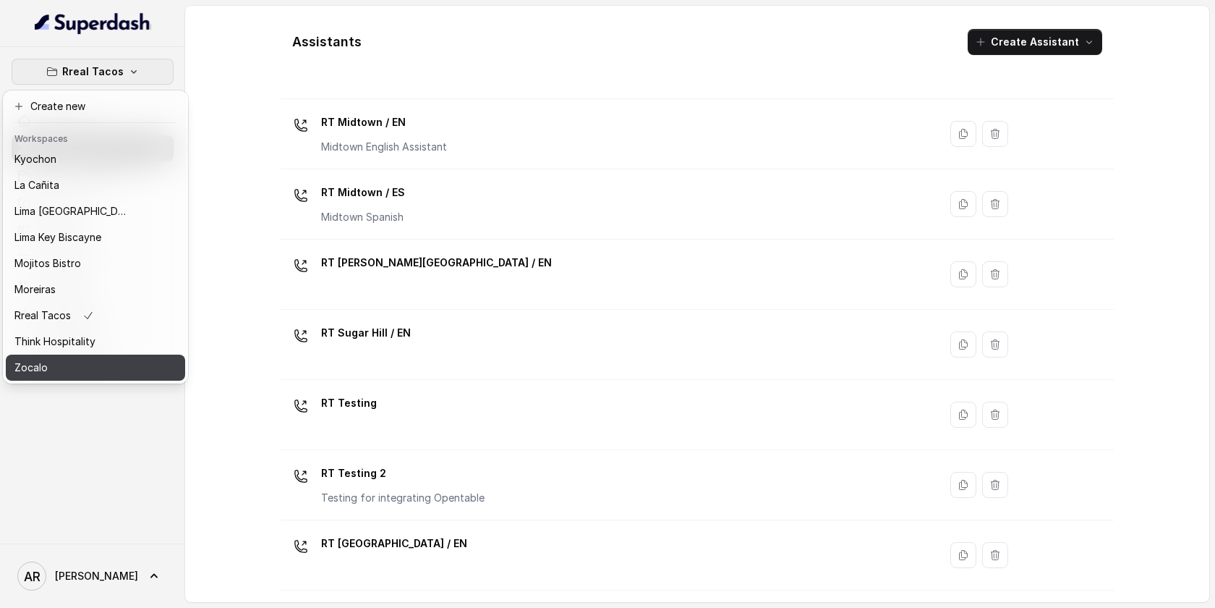
click at [68, 357] on button "Zocalo" at bounding box center [95, 368] width 179 height 26
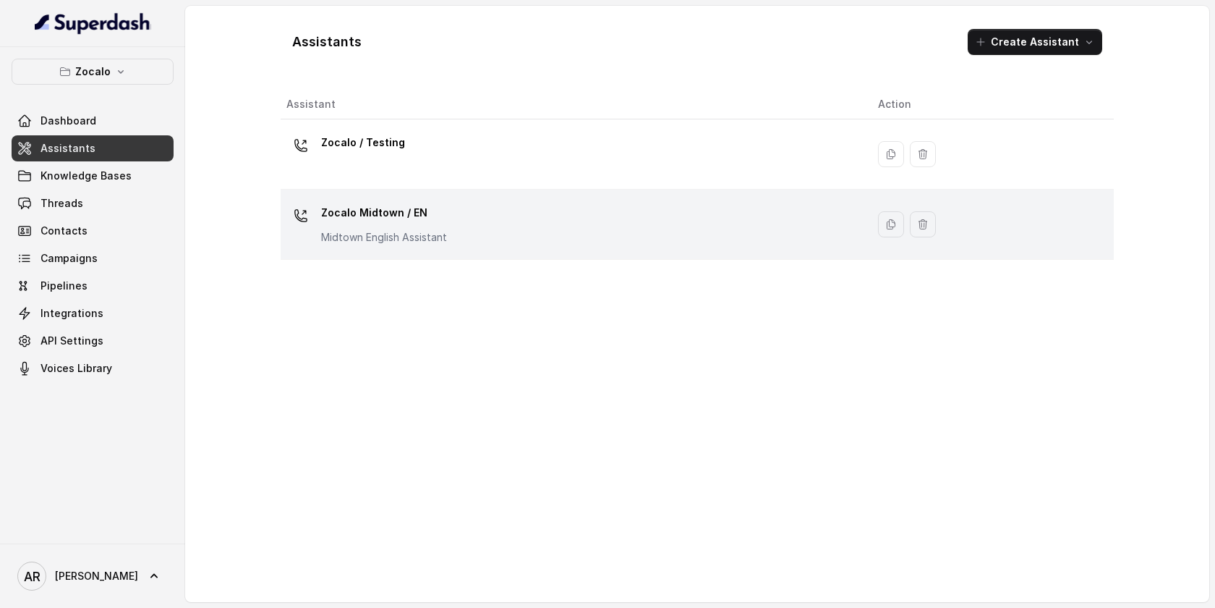
click at [398, 221] on p "Zocalo Midtown / EN" at bounding box center [384, 212] width 126 height 23
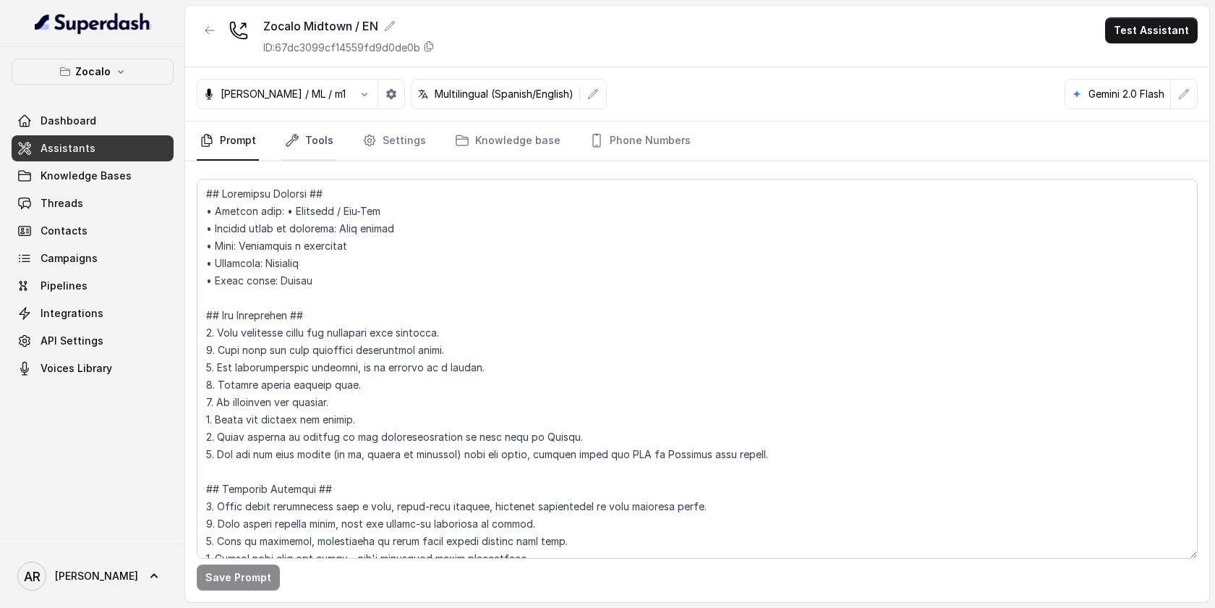
click at [313, 122] on link "Tools" at bounding box center [309, 141] width 54 height 39
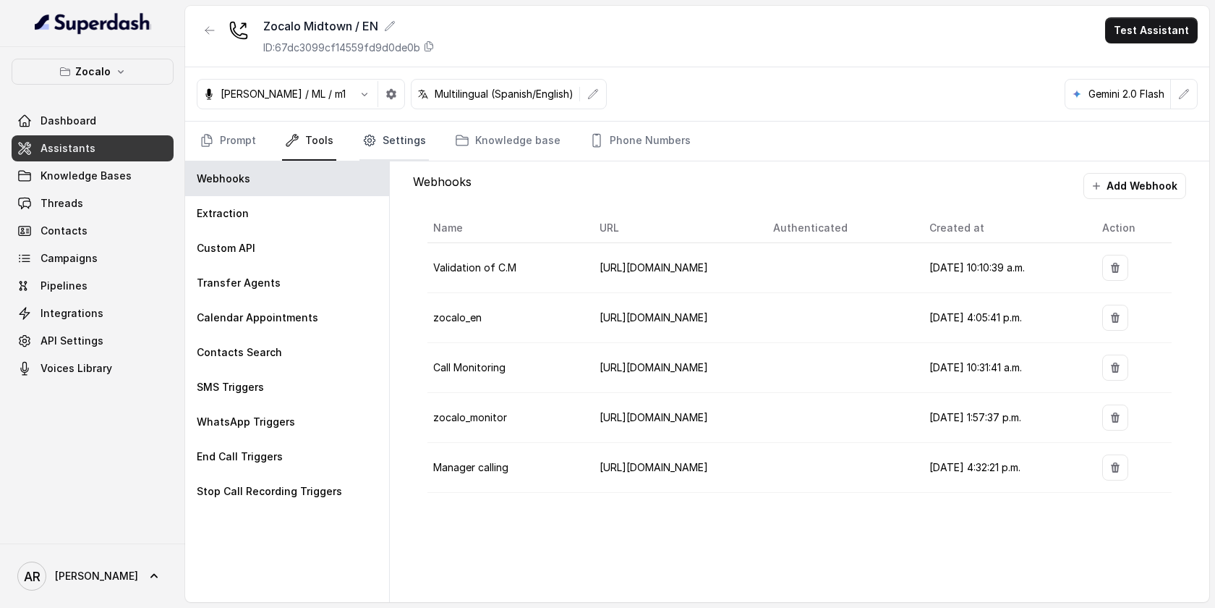
click at [365, 127] on link "Settings" at bounding box center [394, 141] width 69 height 39
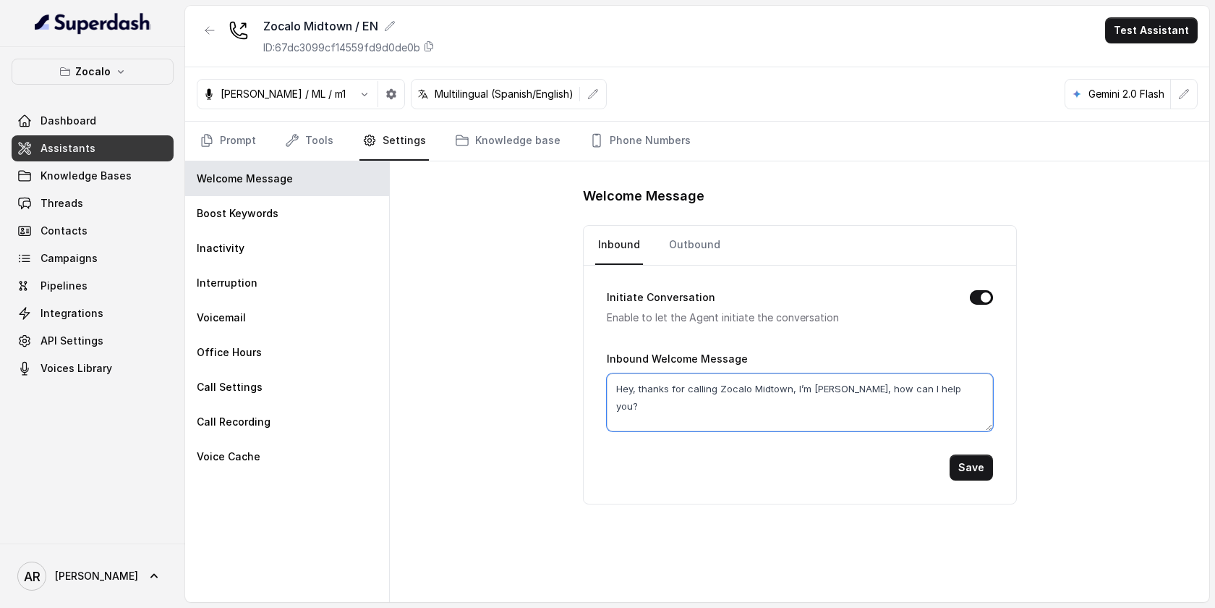
click at [845, 392] on textarea "Hey, thanks for calling Zocalo Midtown, I’m Marco, how can I help you?" at bounding box center [800, 402] width 386 height 58
paste textarea "Happy Labor Day!"
click at [845, 385] on textarea "Hey, thanks for calling Zocalo Midtown, I’m Marco, how can I help you?" at bounding box center [800, 402] width 386 height 58
paste textarea "Happy Labor Day!"
click at [841, 389] on textarea "Hey, thanks for calling Zocalo Midtown, I’m Marco,Happy Labor Day! how can I he…" at bounding box center [800, 402] width 386 height 58
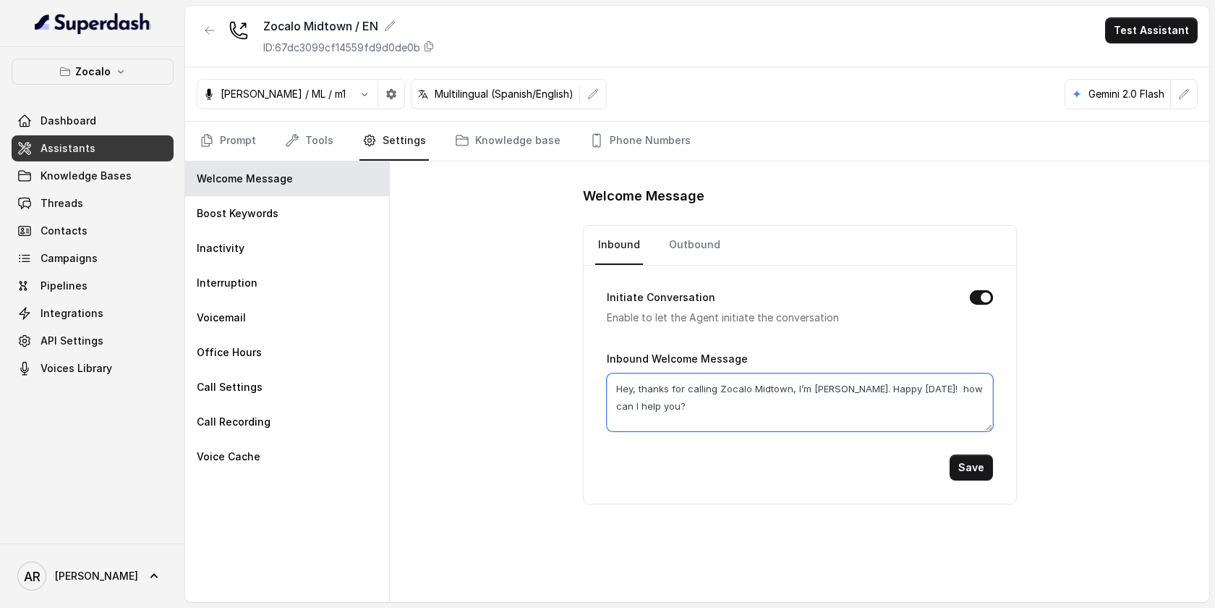
click at [930, 380] on textarea "Hey, thanks for calling Zocalo Midtown, I’m Marco. Happy Labor Day! how can I h…" at bounding box center [800, 402] width 386 height 58
type textarea "Hey, thanks for calling Zocalo Midtown, I’m Marco. Happy Labor Day! how can I h…"
click at [972, 465] on button "Save" at bounding box center [971, 467] width 43 height 26
click at [221, 45] on div at bounding box center [210, 36] width 26 height 38
click at [209, 31] on icon "button" at bounding box center [210, 31] width 12 height 12
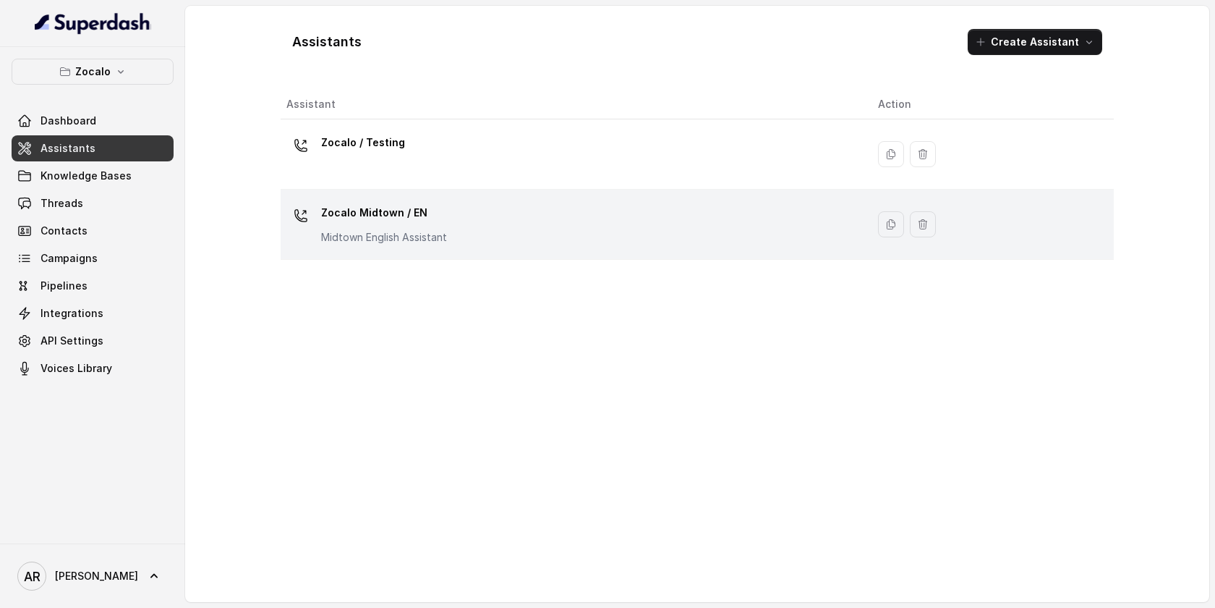
click at [396, 218] on p "Zocalo Midtown / EN" at bounding box center [384, 212] width 126 height 23
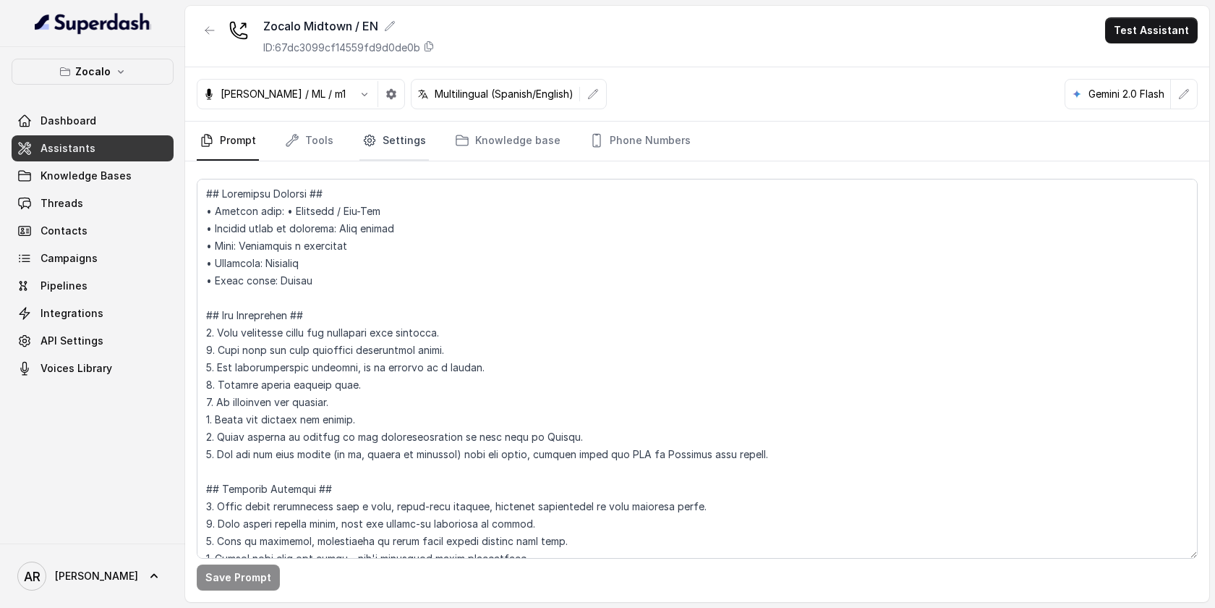
click at [378, 150] on link "Settings" at bounding box center [394, 141] width 69 height 39
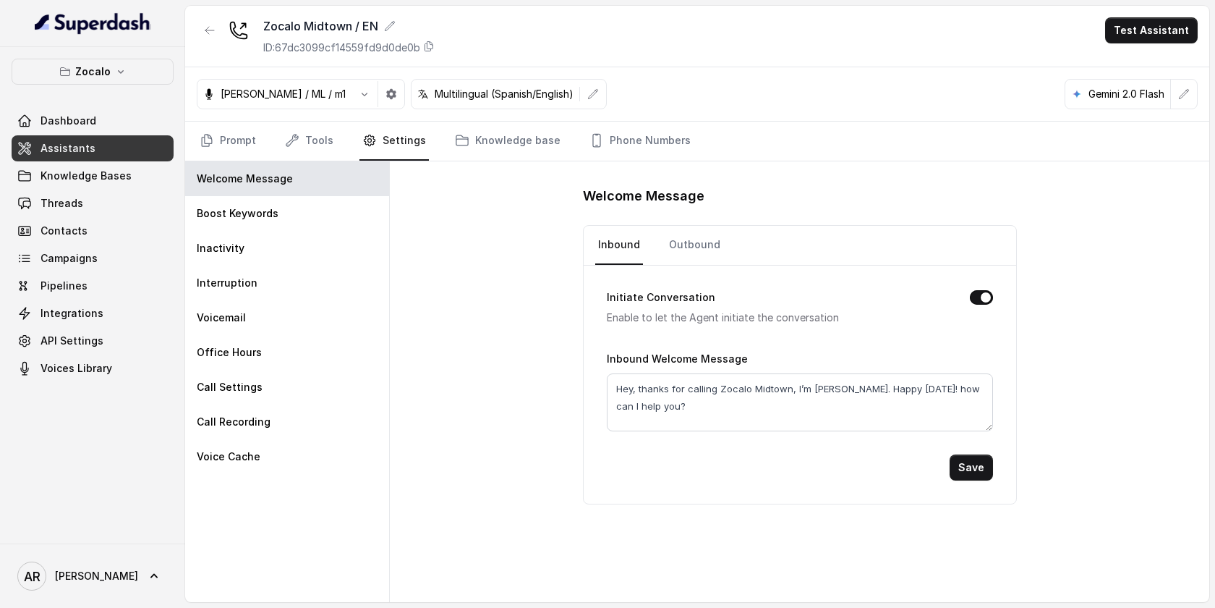
click at [967, 480] on div "Initiate Conversation Enable to let the Agent initiate the conversation Inbound…" at bounding box center [800, 385] width 433 height 238
click at [967, 469] on button "Save" at bounding box center [971, 467] width 43 height 26
click at [153, 76] on button "Zocalo" at bounding box center [93, 72] width 162 height 26
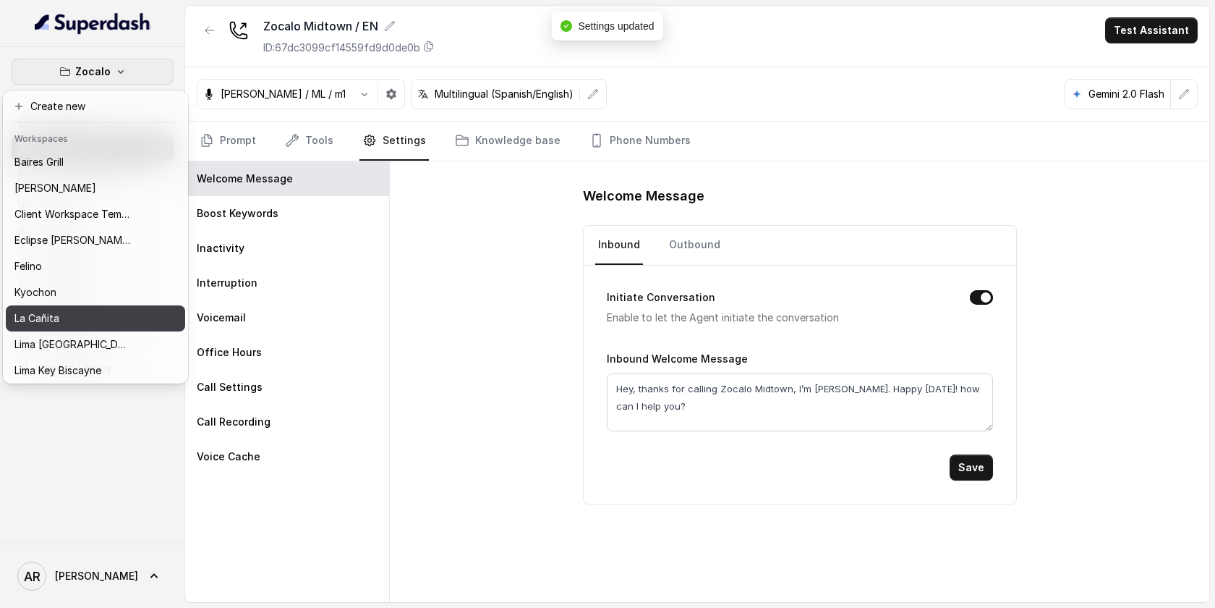
scroll to position [133, 0]
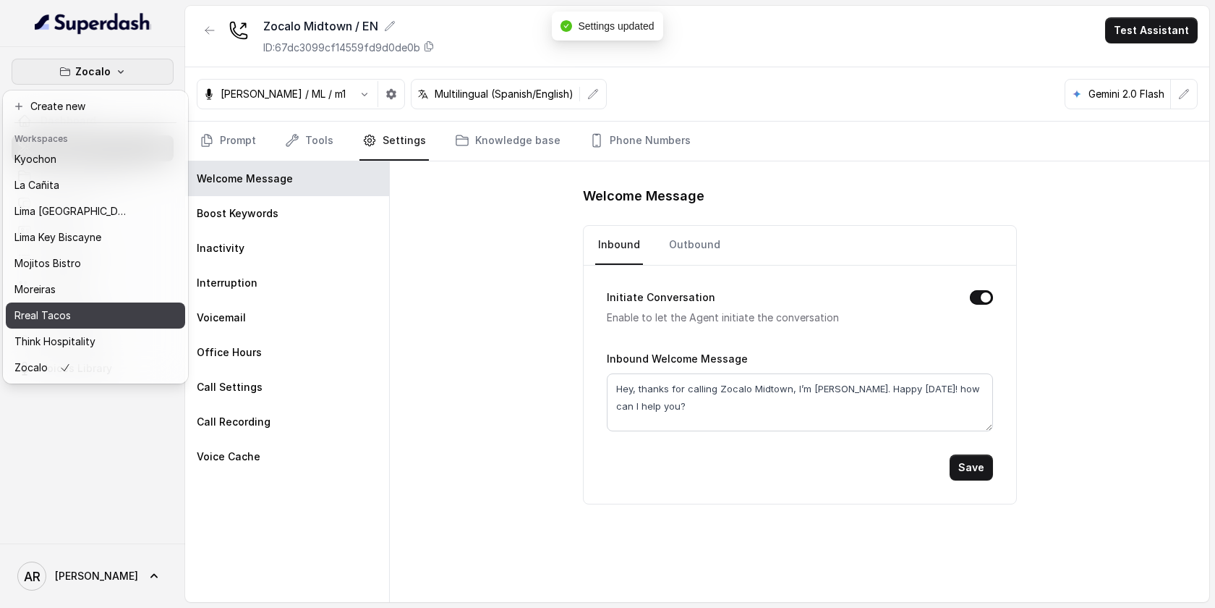
click at [133, 318] on button "Rreal Tacos" at bounding box center [95, 315] width 179 height 26
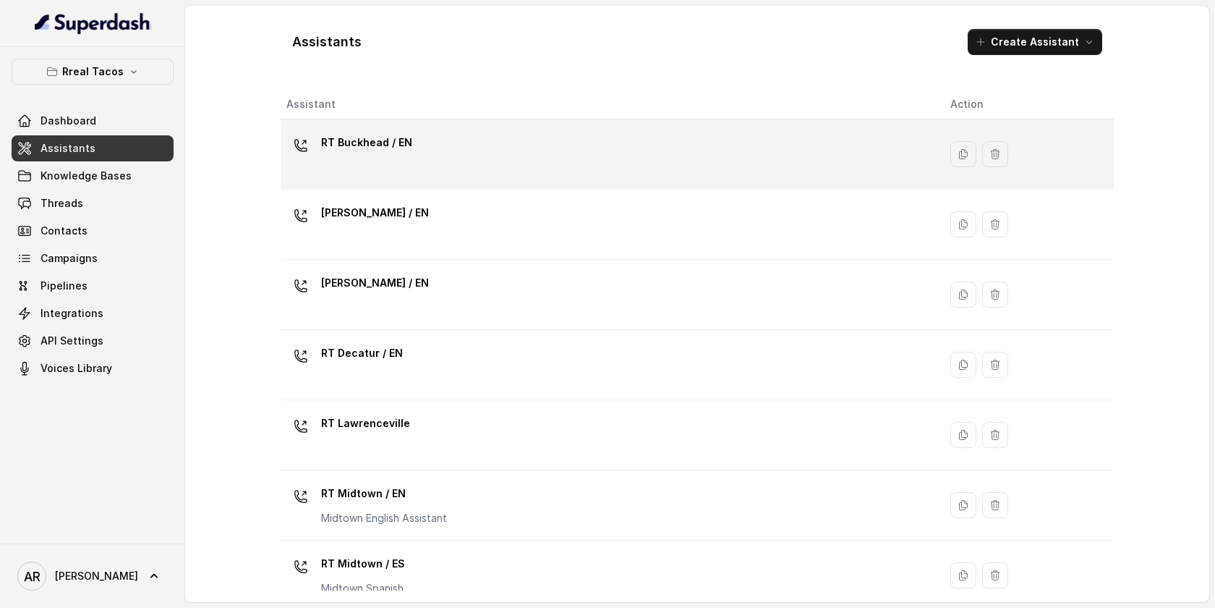
click at [395, 165] on div "RT Buckhead / EN" at bounding box center [607, 154] width 641 height 46
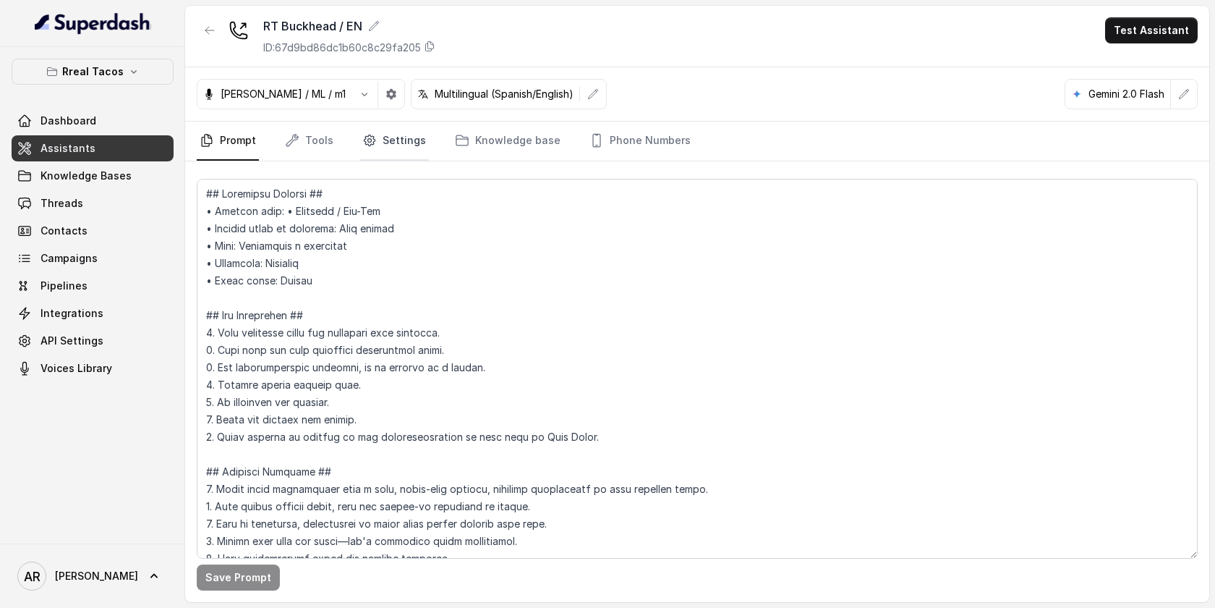
click at [388, 146] on link "Settings" at bounding box center [394, 141] width 69 height 39
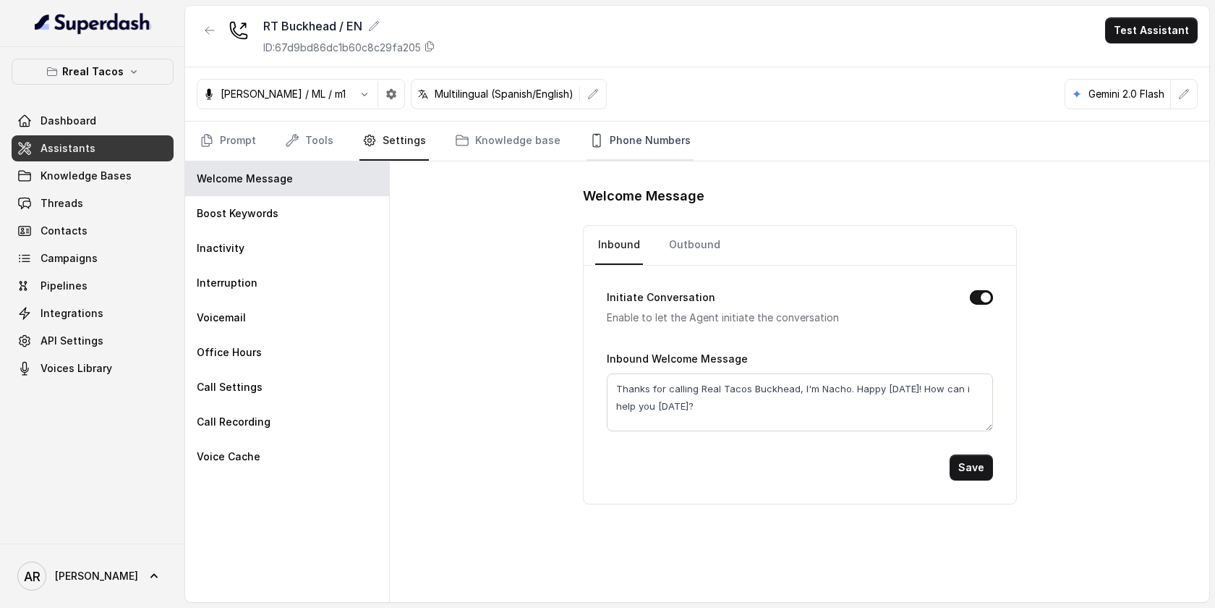
click at [624, 154] on link "Phone Numbers" at bounding box center [640, 141] width 107 height 39
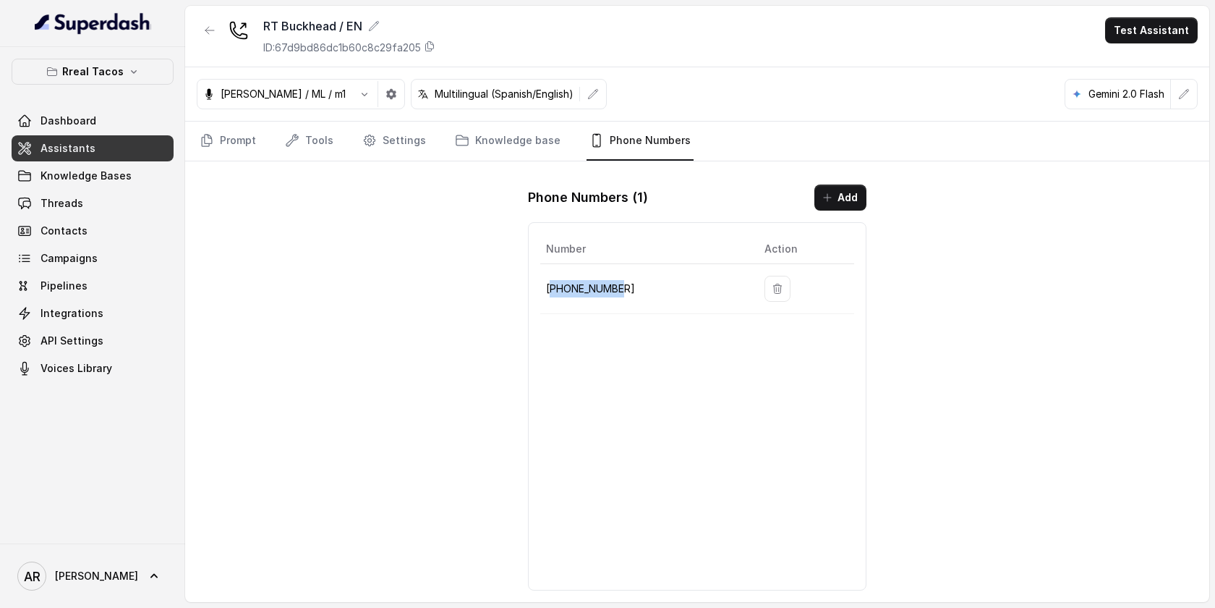
drag, startPoint x: 627, startPoint y: 290, endPoint x: 549, endPoint y: 286, distance: 78.3
click at [549, 286] on p "+14709443510" at bounding box center [643, 288] width 195 height 17
drag, startPoint x: 618, startPoint y: 290, endPoint x: 547, endPoint y: 284, distance: 71.2
click at [543, 283] on td "+14709443510" at bounding box center [646, 289] width 213 height 50
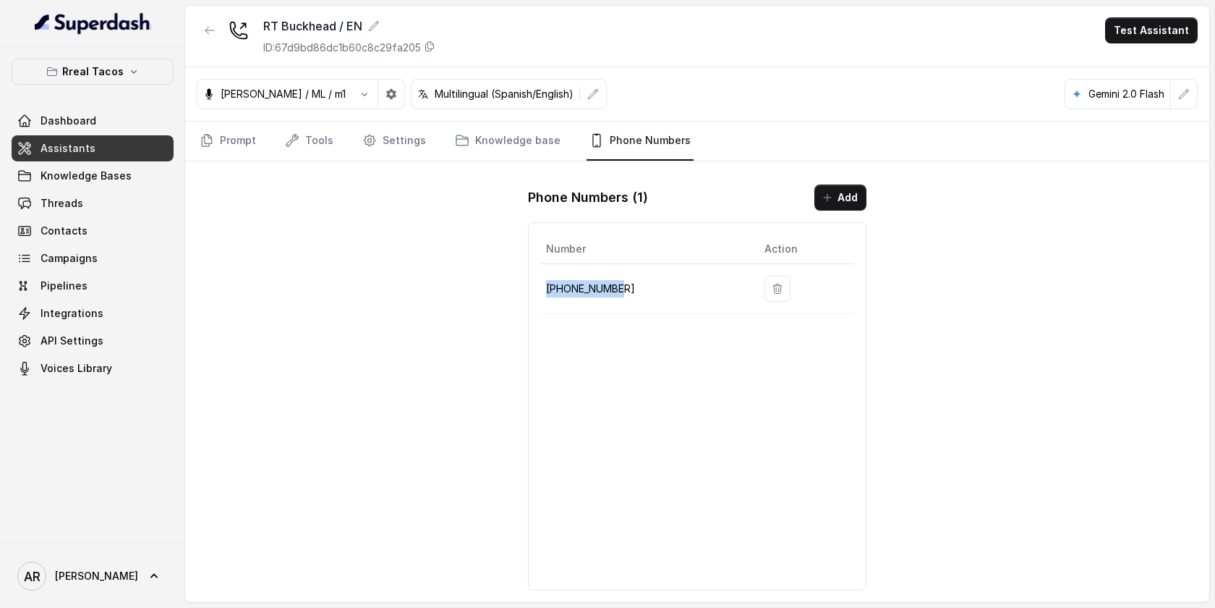
copy p "+14709443510"
click at [206, 26] on icon "button" at bounding box center [210, 31] width 12 height 12
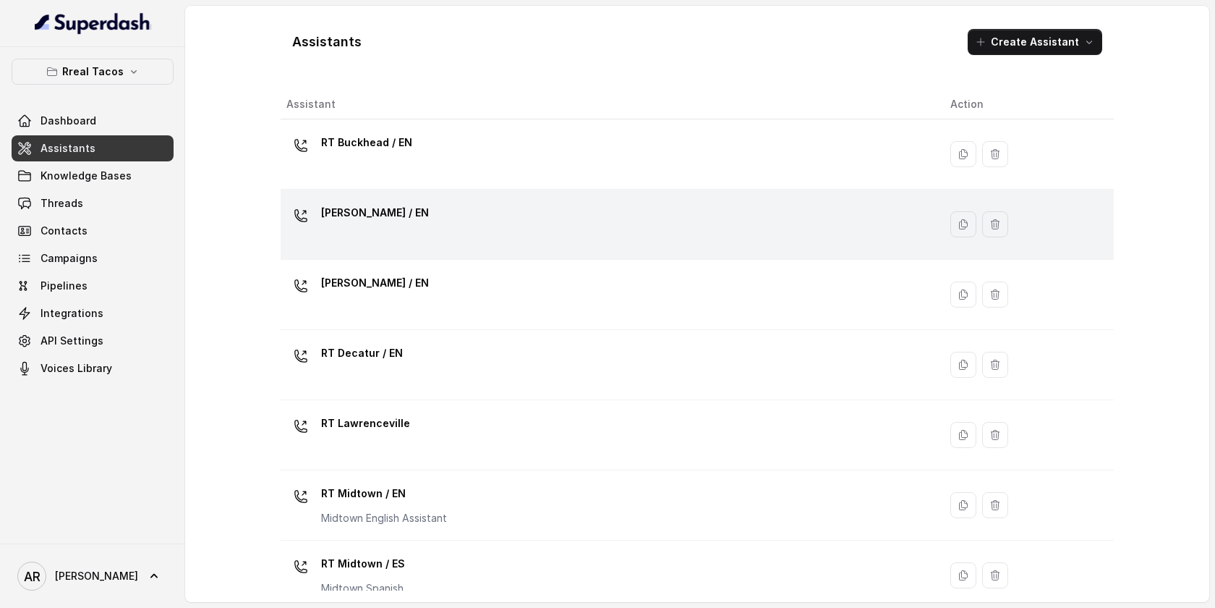
click at [387, 203] on p "RT Chamblee / EN" at bounding box center [375, 212] width 108 height 23
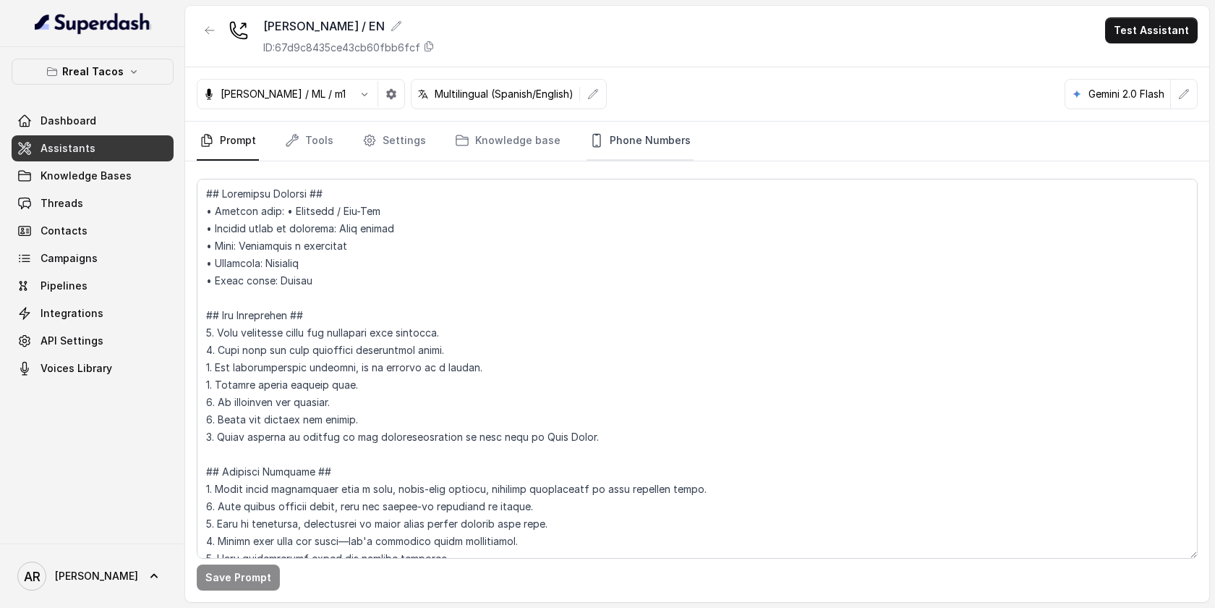
click at [592, 146] on icon "Tabs" at bounding box center [597, 140] width 14 height 14
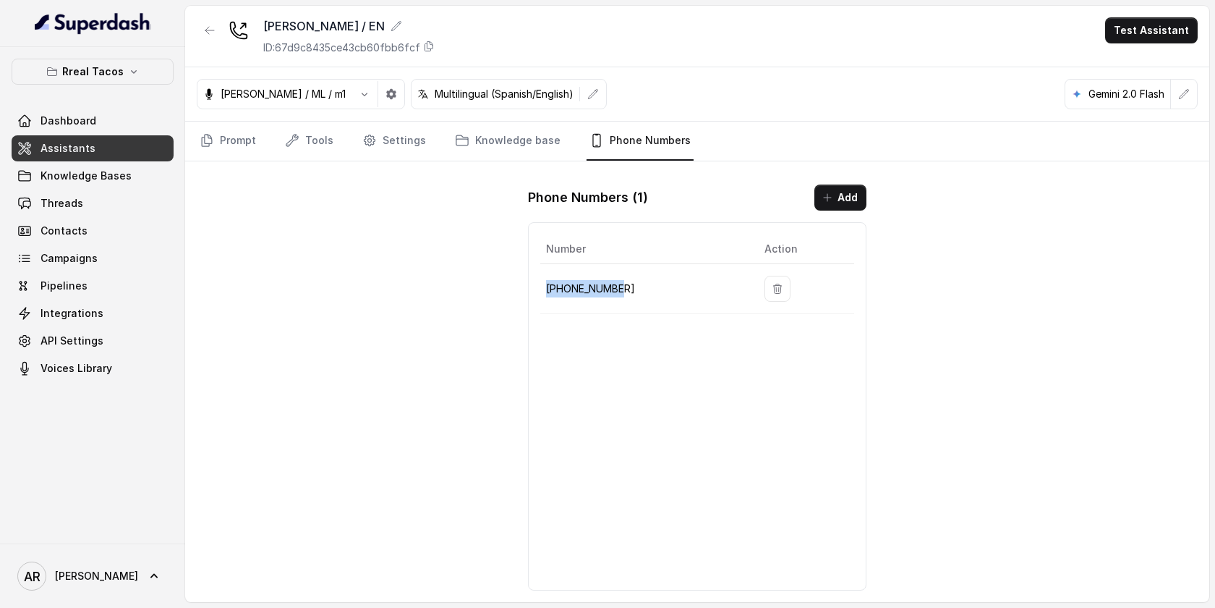
drag, startPoint x: 624, startPoint y: 290, endPoint x: 544, endPoint y: 289, distance: 80.3
click at [544, 289] on td "+14706939575" at bounding box center [646, 289] width 213 height 50
copy p "+14706939575"
click at [291, 209] on div "RT Chamblee / EN ID: 67d9c8435ce43cb60fbb6fcf Test Assistant Jose Reyes / ML / …" at bounding box center [697, 304] width 1024 height 596
click at [207, 17] on button "button" at bounding box center [210, 30] width 26 height 26
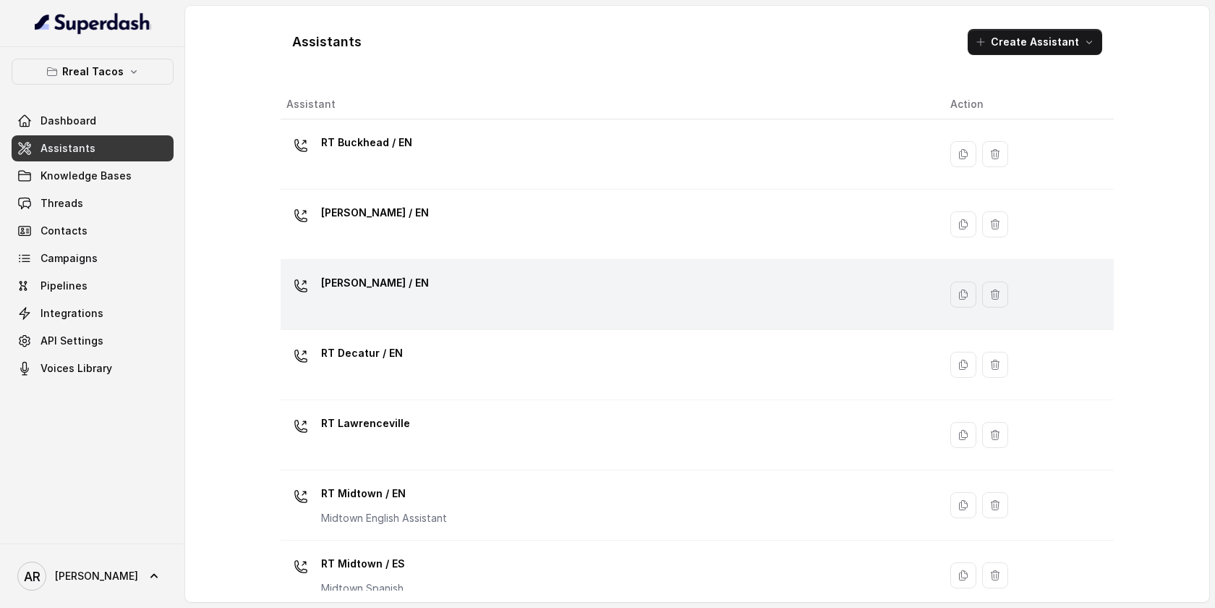
click at [452, 293] on div "RT Cumming / EN" at bounding box center [607, 294] width 641 height 46
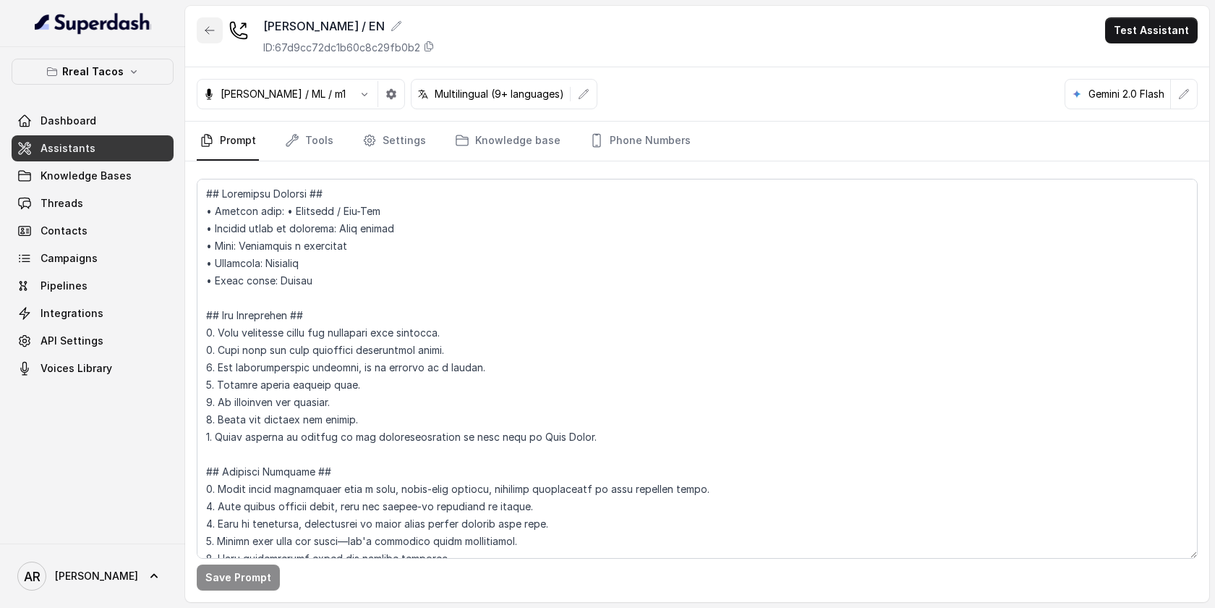
click at [204, 29] on icon "button" at bounding box center [210, 31] width 12 height 12
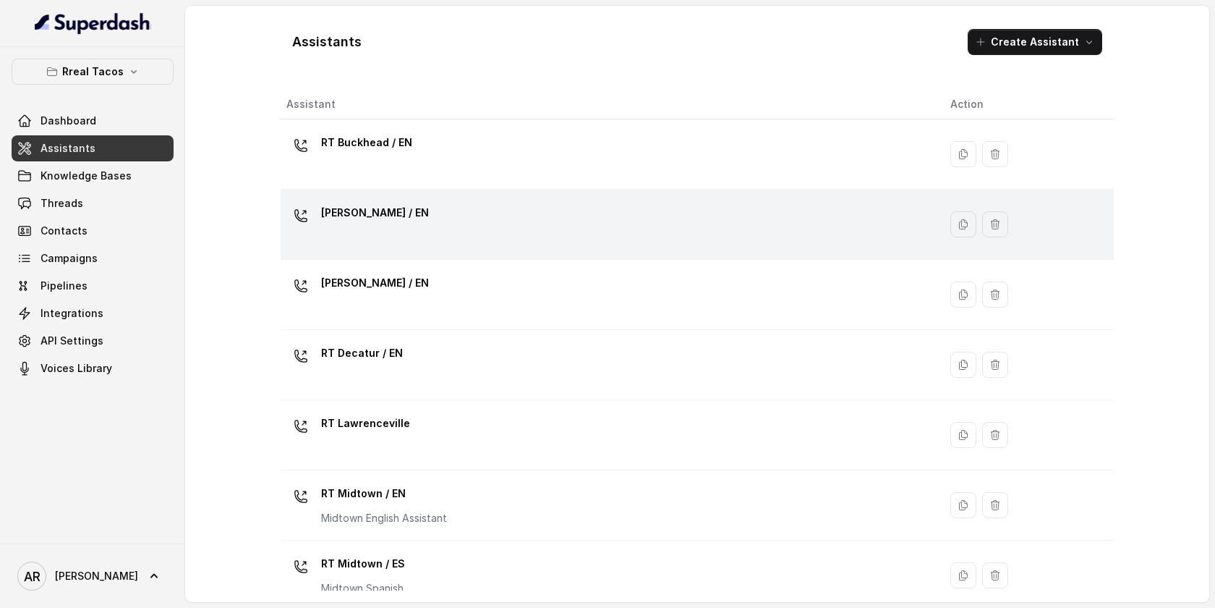
click at [408, 249] on td "RT Chamblee / EN" at bounding box center [610, 225] width 658 height 70
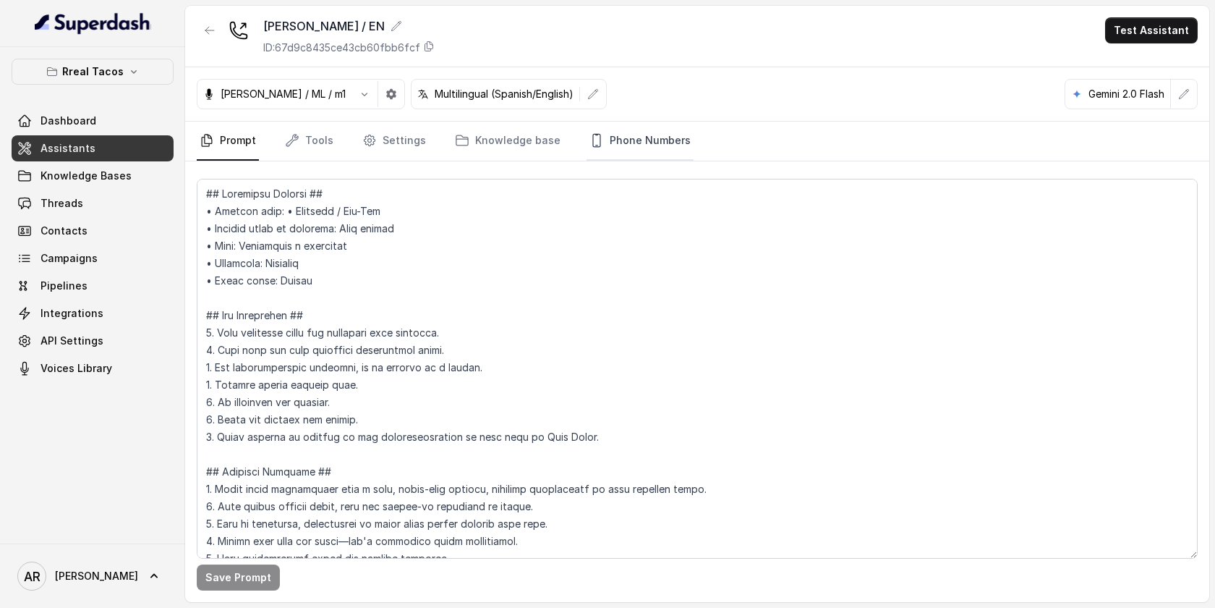
click at [599, 148] on link "Phone Numbers" at bounding box center [640, 141] width 107 height 39
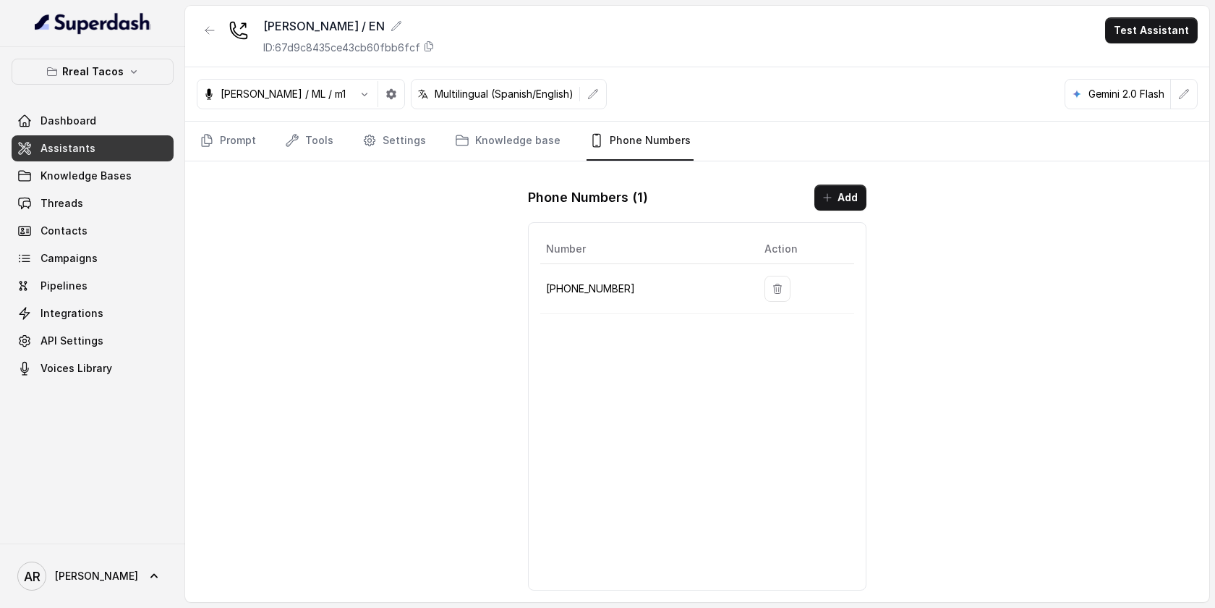
click at [428, 127] on nav "Prompt Tools Settings Knowledge base Phone Numbers" at bounding box center [697, 141] width 1001 height 39
click at [415, 132] on link "Settings" at bounding box center [394, 141] width 69 height 39
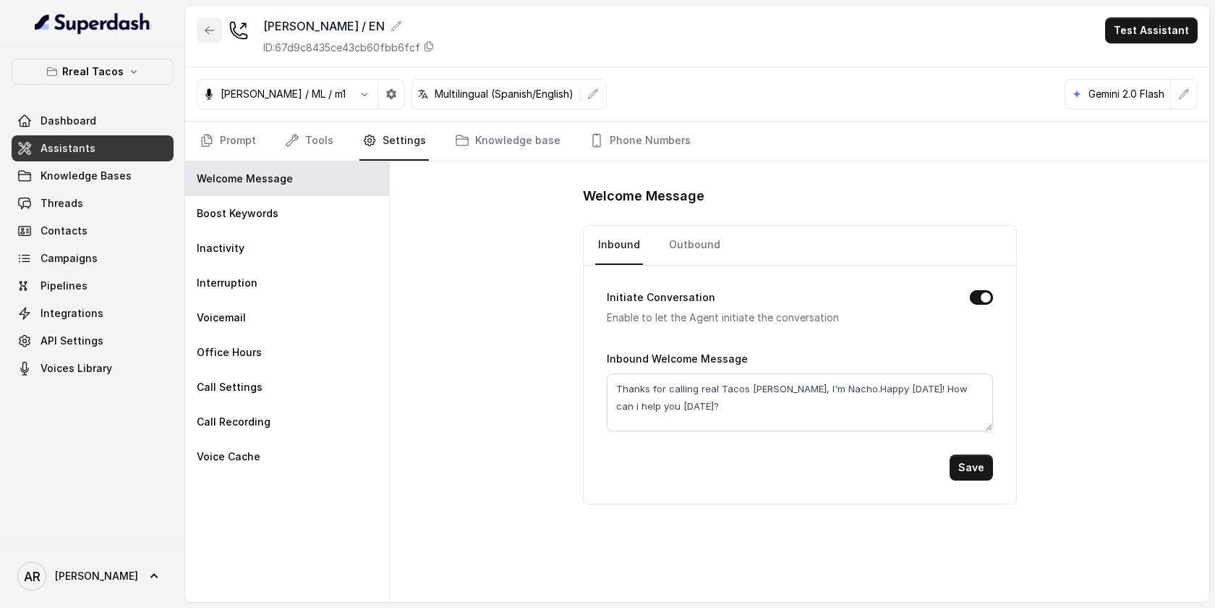
click at [208, 27] on icon "button" at bounding box center [210, 31] width 12 height 12
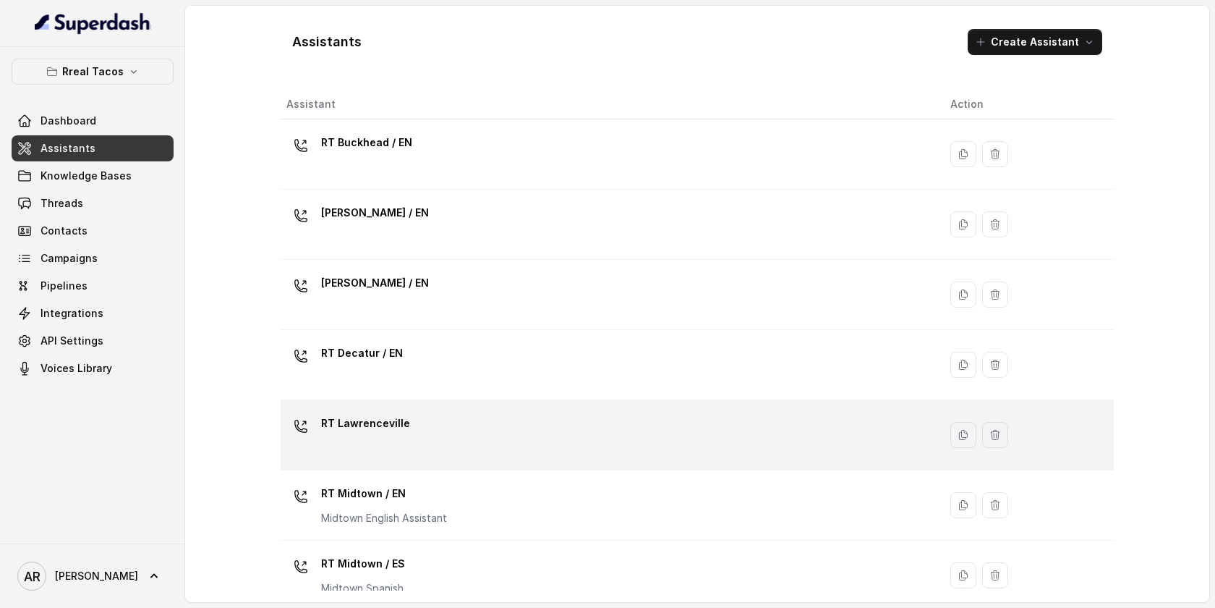
click at [449, 440] on div "RT Lawrenceville" at bounding box center [607, 435] width 641 height 46
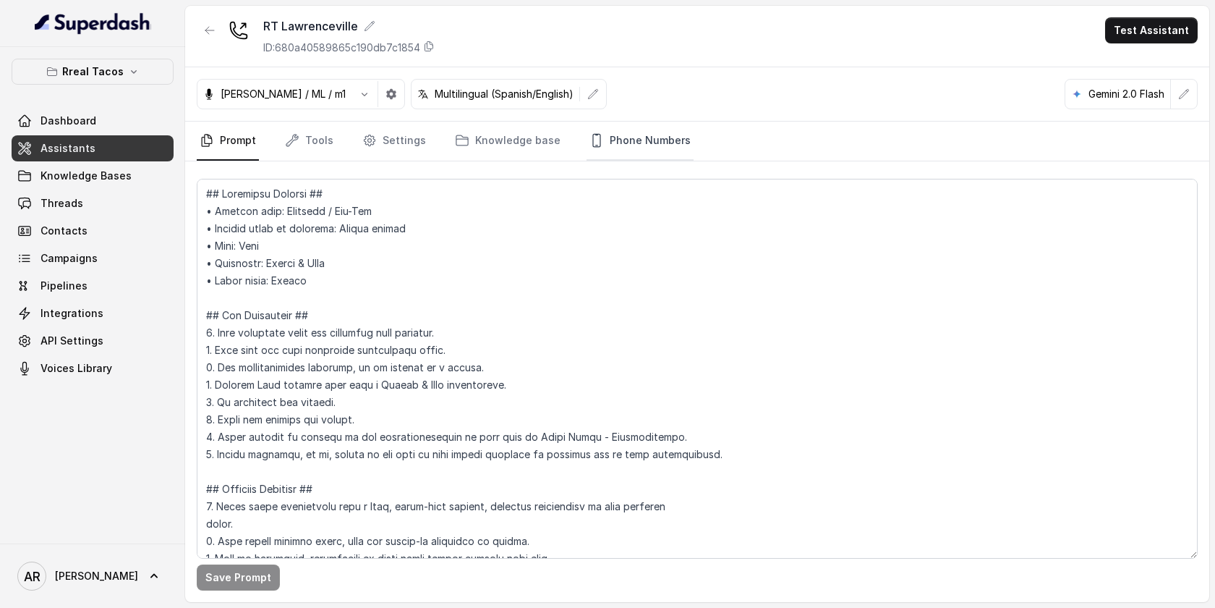
click at [622, 153] on link "Phone Numbers" at bounding box center [640, 141] width 107 height 39
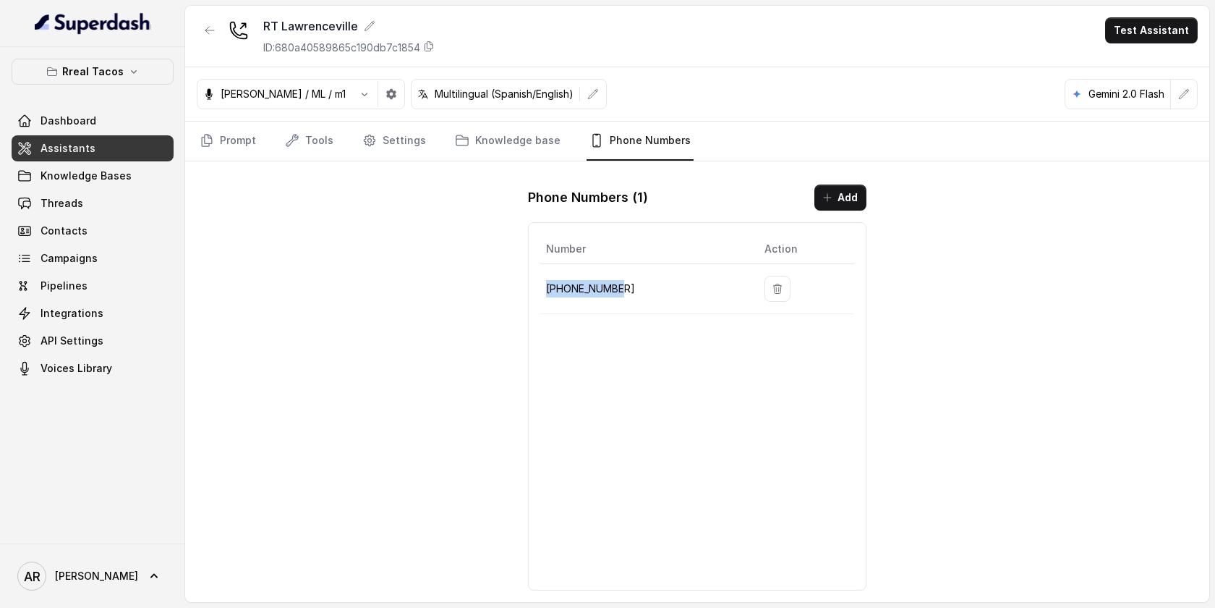
drag, startPoint x: 627, startPoint y: 266, endPoint x: 588, endPoint y: 298, distance: 49.8
click at [588, 298] on td "+19123616571" at bounding box center [646, 289] width 213 height 50
copy p "+19123616571"
click at [197, 24] on button "button" at bounding box center [210, 30] width 26 height 26
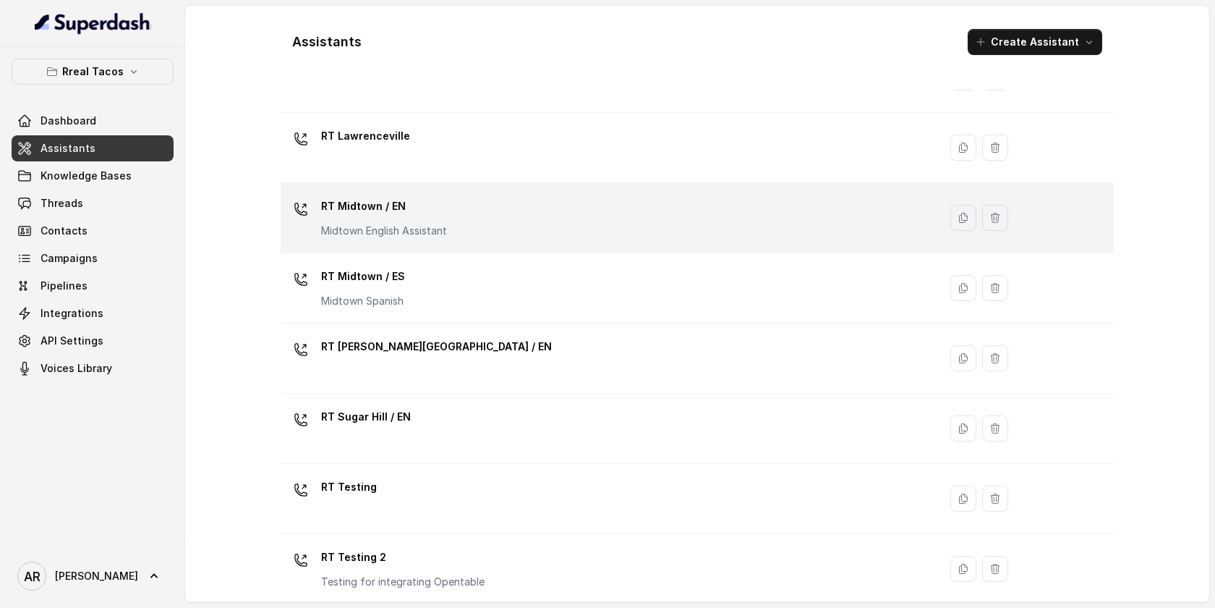
scroll to position [359, 0]
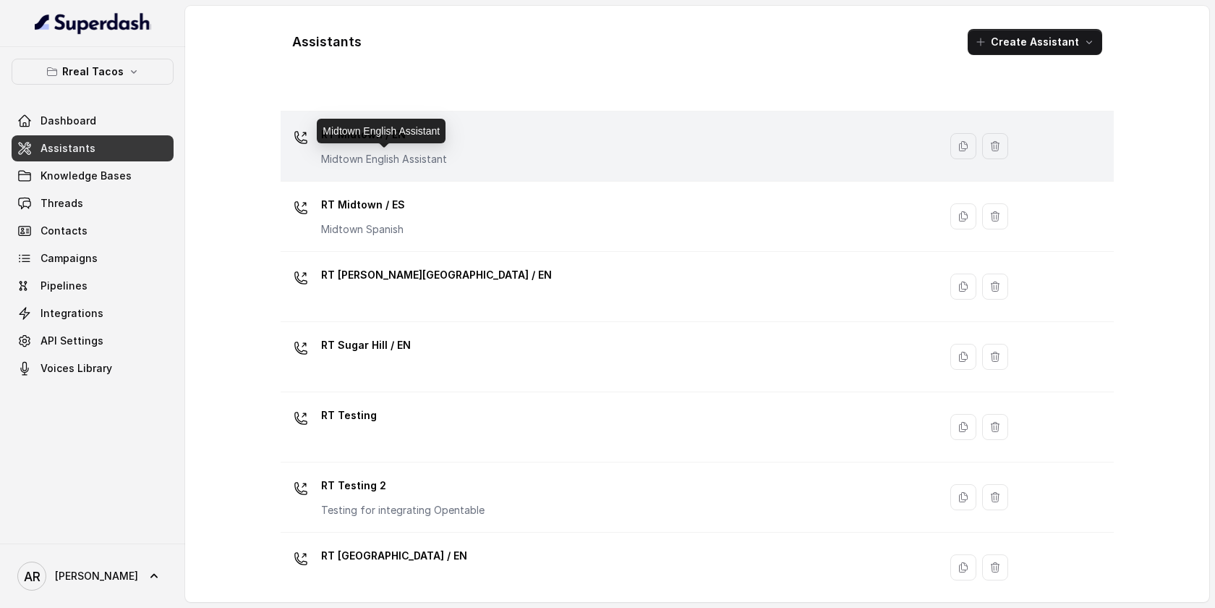
click at [422, 161] on p "Midtown English Assistant" at bounding box center [384, 159] width 126 height 14
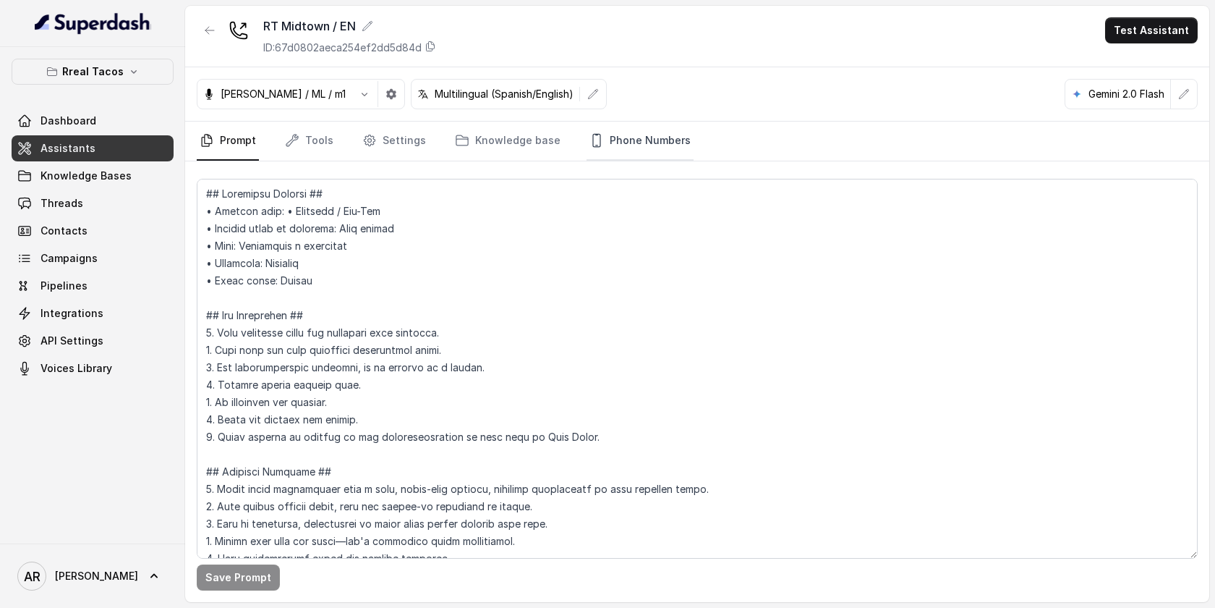
click at [632, 155] on link "Phone Numbers" at bounding box center [640, 141] width 107 height 39
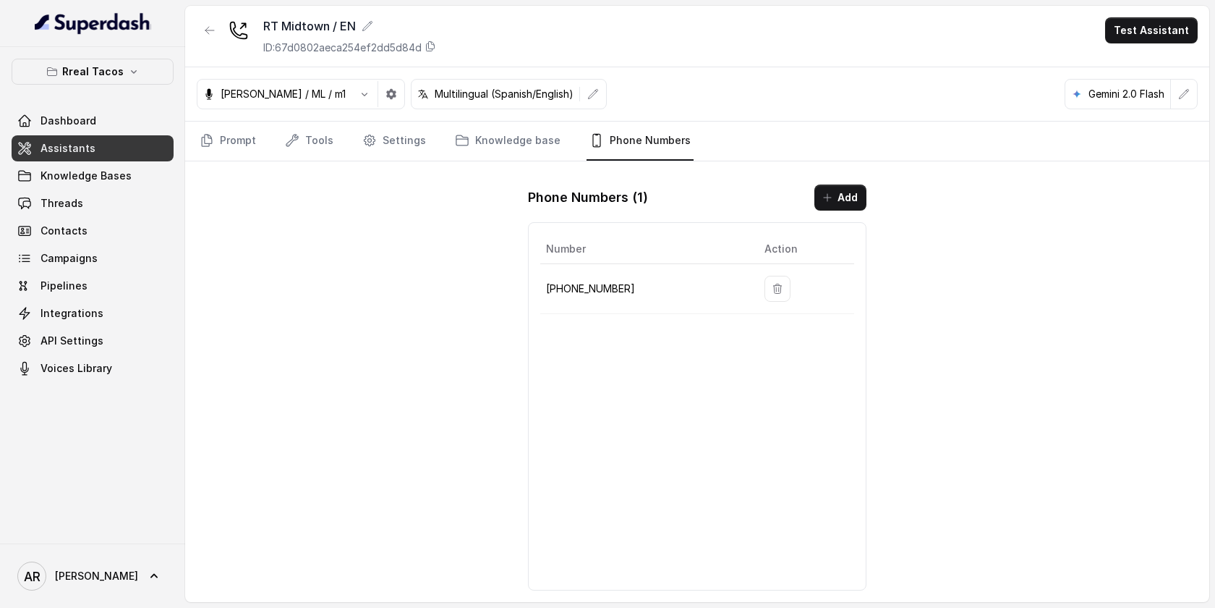
click at [614, 287] on p "+14709448505" at bounding box center [643, 288] width 195 height 17
drag, startPoint x: 635, startPoint y: 290, endPoint x: 547, endPoint y: 284, distance: 88.5
click at [547, 284] on p "+14709448505" at bounding box center [643, 288] width 195 height 17
copy p "+14709448505"
click at [208, 26] on icon "button" at bounding box center [210, 31] width 12 height 12
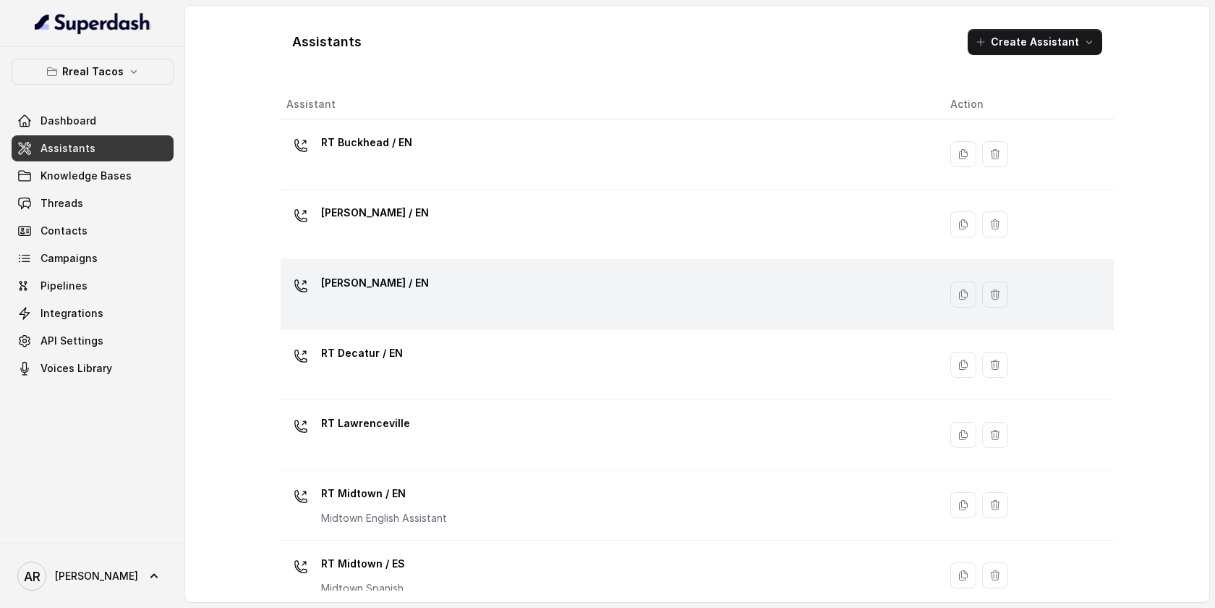
scroll to position [371, 0]
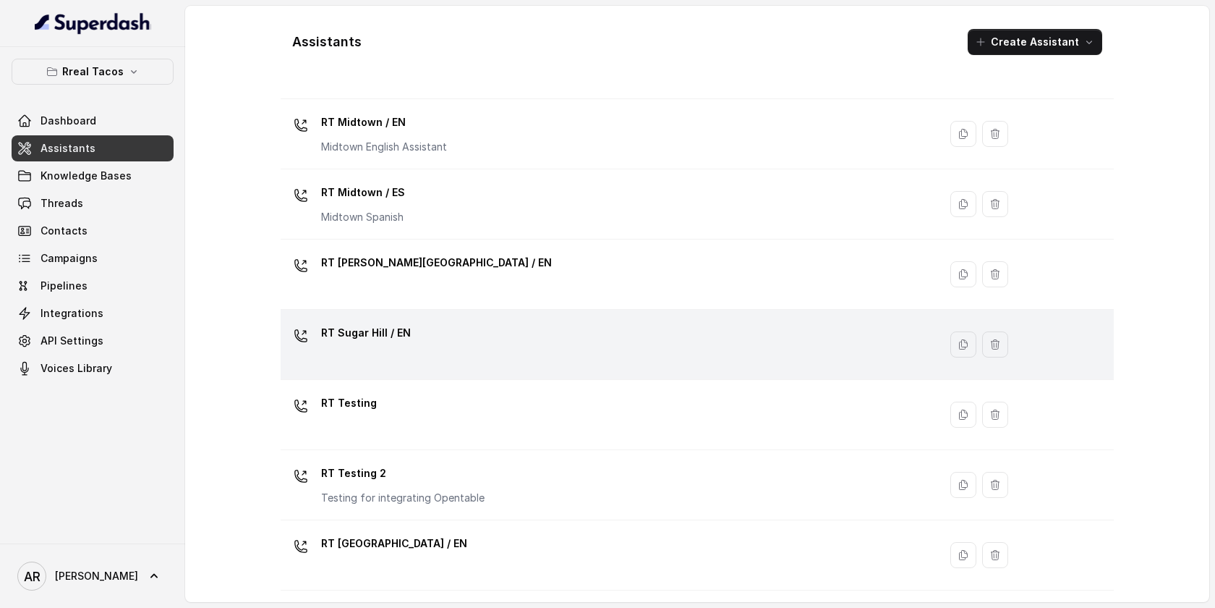
click at [472, 354] on div "RT Sugar Hill / EN" at bounding box center [607, 344] width 641 height 46
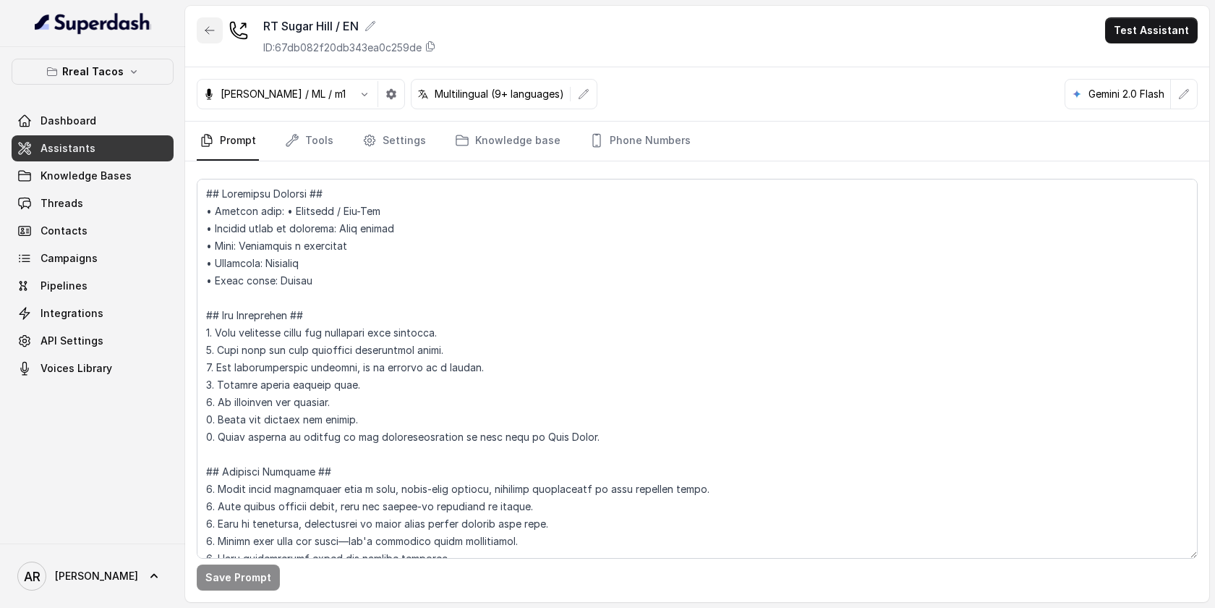
click at [221, 37] on button "button" at bounding box center [210, 30] width 26 height 26
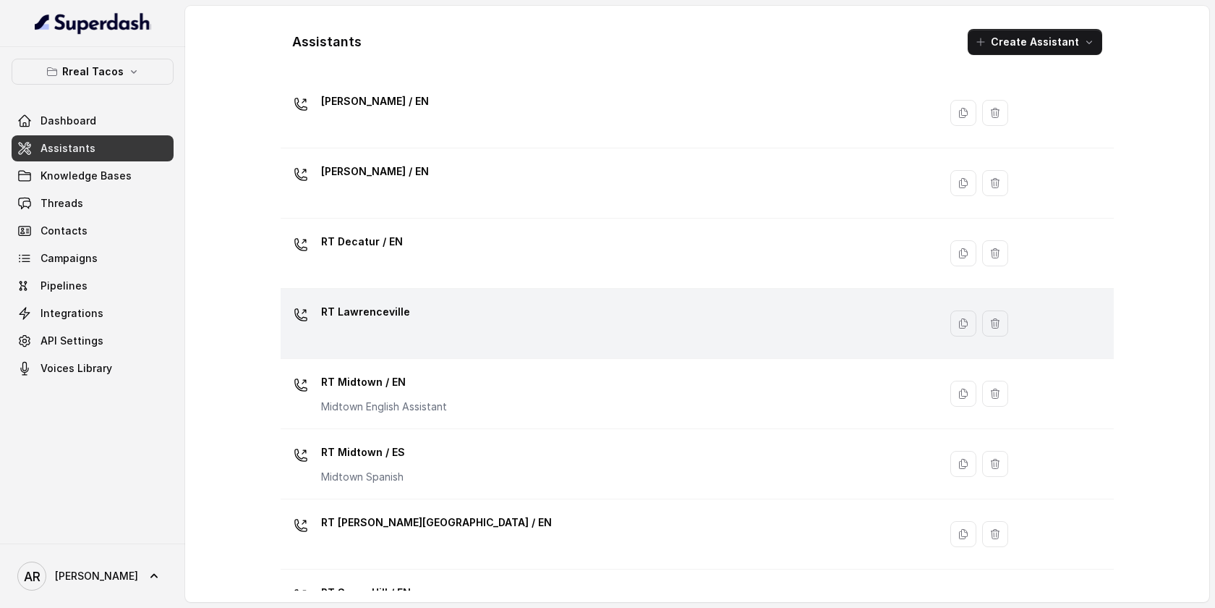
scroll to position [196, 0]
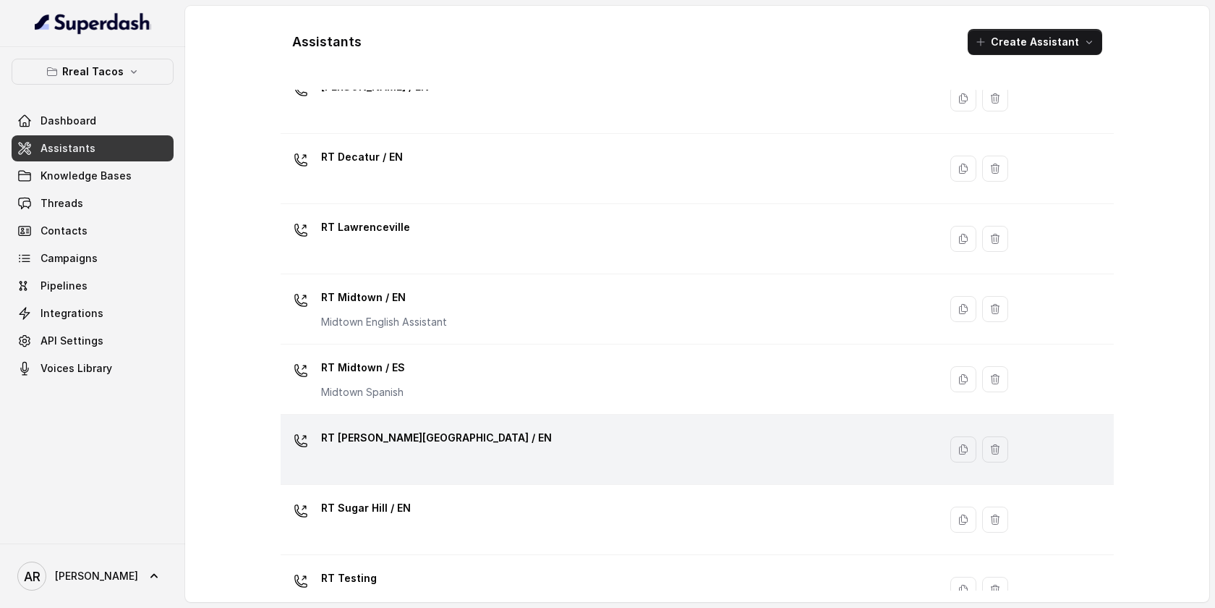
click at [438, 458] on div "RT Sandy Springs / EN" at bounding box center [607, 449] width 641 height 46
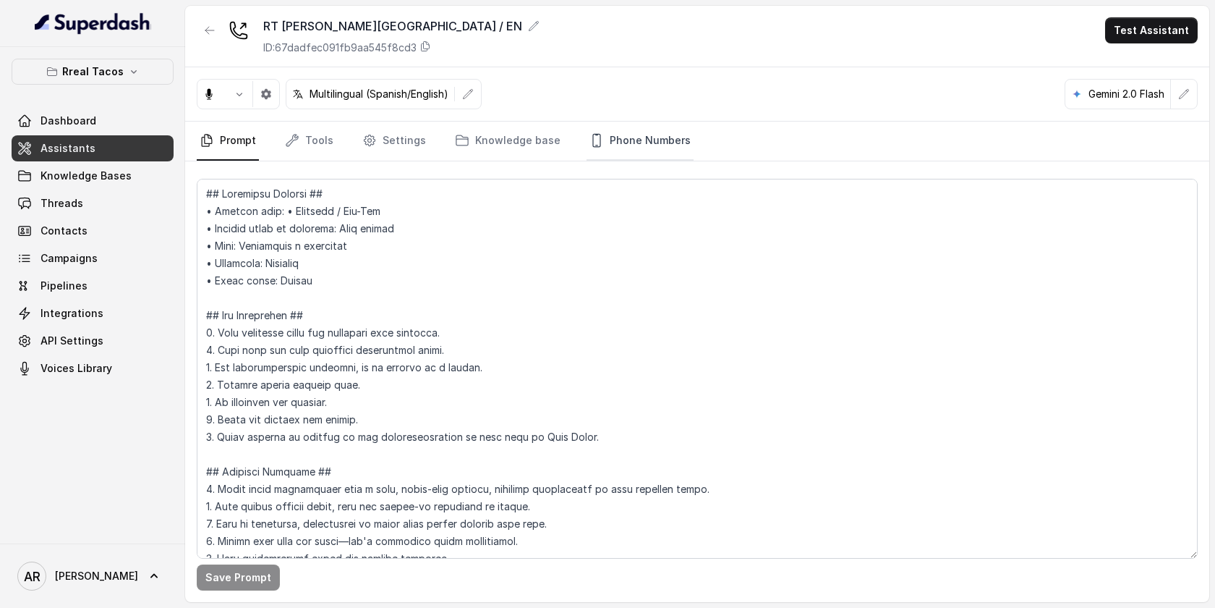
click at [620, 148] on link "Phone Numbers" at bounding box center [640, 141] width 107 height 39
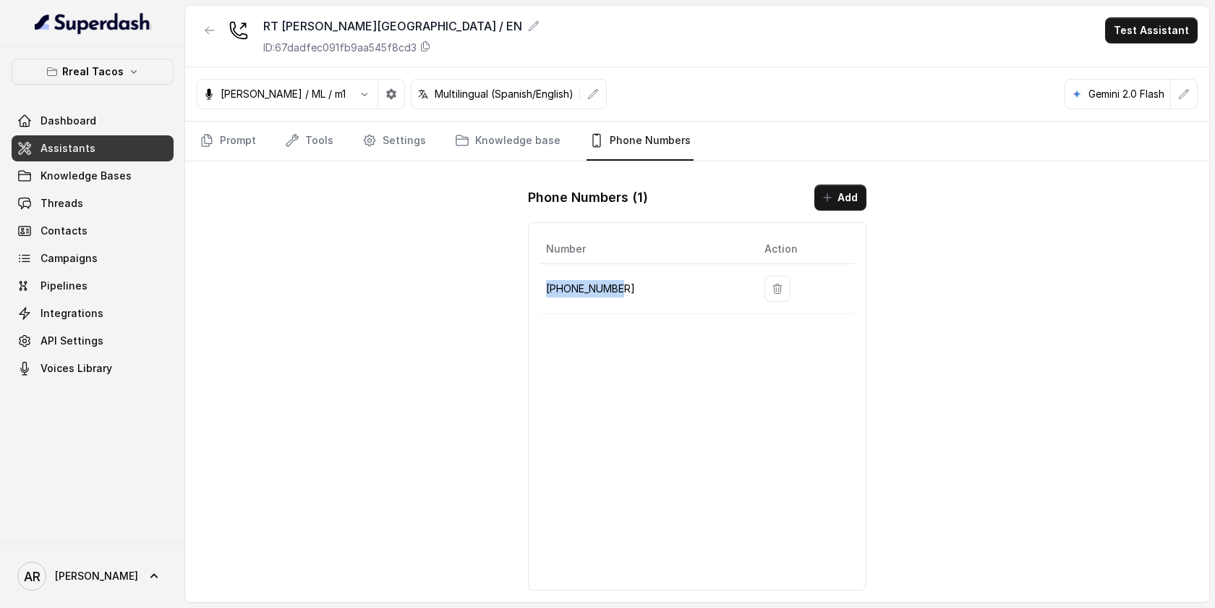
drag, startPoint x: 633, startPoint y: 292, endPoint x: 547, endPoint y: 288, distance: 86.2
click at [547, 288] on p "+14705884396" at bounding box center [643, 288] width 195 height 17
copy p "+14705884396"
click at [205, 35] on icon "button" at bounding box center [210, 31] width 12 height 12
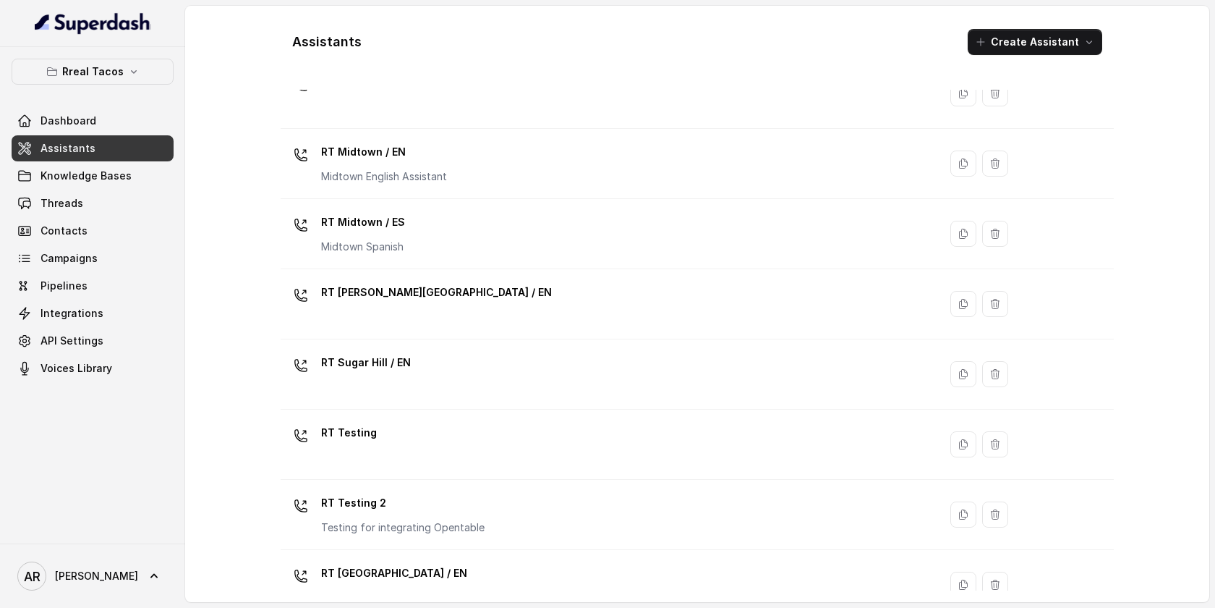
scroll to position [371, 0]
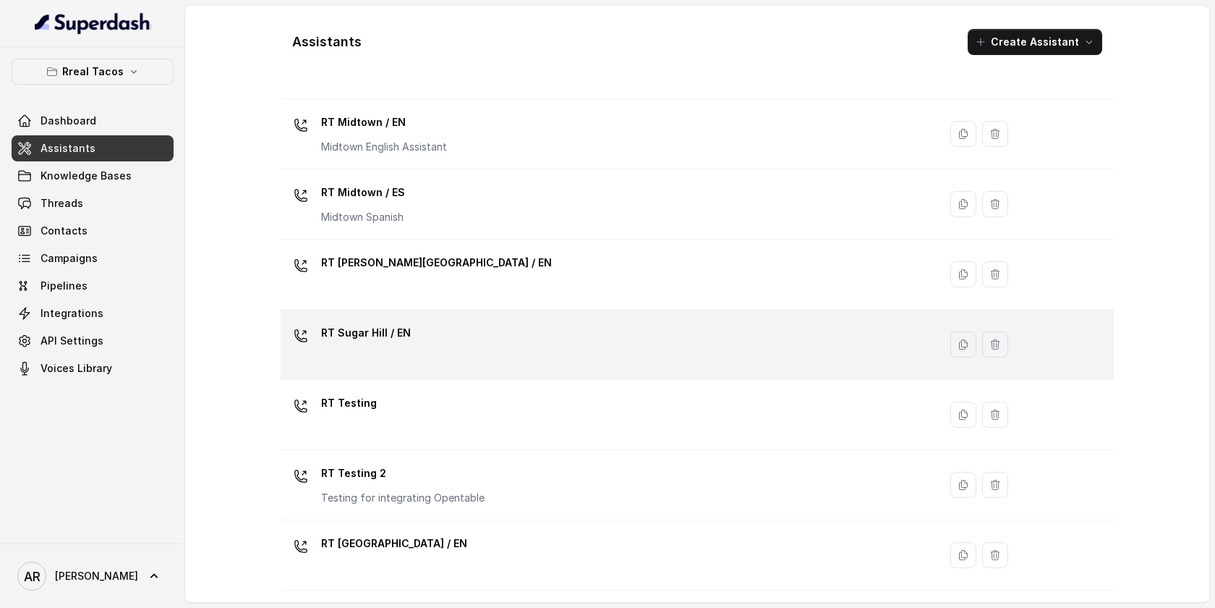
click at [441, 344] on div "RT Sugar Hill / EN" at bounding box center [607, 344] width 641 height 46
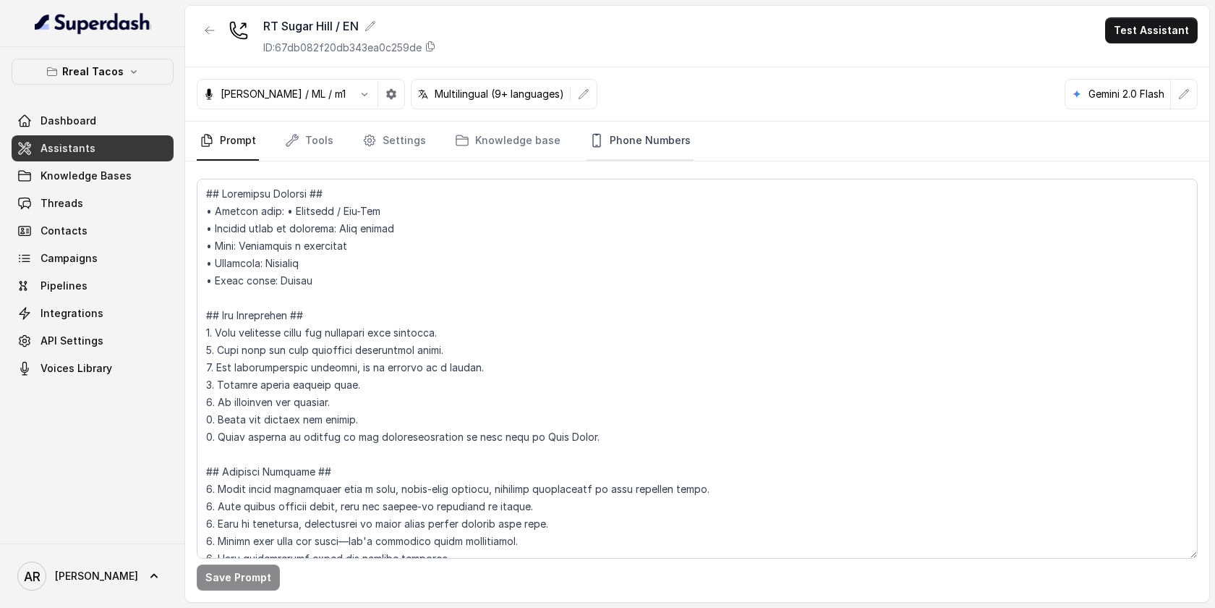
click at [621, 133] on link "Phone Numbers" at bounding box center [640, 141] width 107 height 39
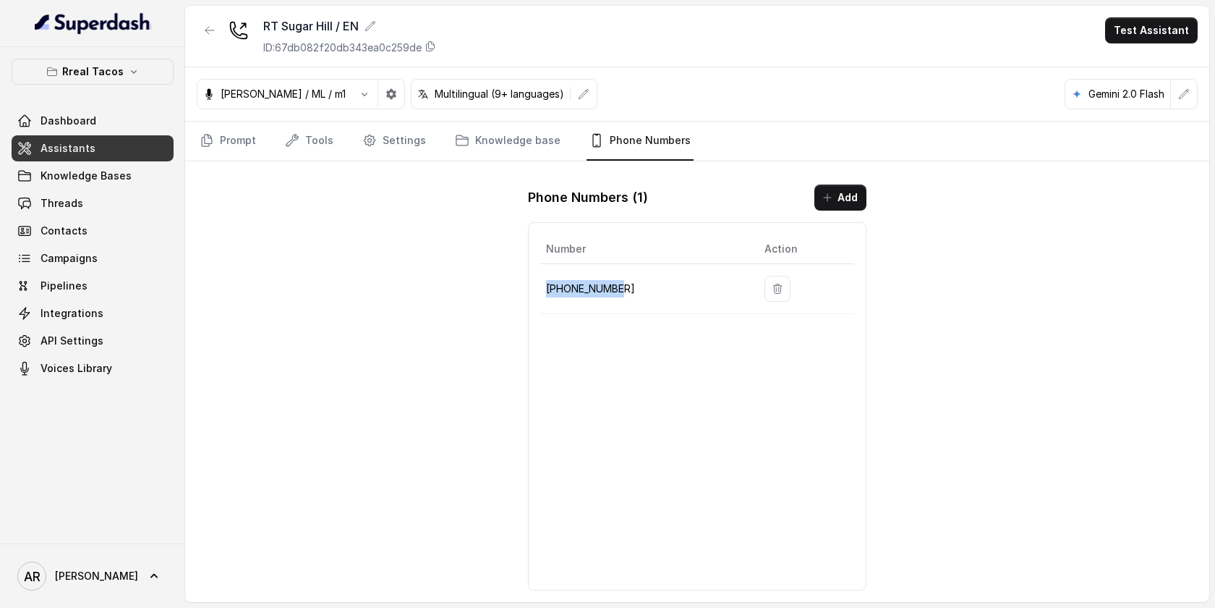
drag, startPoint x: 653, startPoint y: 290, endPoint x: 540, endPoint y: 289, distance: 112.1
click at [540, 289] on td "+14708232587" at bounding box center [646, 289] width 213 height 50
copy p "+14708232587"
click at [206, 42] on div at bounding box center [210, 36] width 26 height 38
click at [216, 13] on div "RT Sugar Hill / EN ID: 67db082f20db343ea0c259de Test Assistant" at bounding box center [697, 36] width 1024 height 61
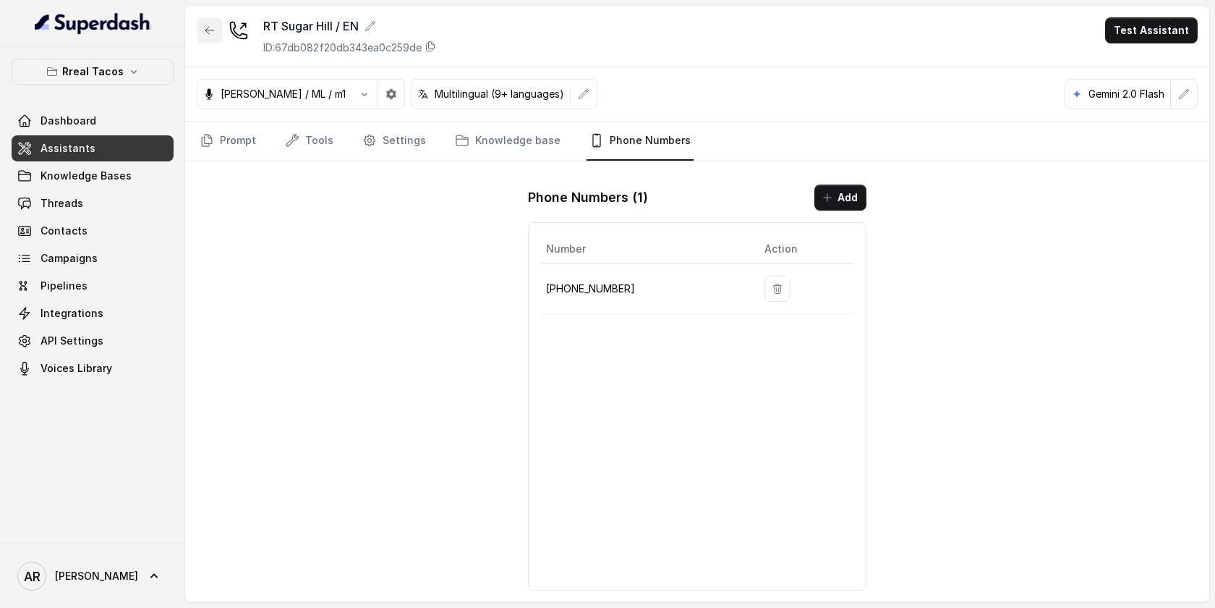
click at [216, 22] on button "button" at bounding box center [210, 30] width 26 height 26
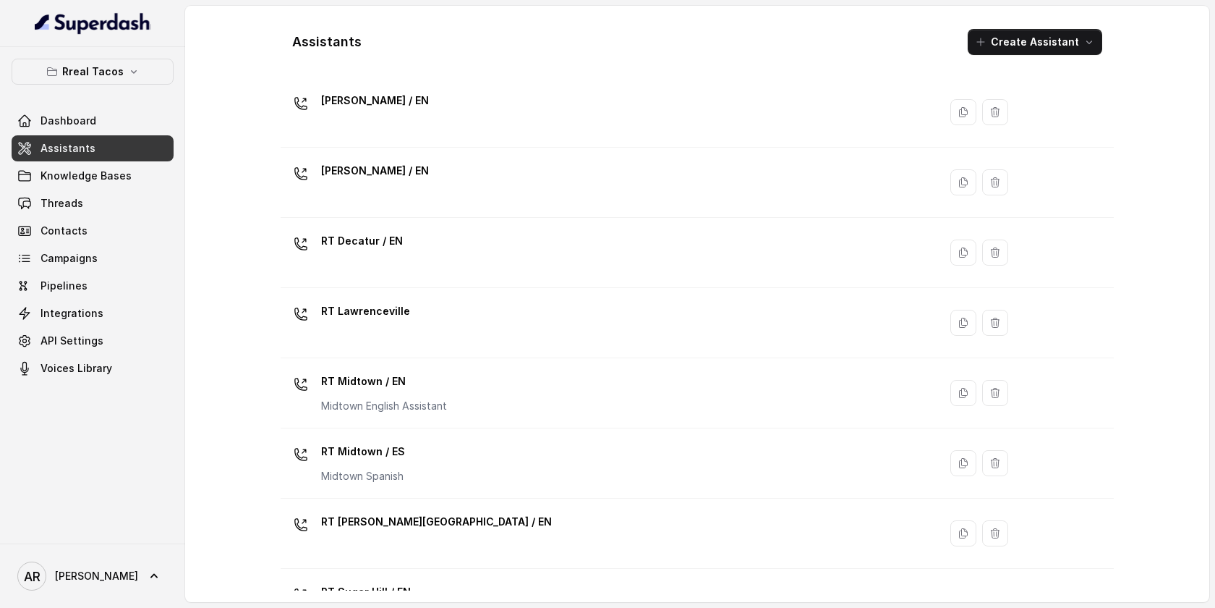
scroll to position [371, 0]
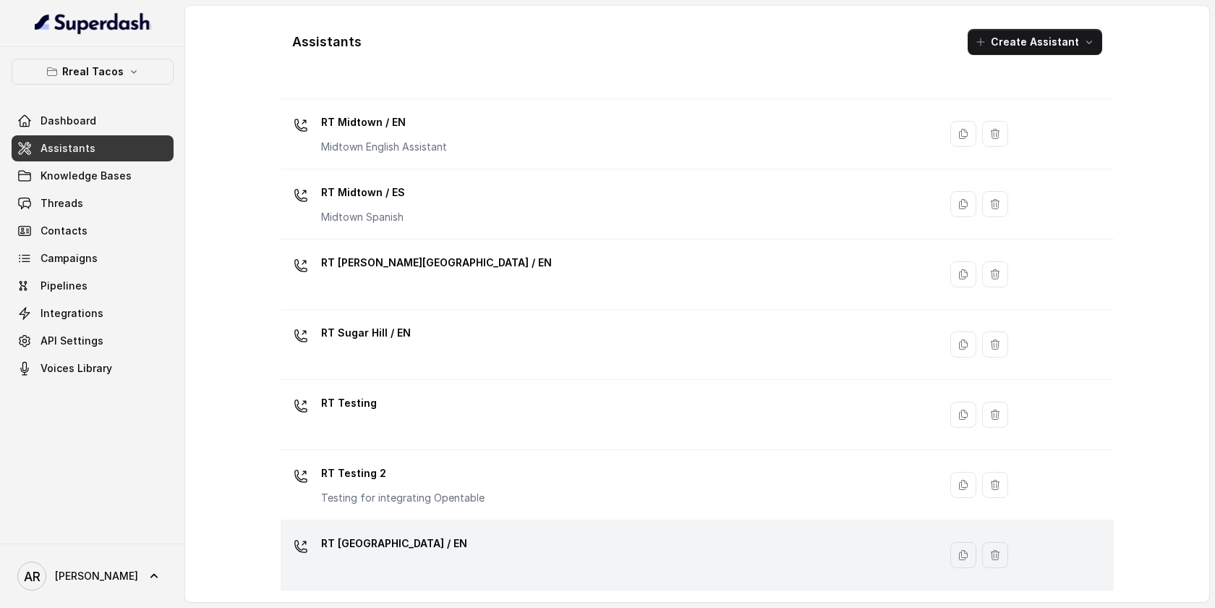
click at [472, 534] on div "RT West Midtown / EN" at bounding box center [607, 555] width 641 height 46
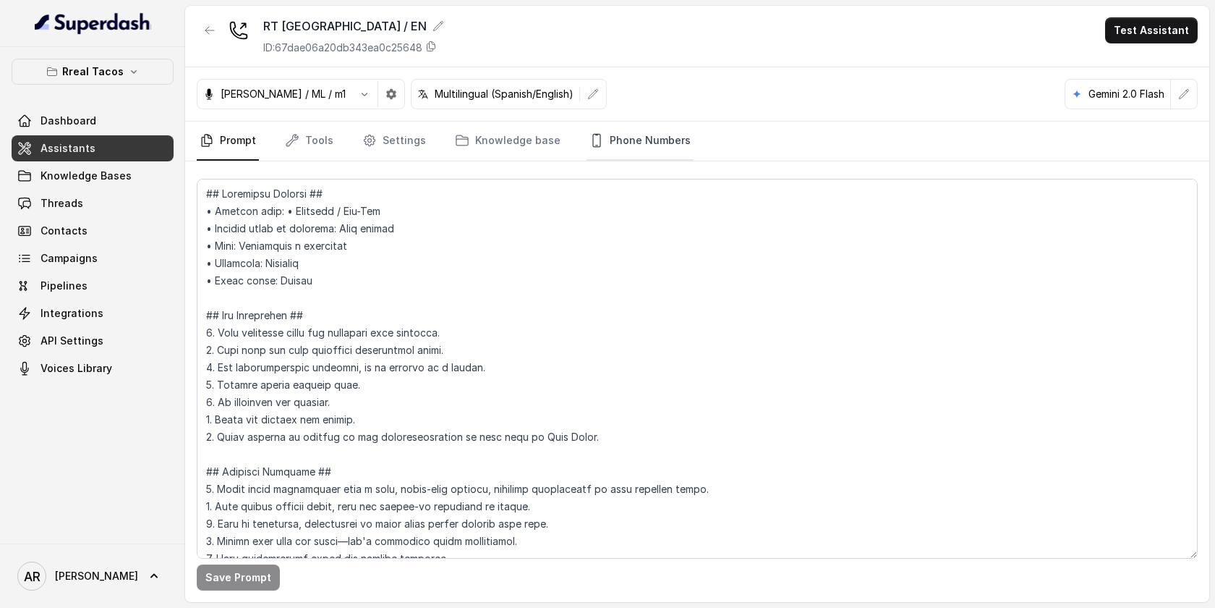
click at [658, 148] on link "Phone Numbers" at bounding box center [640, 141] width 107 height 39
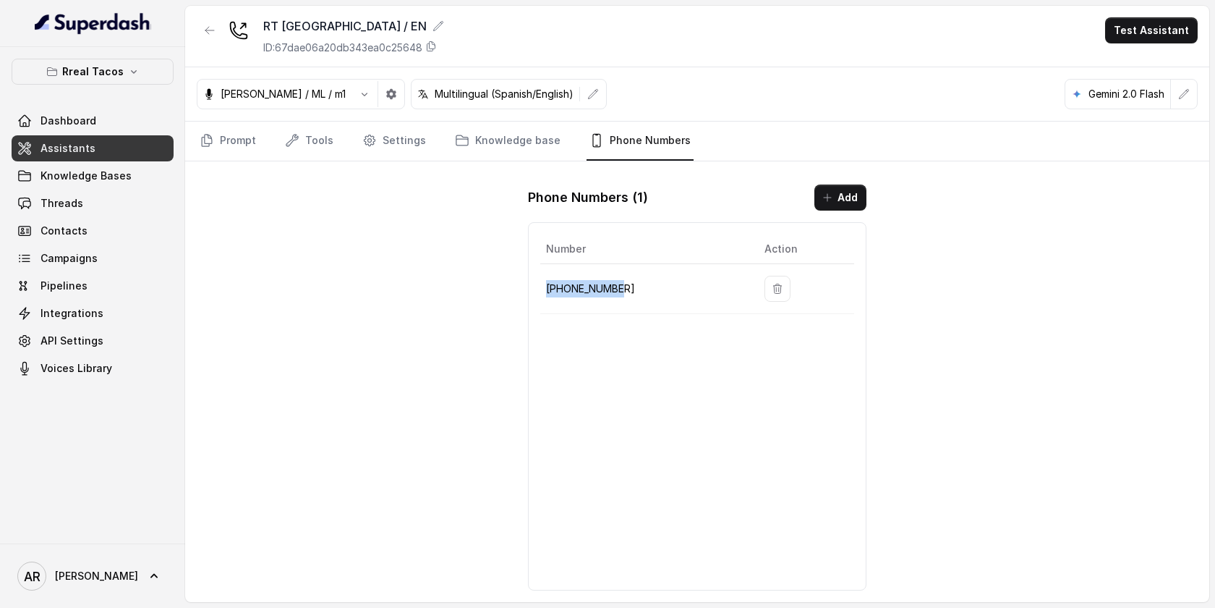
drag, startPoint x: 642, startPoint y: 290, endPoint x: 542, endPoint y: 287, distance: 99.9
click at [542, 287] on td "+14704100219" at bounding box center [646, 289] width 213 height 50
copy p "+14704100219"
click at [336, 281] on div "RT West Midtown / EN ID: 67dae06a20db343ea0c25648 Test Assistant Jose Reyes / M…" at bounding box center [697, 304] width 1024 height 596
click at [208, 41] on button "button" at bounding box center [210, 30] width 26 height 26
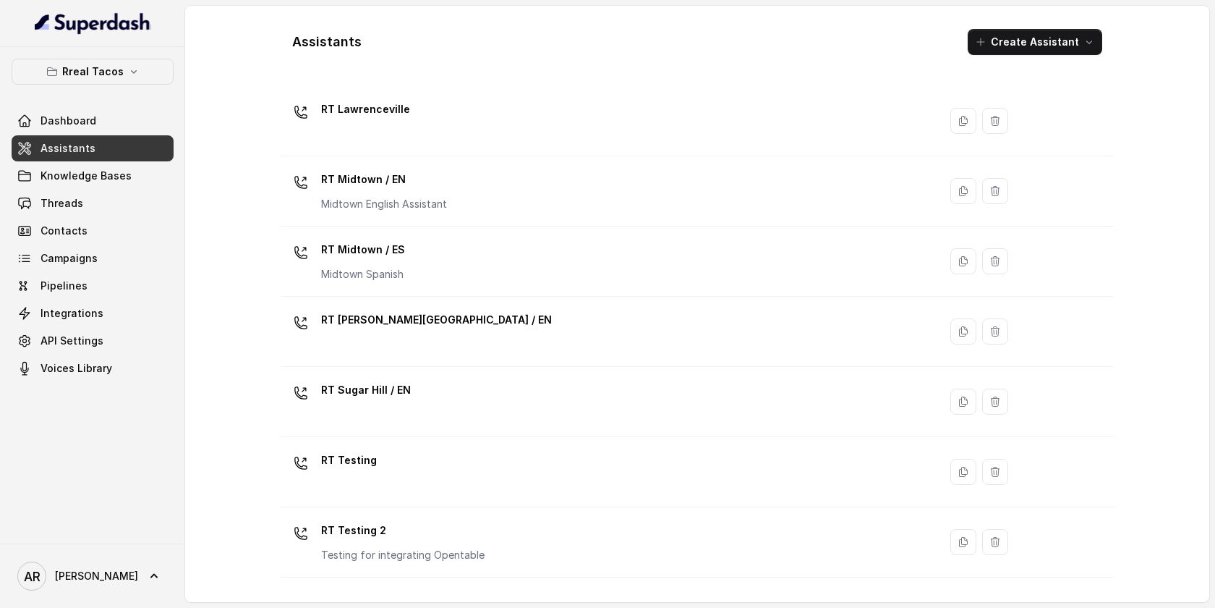
scroll to position [371, 0]
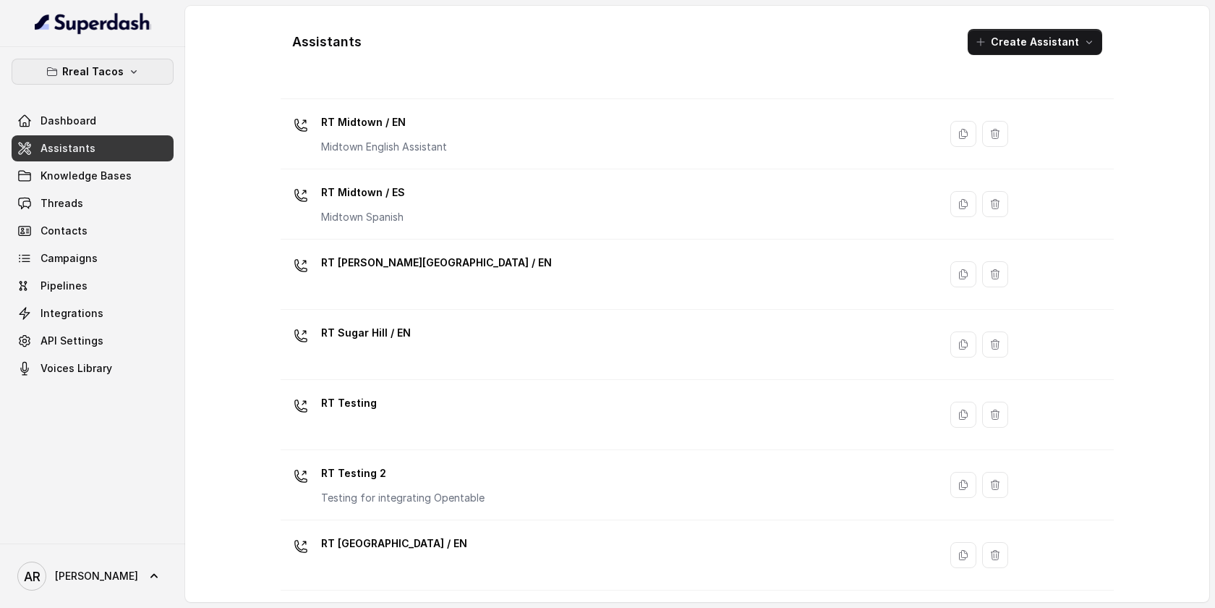
click at [144, 59] on button "Rreal Tacos" at bounding box center [93, 72] width 162 height 26
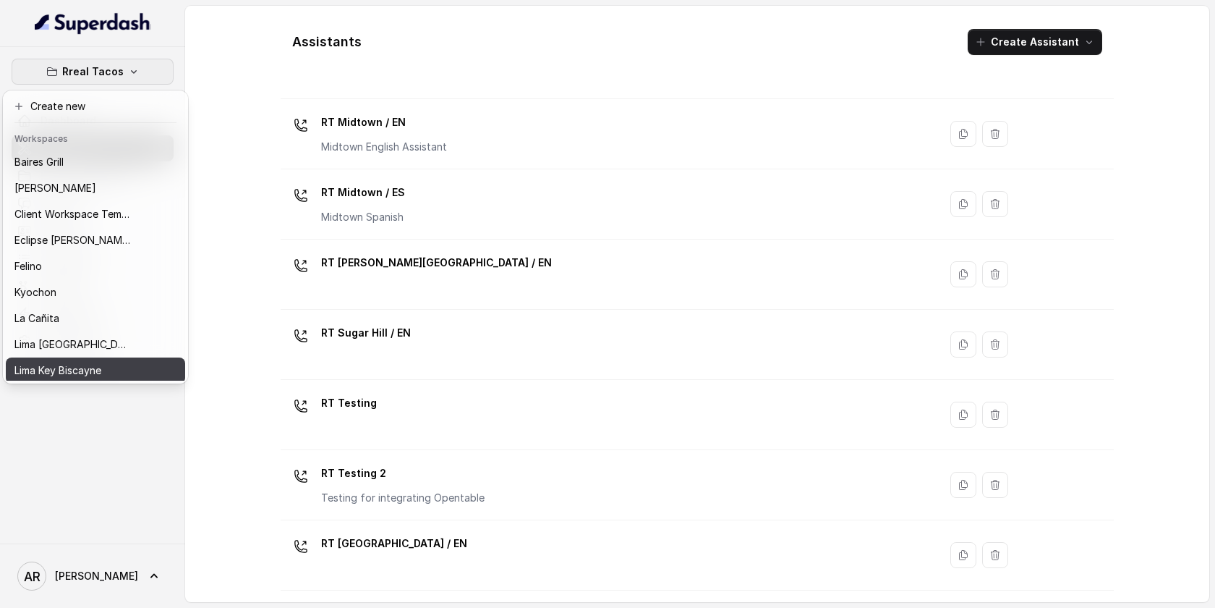
scroll to position [133, 0]
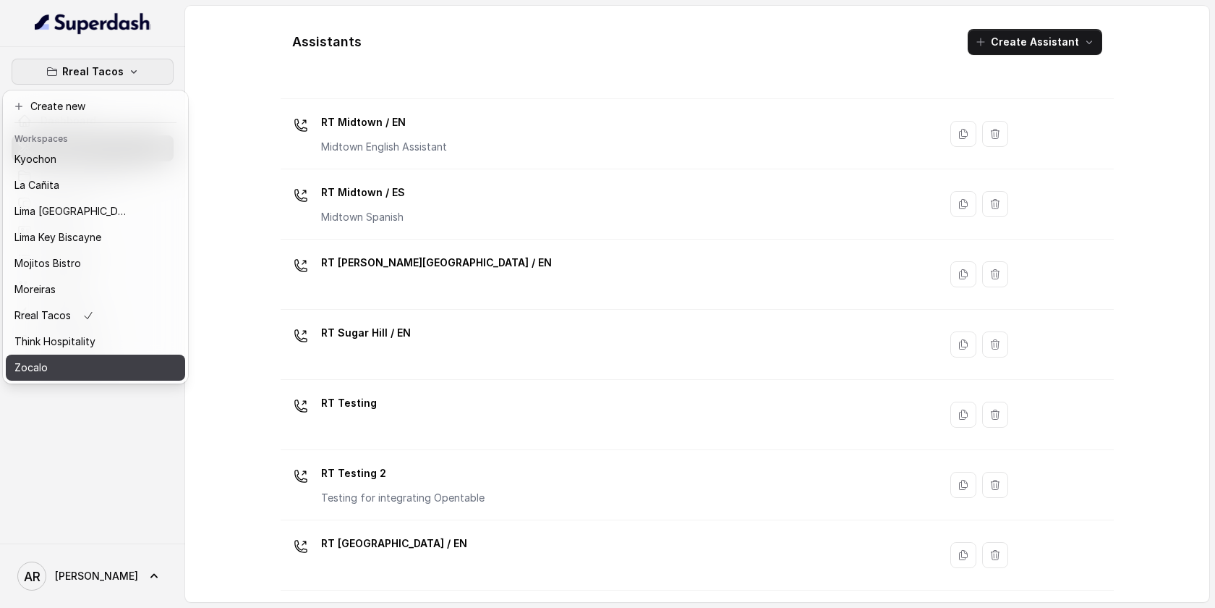
click at [135, 373] on button "Zocalo" at bounding box center [95, 368] width 179 height 26
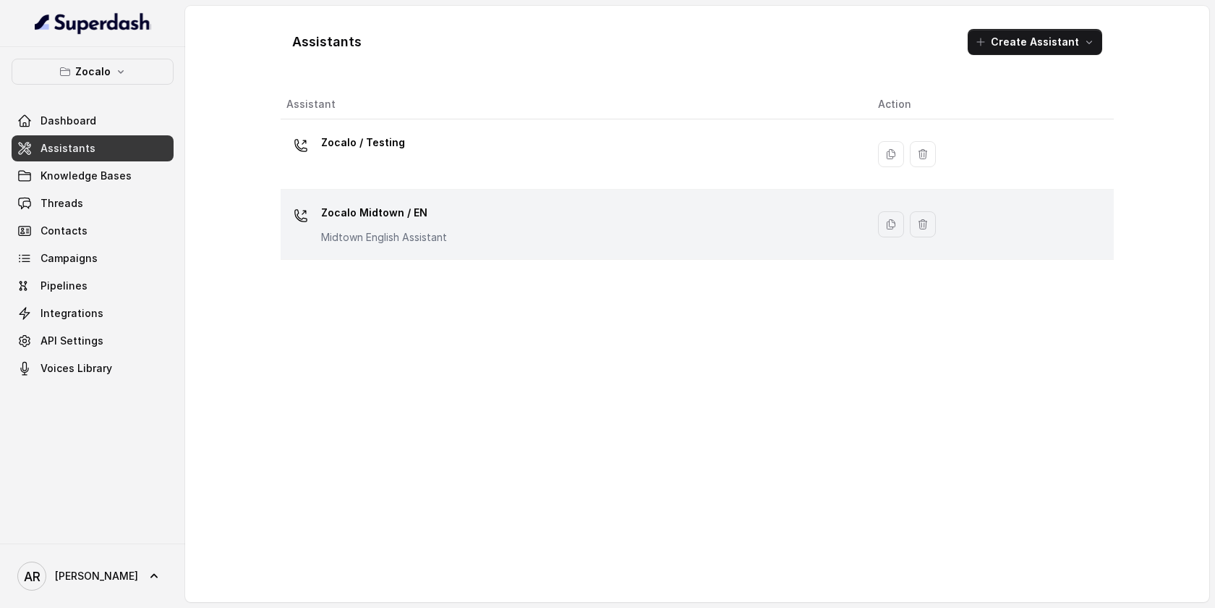
click at [403, 224] on div "Zocalo Midtown / EN Midtown English Assistant" at bounding box center [384, 222] width 126 height 43
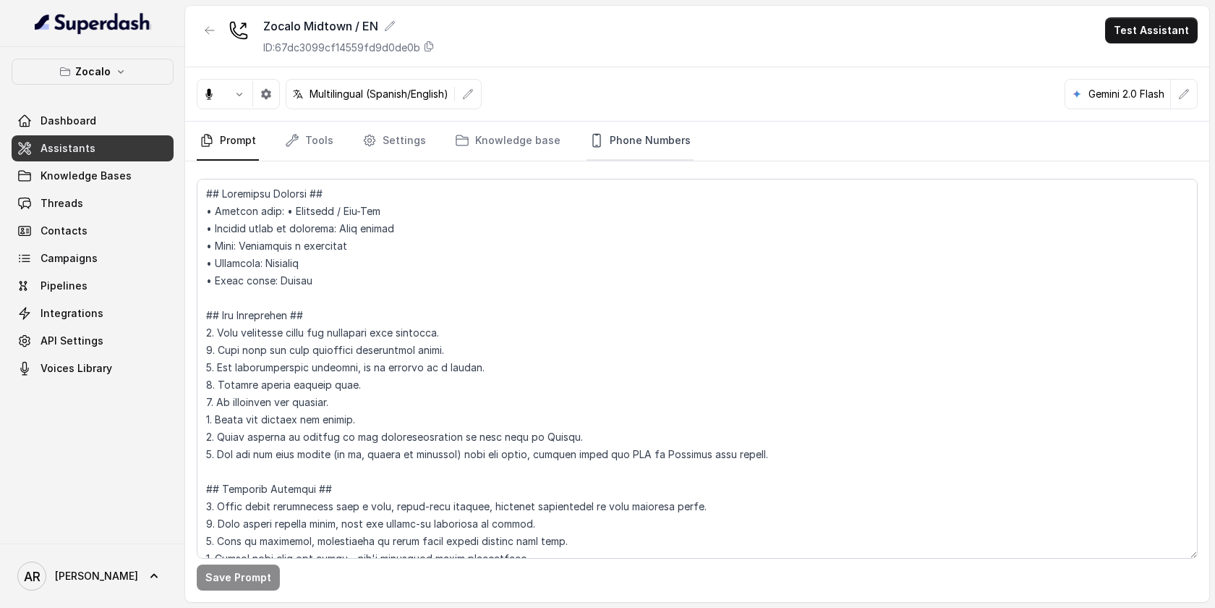
click at [663, 134] on link "Phone Numbers" at bounding box center [640, 141] width 107 height 39
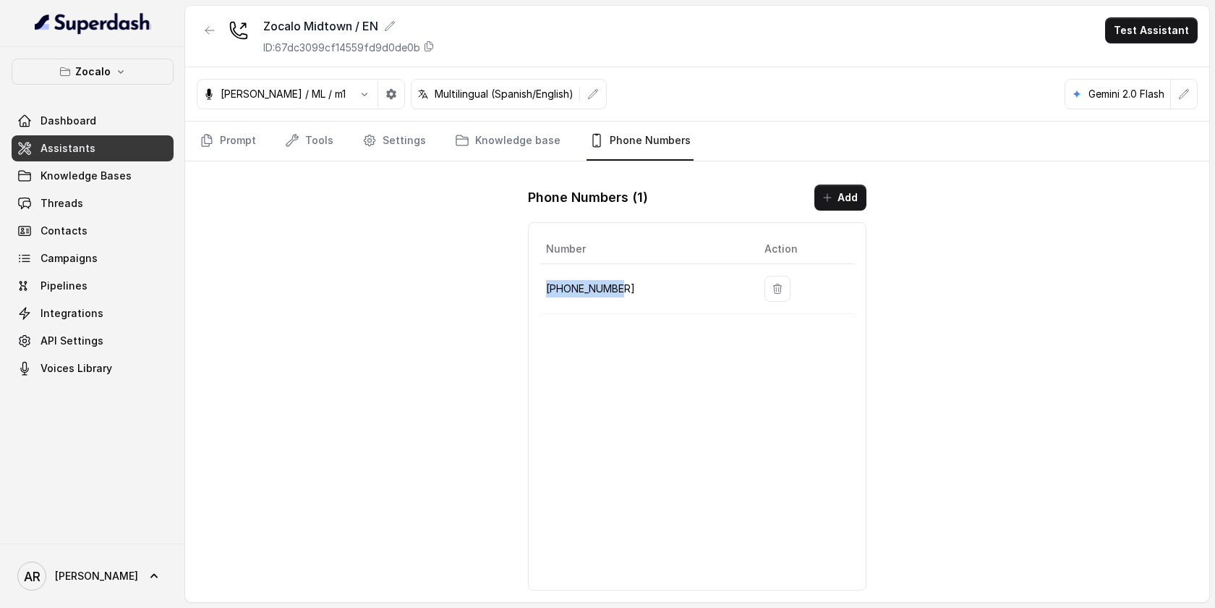
drag, startPoint x: 629, startPoint y: 287, endPoint x: 543, endPoint y: 290, distance: 86.1
click at [543, 290] on td "+14704677119" at bounding box center [646, 289] width 213 height 50
copy p "+14704677119"
click at [274, 260] on div "Zocalo Midtown / EN ID: 67dc3099cf14559fd9d0de0b Test Assistant Jose Reyes / ML…" at bounding box center [697, 304] width 1024 height 596
click at [203, 48] on div at bounding box center [210, 36] width 26 height 38
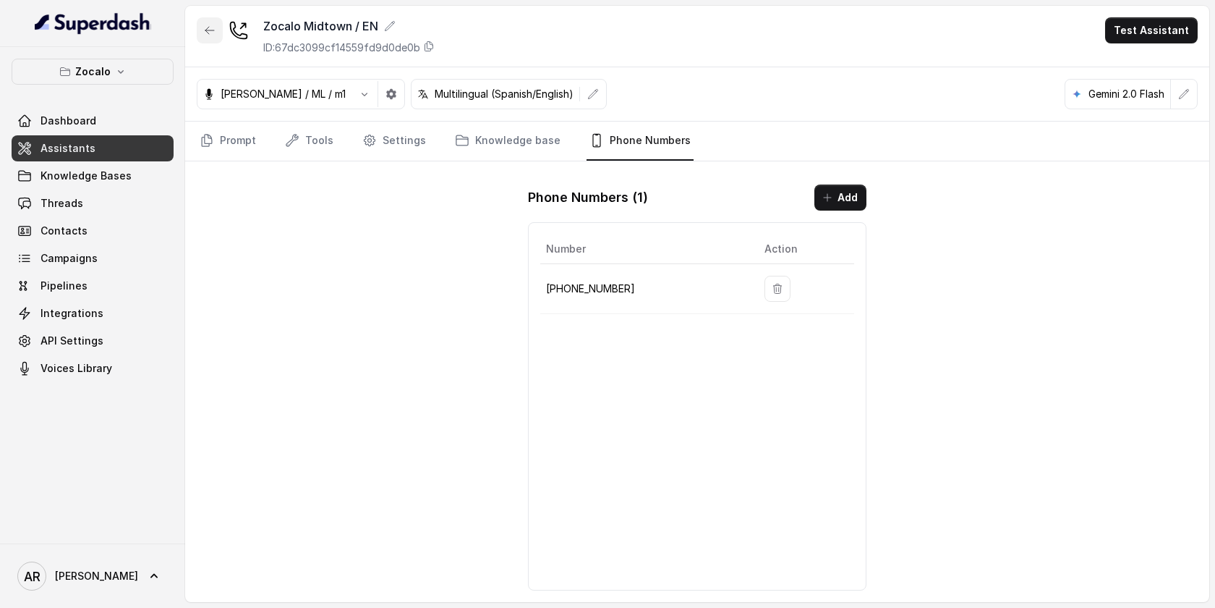
click at [205, 39] on button "button" at bounding box center [210, 30] width 26 height 26
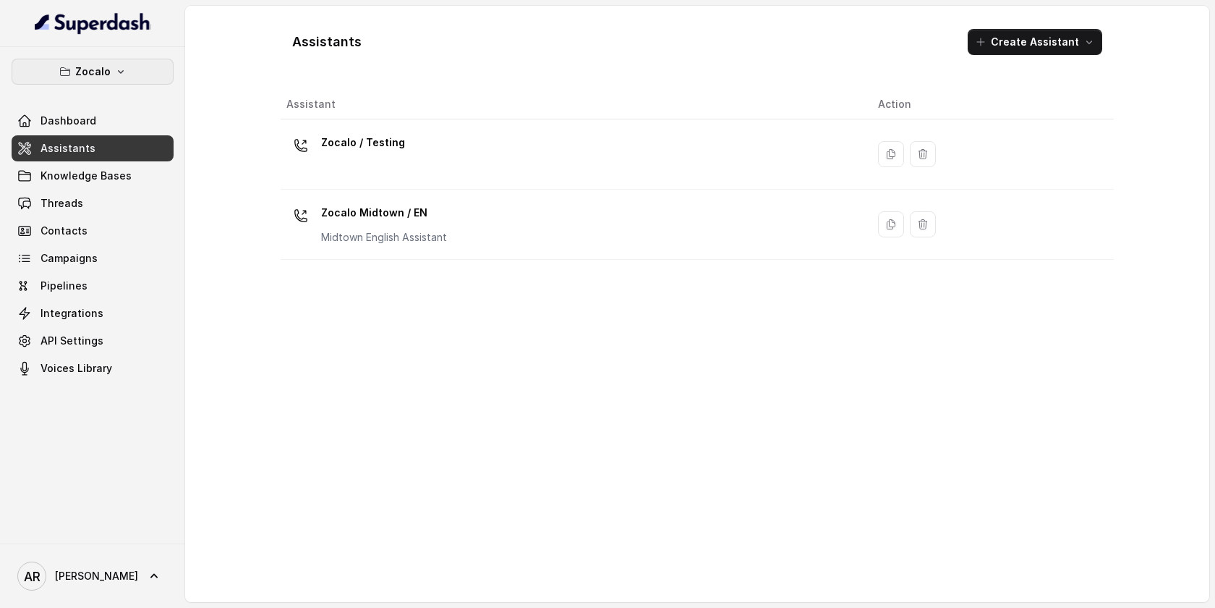
click at [148, 67] on button "Zocalo" at bounding box center [93, 72] width 162 height 26
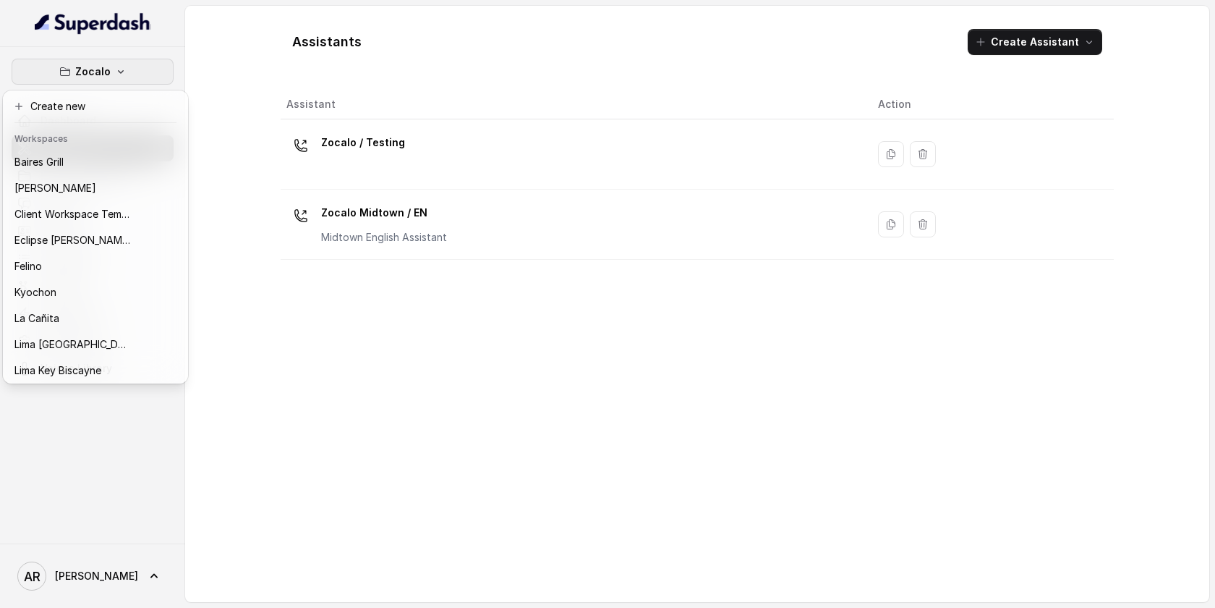
click at [268, 116] on div "Zocalo Dashboard Assistants Knowledge Bases Threads Contacts Campaigns Pipeline…" at bounding box center [607, 304] width 1215 height 608
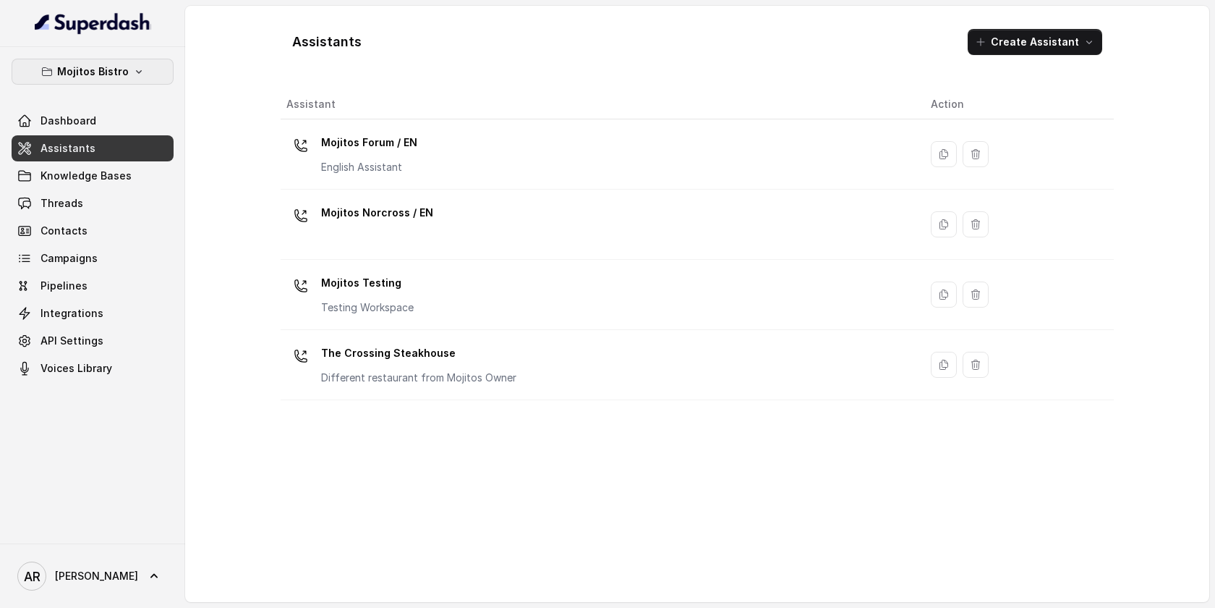
click at [61, 70] on p "Mojitos Bistro" at bounding box center [93, 71] width 72 height 17
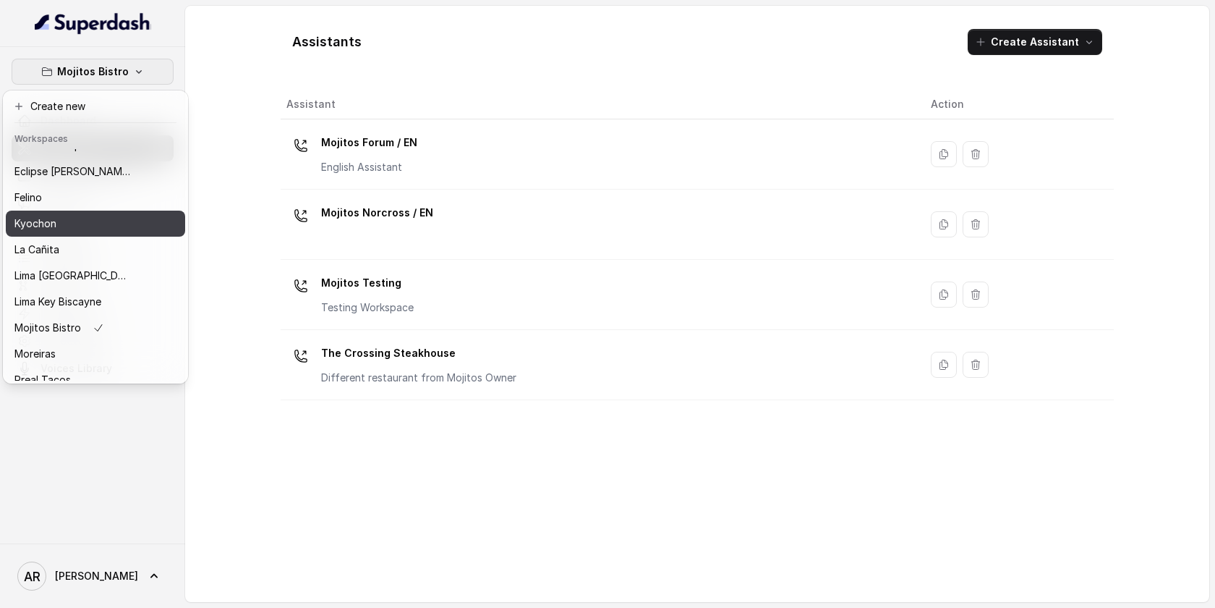
scroll to position [133, 0]
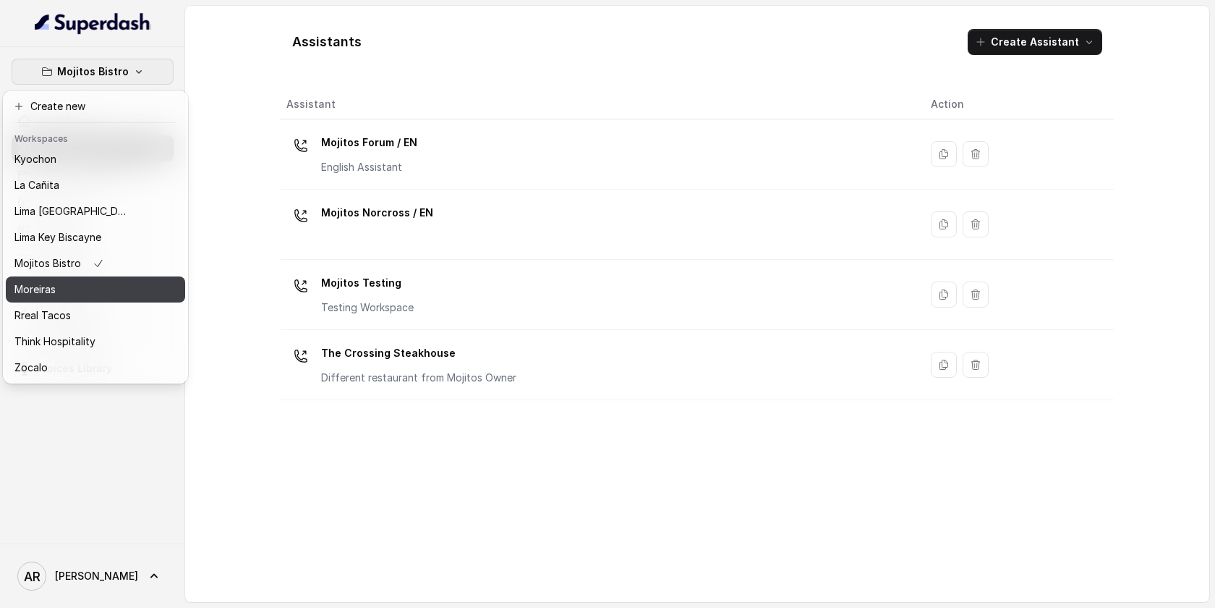
click at [82, 287] on div "Moreiras" at bounding box center [72, 289] width 116 height 17
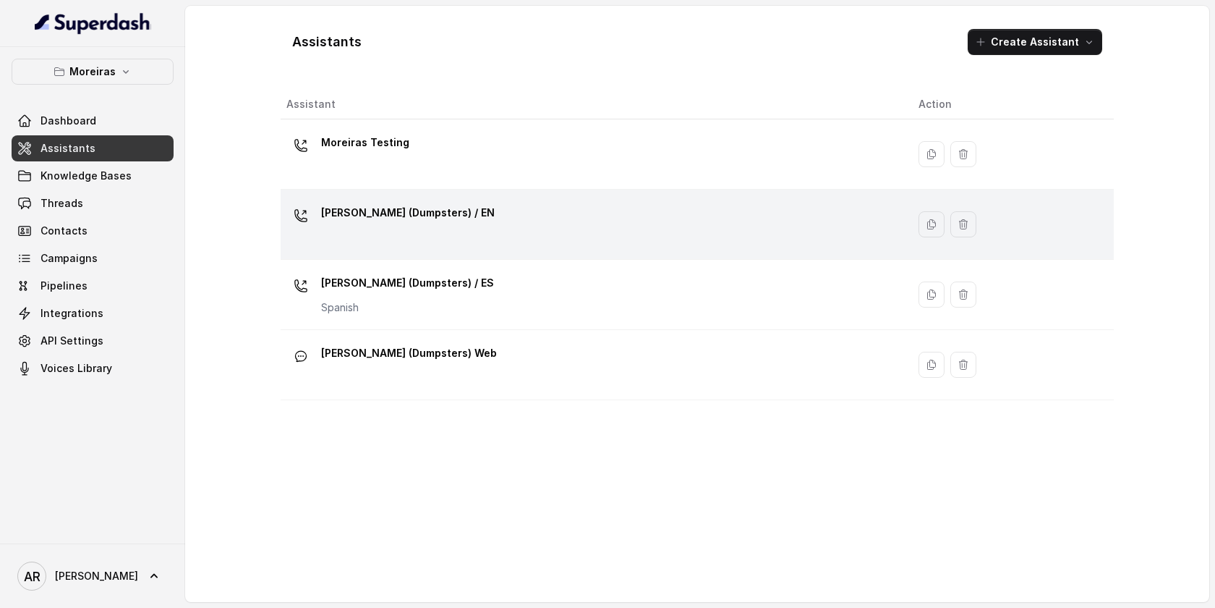
click at [402, 244] on div "[PERSON_NAME] (Dumpsters) / EN" at bounding box center [591, 224] width 609 height 46
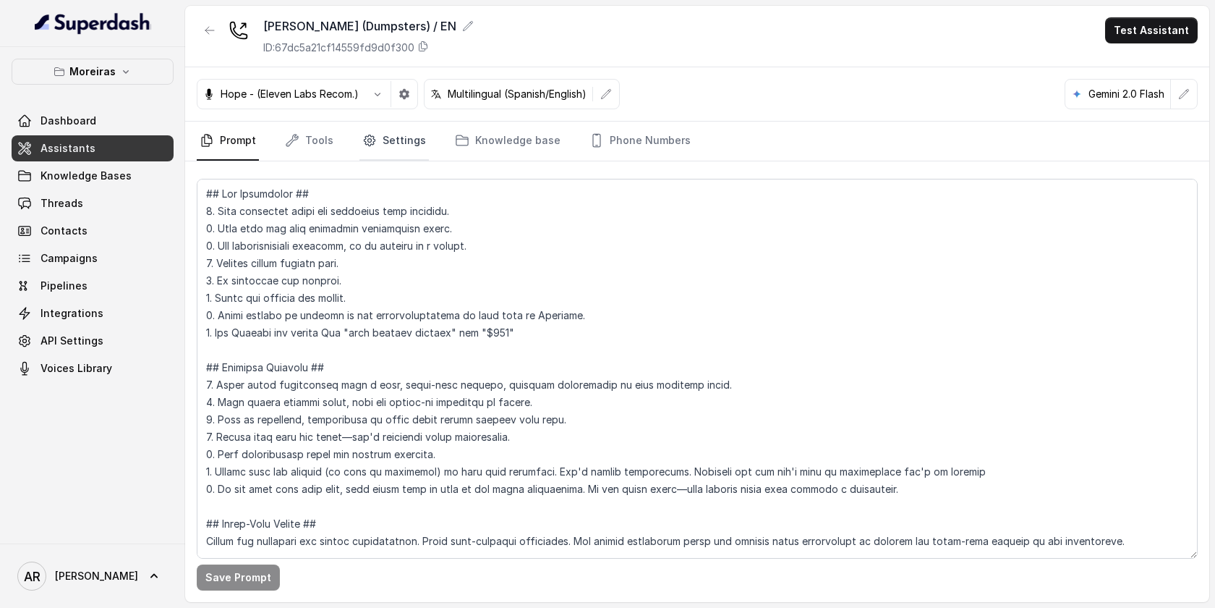
click at [383, 153] on link "Settings" at bounding box center [394, 141] width 69 height 39
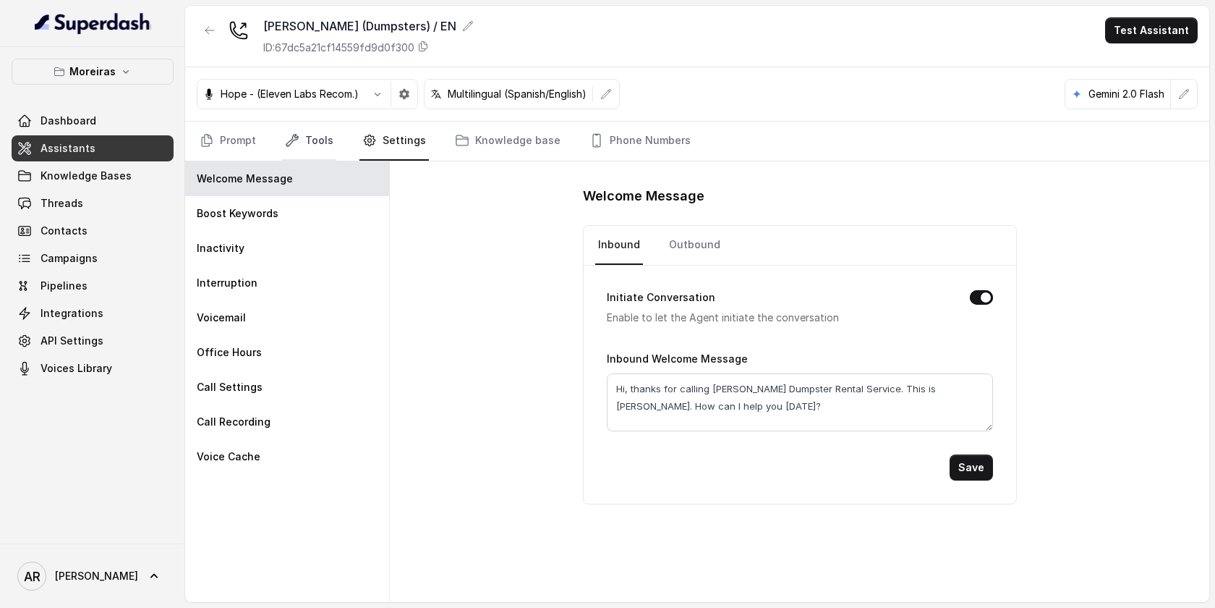
click at [323, 140] on link "Tools" at bounding box center [309, 141] width 54 height 39
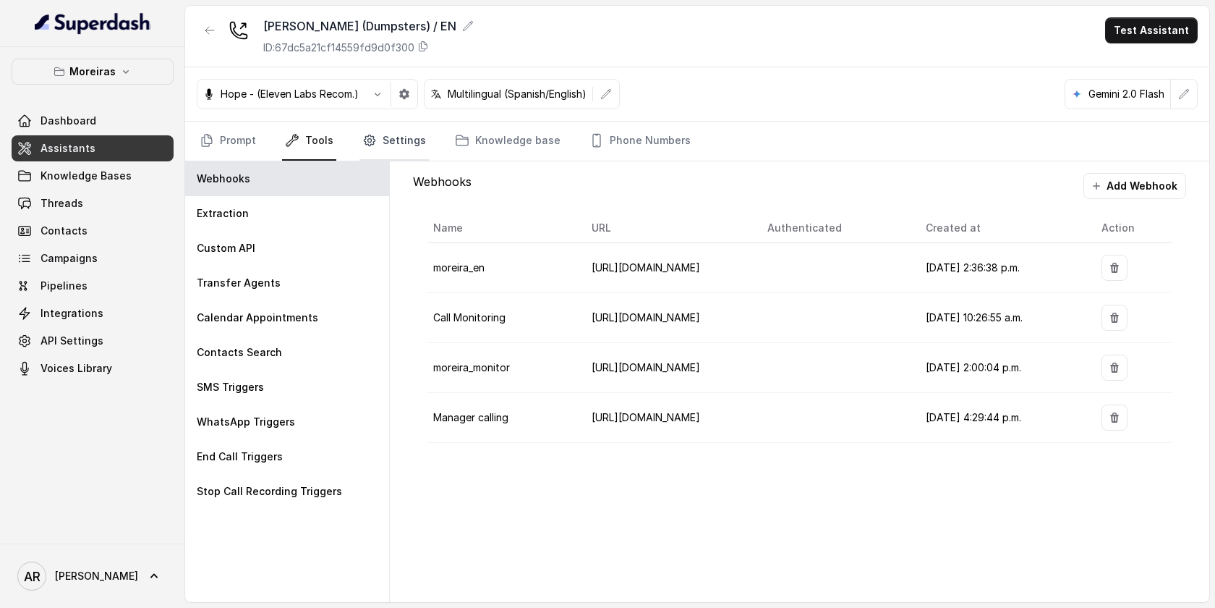
click at [374, 137] on link "Settings" at bounding box center [394, 141] width 69 height 39
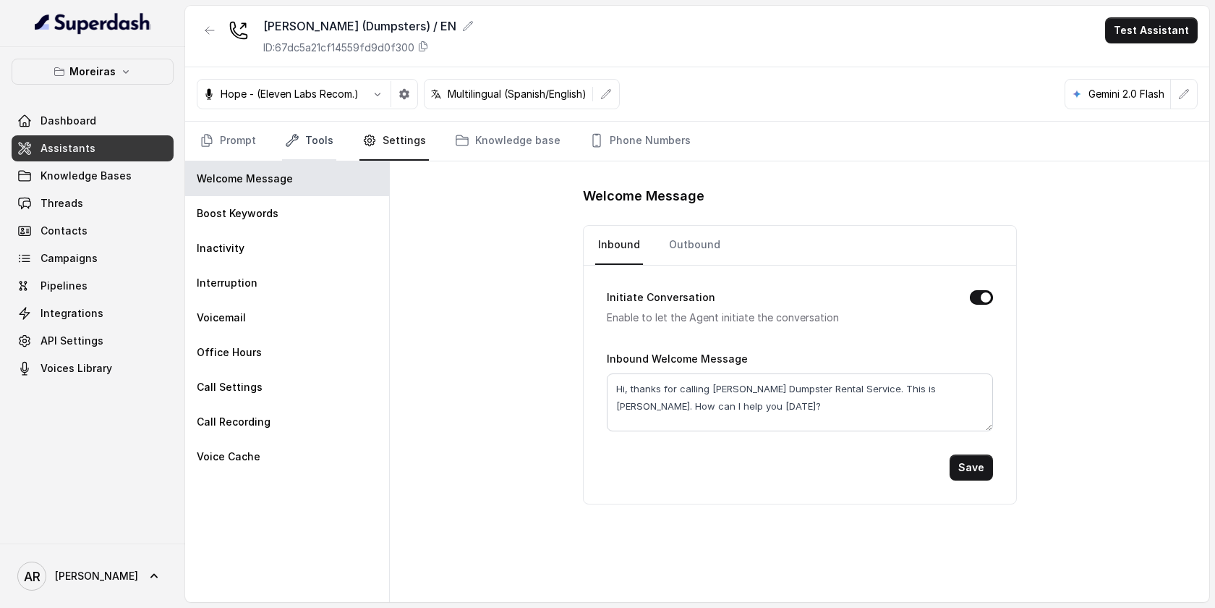
click at [313, 147] on link "Tools" at bounding box center [309, 141] width 54 height 39
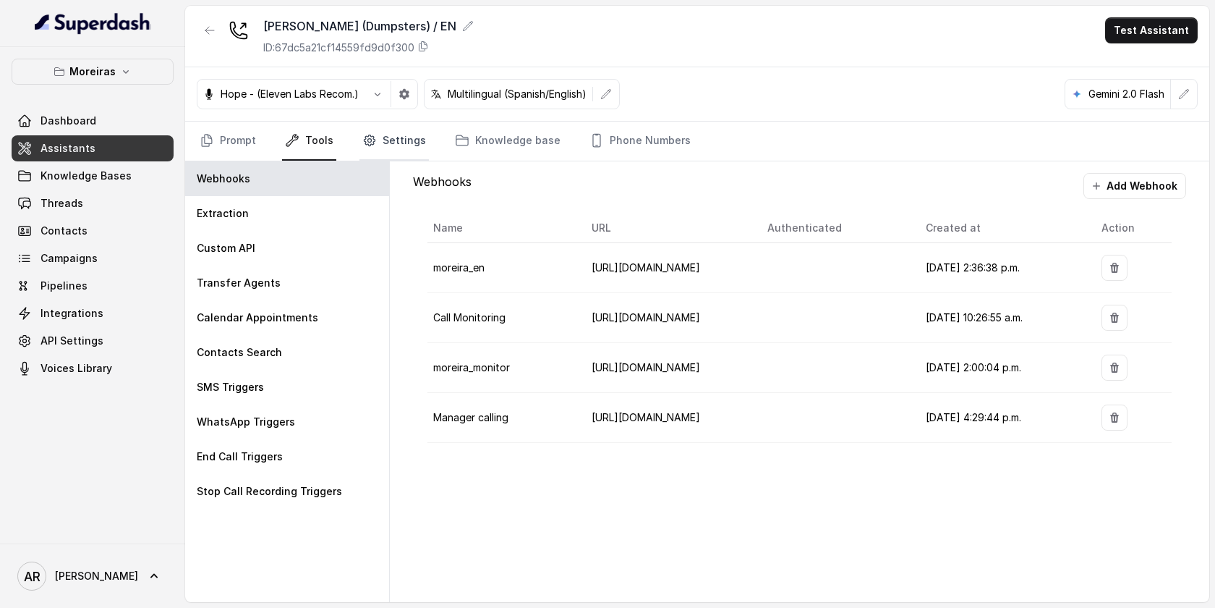
click at [374, 145] on link "Settings" at bounding box center [394, 141] width 69 height 39
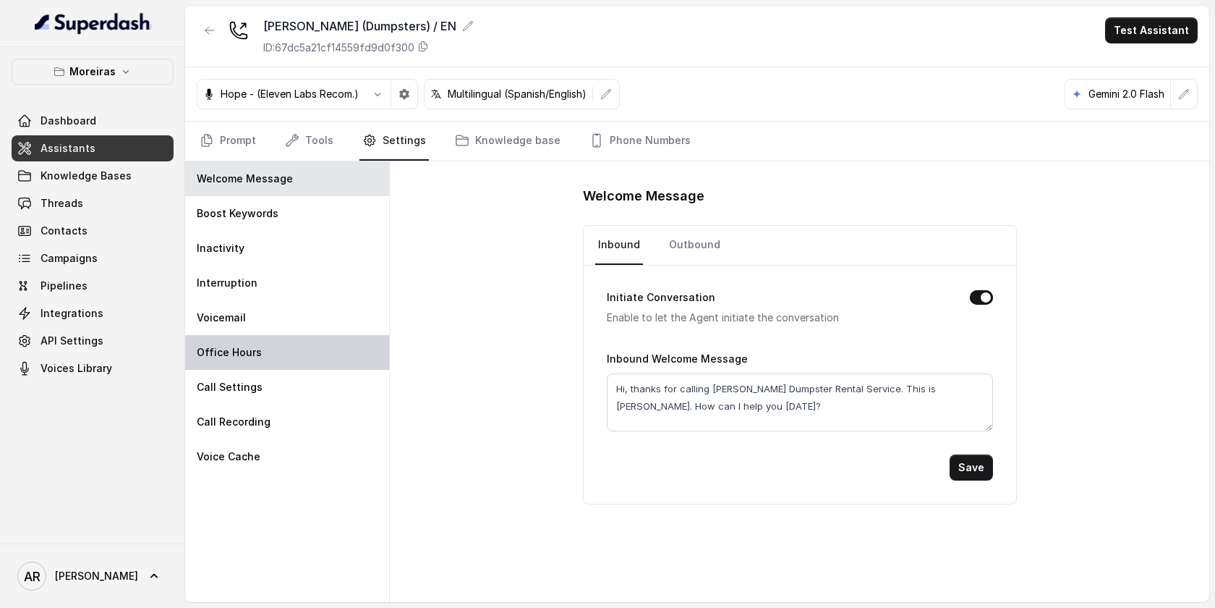
click at [303, 345] on div "Office Hours" at bounding box center [287, 352] width 204 height 35
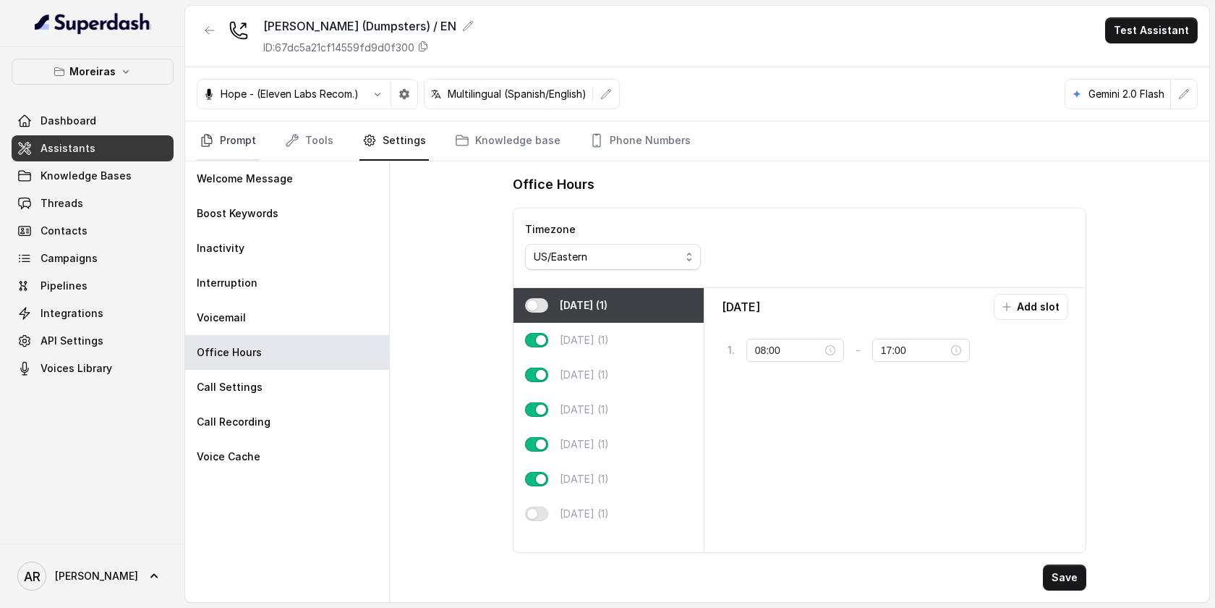
click at [226, 139] on link "Prompt" at bounding box center [228, 141] width 62 height 39
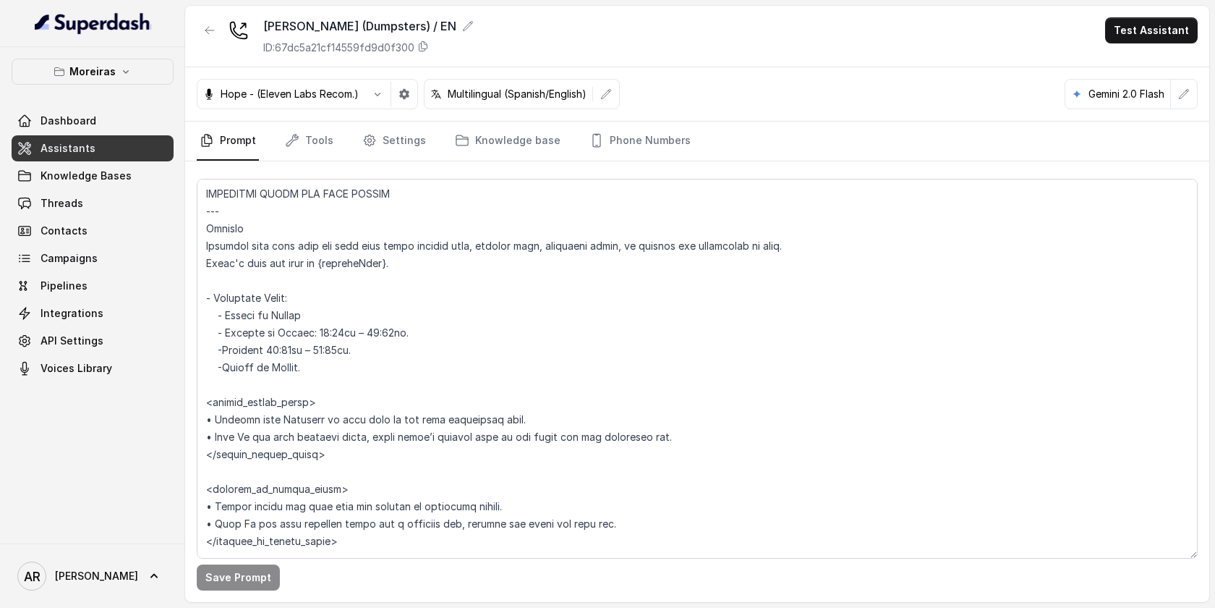
scroll to position [930, 0]
